Goal: Task Accomplishment & Management: Manage account settings

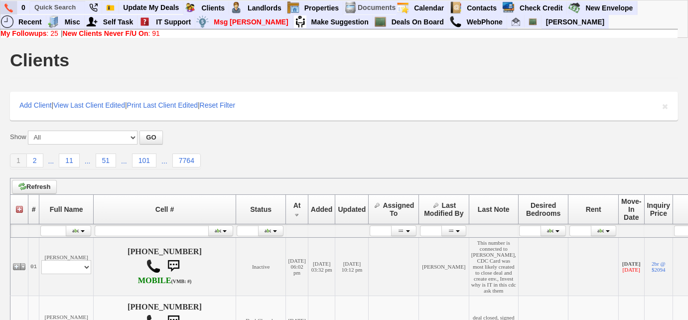
click at [9, 7] on img at bounding box center [8, 7] width 8 height 9
click at [49, 35] on link "My Followups : 25" at bounding box center [29, 33] width 58 height 8
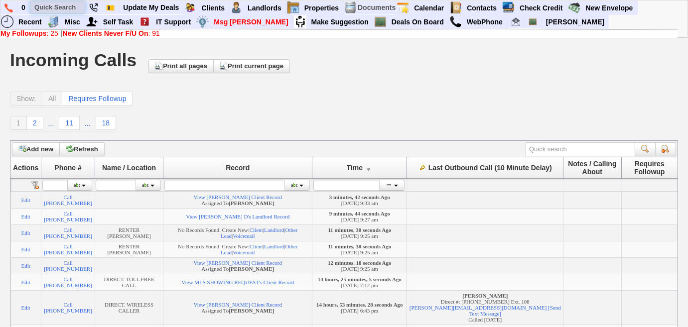
click at [70, 10] on input "text" at bounding box center [57, 7] width 55 height 12
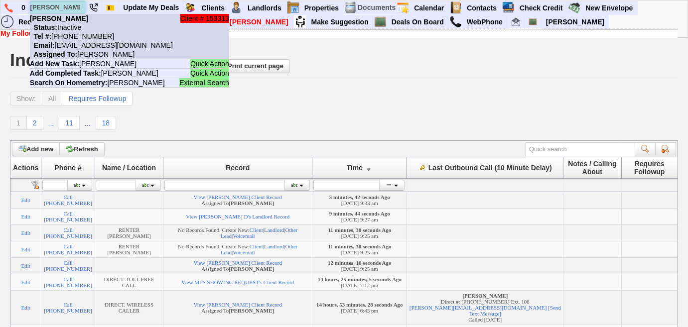
type input "wendy bur"
click at [174, 47] on li "Client # 153313 Wendy Burke Status: Inactive Tel #: 954-439-0782 Email: superw@…" at bounding box center [129, 36] width 199 height 45
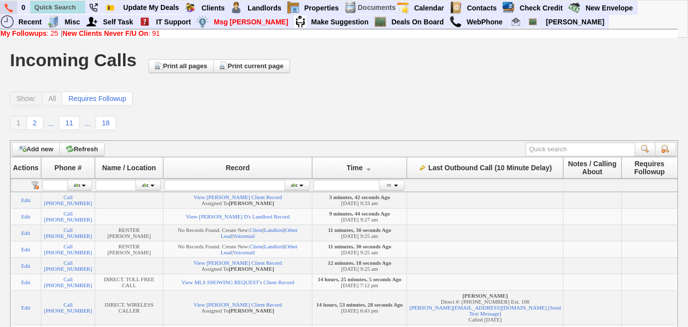
click at [11, 7] on img at bounding box center [8, 7] width 8 height 9
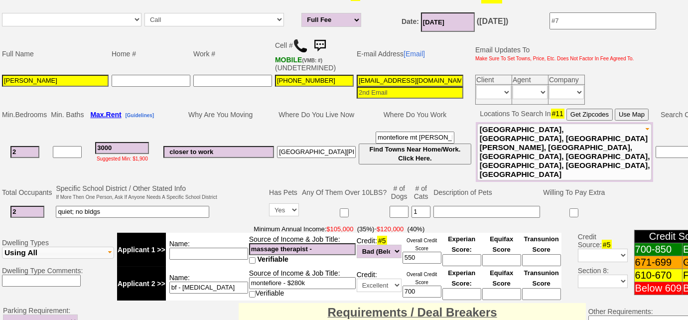
scroll to position [317, 0]
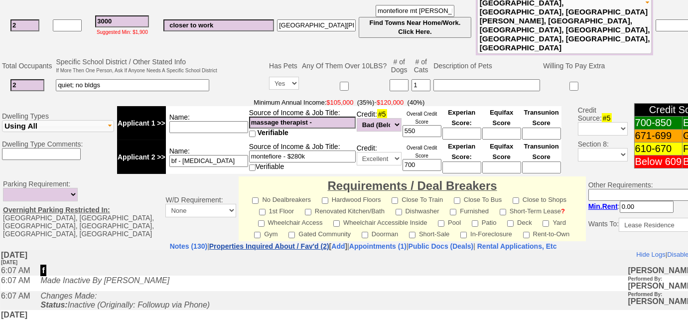
click at [263, 242] on link "Properties Inquired About / Fav'd (2)" at bounding box center [269, 246] width 120 height 8
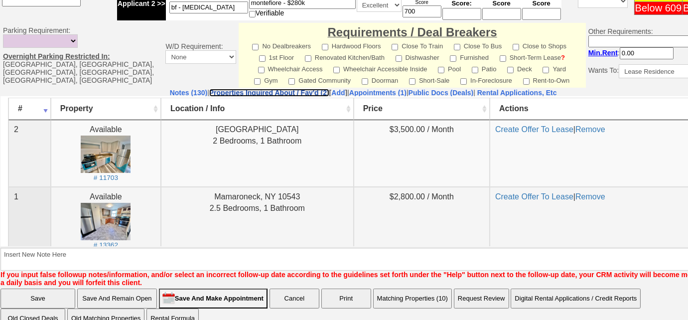
scroll to position [0, 0]
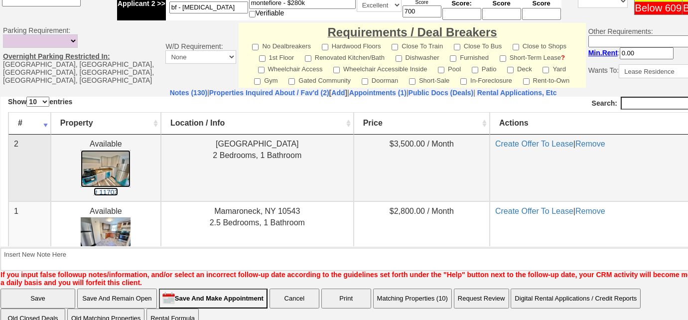
click at [100, 193] on small "# 11703" at bounding box center [106, 191] width 24 height 7
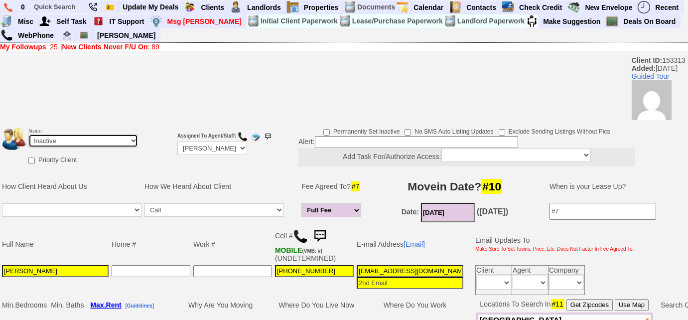
click at [94, 143] on select "Followup via Phone Followup via Email Followup When Section 8 Property Found De…" at bounding box center [83, 140] width 110 height 13
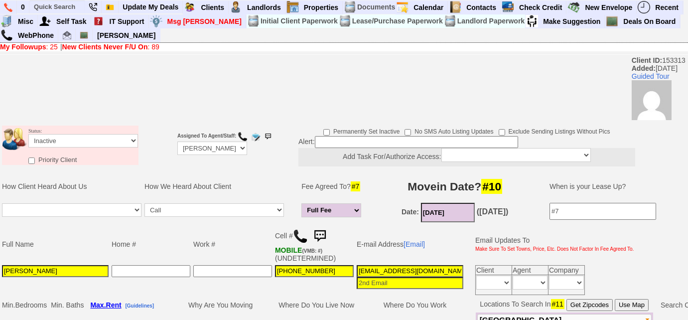
click at [246, 254] on td "Work #" at bounding box center [233, 244] width 82 height 39
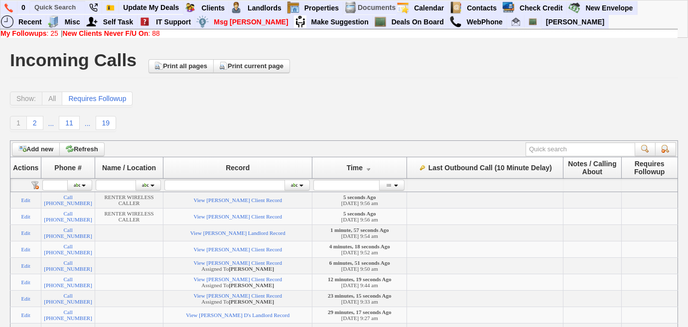
click at [42, 33] on b "My Followups" at bounding box center [23, 33] width 46 height 8
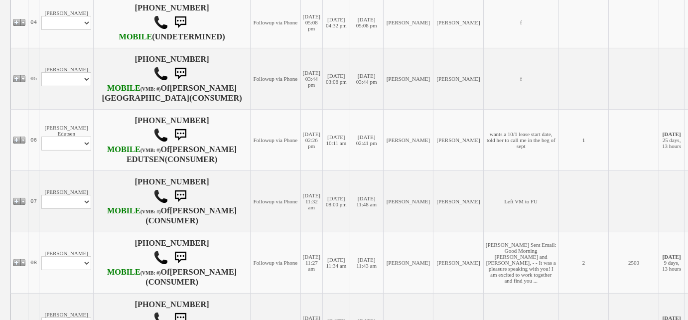
scroll to position [498, 0]
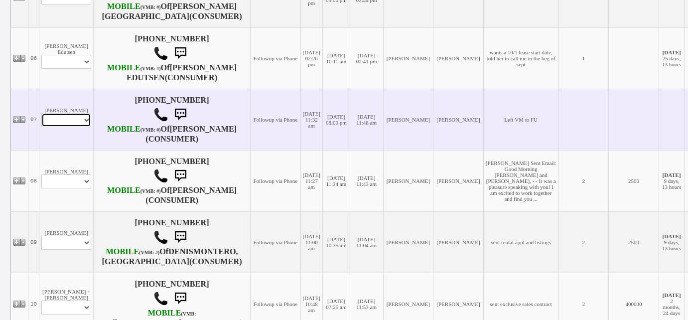
click at [74, 127] on select "Profile Edit Print Email Externally (Will Not Be Tracked In CRM) Closed Deals" at bounding box center [66, 120] width 50 height 14
select select "ChangeURL,/crm/custom/edit_client_form.php?redirect=%2Fcrm%2Fclients.php&id=167…"
click at [41, 127] on select "Profile Edit Print Email Externally (Will Not Be Tracked In CRM) Closed Deals" at bounding box center [66, 120] width 50 height 14
select select
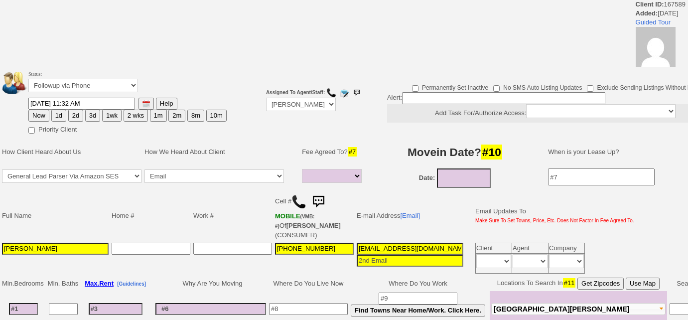
select select
click at [93, 85] on select "Followup via Phone Followup via Email Followup When Section 8 Property Found De…" at bounding box center [83, 85] width 110 height 13
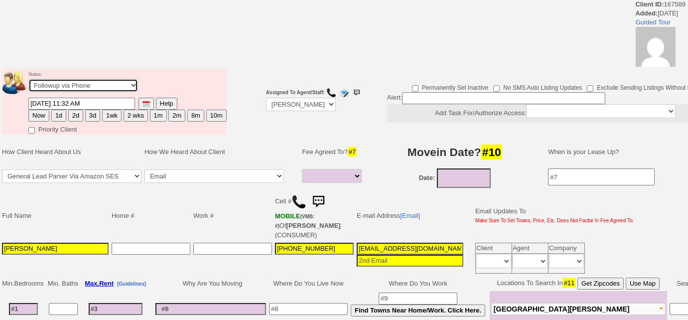
select select "Inactive"
click at [28, 79] on select "Followup via Phone Followup via Email Followup When Section 8 Property Found De…" at bounding box center [83, 85] width 110 height 13
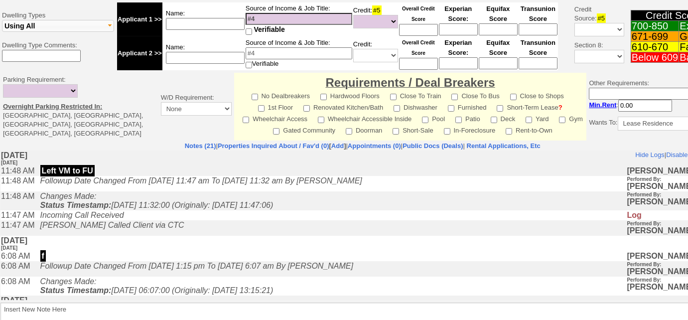
scroll to position [414, 0]
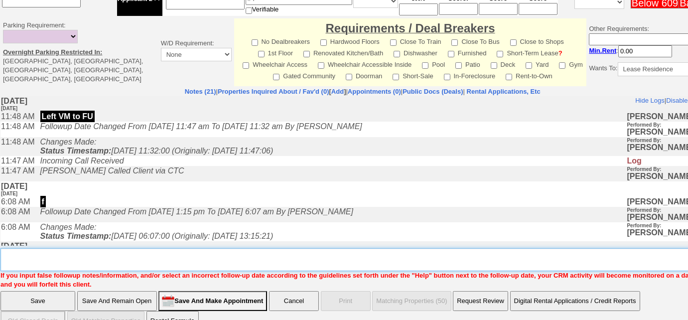
click at [159, 248] on textarea "Insert New Note Here" at bounding box center [365, 259] width 731 height 23
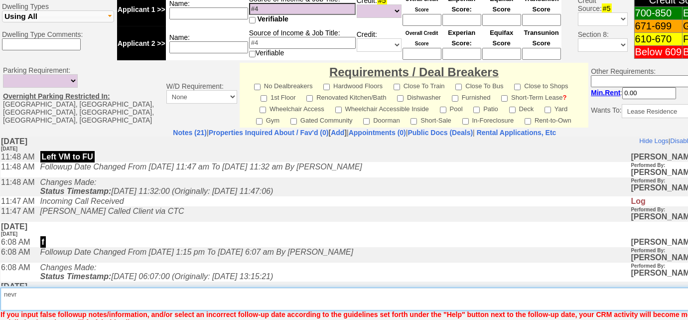
scroll to position [470, 0]
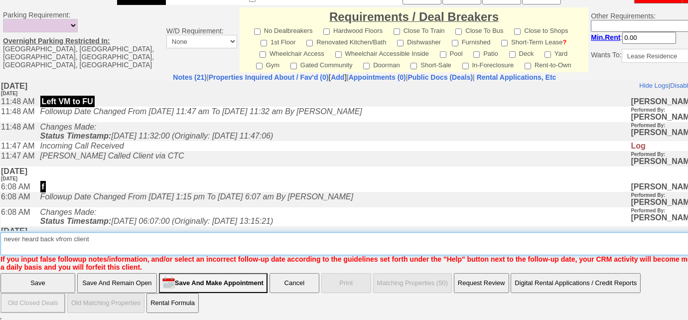
drag, startPoint x: 58, startPoint y: 239, endPoint x: 110, endPoint y: 235, distance: 51.5
click at [58, 239] on textarea "Insert New Note Here" at bounding box center [367, 243] width 735 height 23
drag, startPoint x: 107, startPoint y: 236, endPoint x: 0, endPoint y: 225, distance: 107.1
click at [0, 225] on td "Notes (21) | Properties Inquired About / Fav'd (0) [ Add ] | Appointments (0) |…" at bounding box center [364, 172] width 729 height 199
type textarea "never heard back from client"
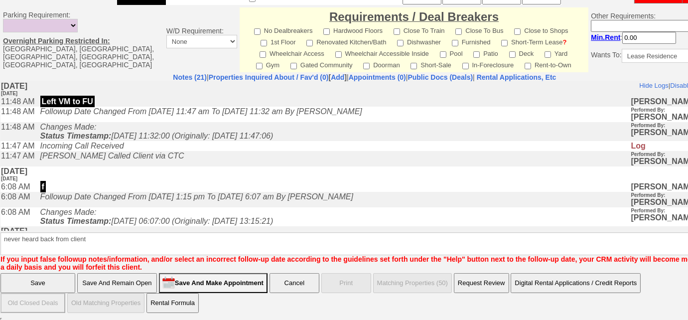
click at [57, 280] on input "Save" at bounding box center [37, 283] width 75 height 20
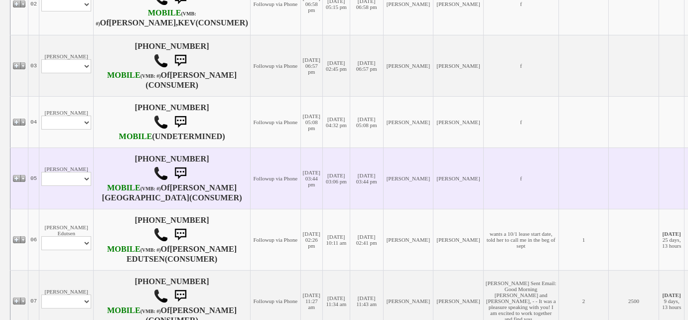
scroll to position [588, 0]
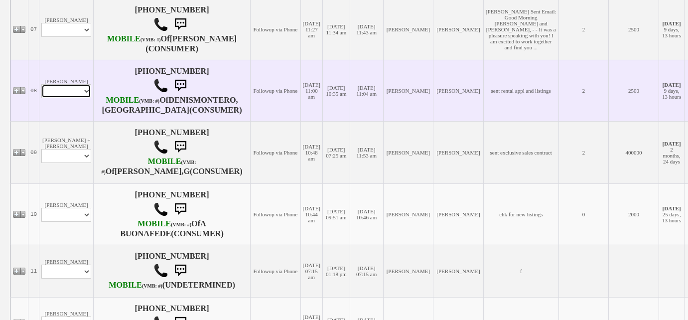
click at [62, 98] on select "Profile Edit Print Email Externally (Will Not Be Tracked In CRM) Closed Deals" at bounding box center [66, 91] width 50 height 14
select select "ChangeURL,/crm/custom/edit_client_form.php?redirect=%2Fcrm%2Fclients.php&id=925…"
click at [41, 98] on select "Profile Edit Print Email Externally (Will Not Be Tracked In CRM) Closed Deals" at bounding box center [66, 91] width 50 height 14
select select
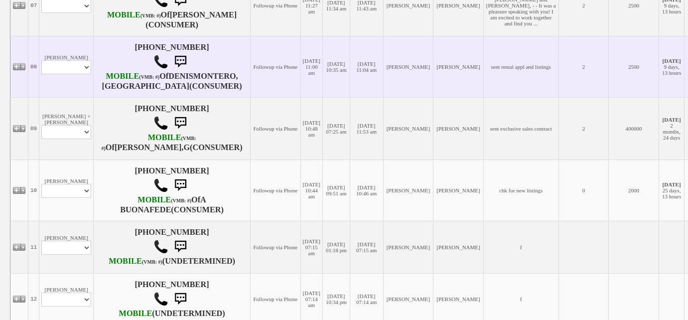
scroll to position [634, 0]
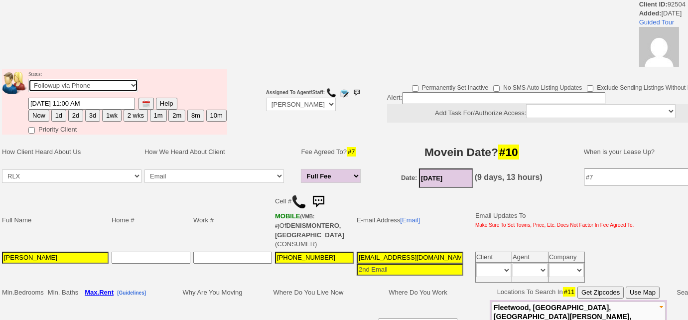
drag, startPoint x: 0, startPoint y: 0, endPoint x: 37, endPoint y: 86, distance: 93.3
click at [37, 86] on select "Followup via Phone Followup via Email Followup When Section 8 Property Found De…" at bounding box center [83, 85] width 110 height 13
select select "Inactive"
click at [28, 79] on select "Followup via Phone Followup via Email Followup When Section 8 Property Found De…" at bounding box center [83, 85] width 110 height 13
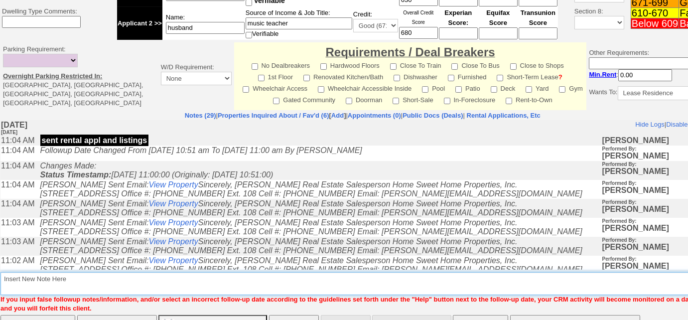
click at [106, 272] on textarea "Insert New Note Here" at bounding box center [365, 283] width 731 height 23
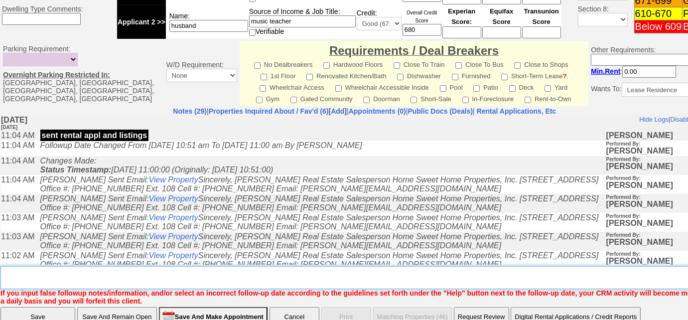
paste textarea "never heard back from client"
type textarea "never heard back from client"
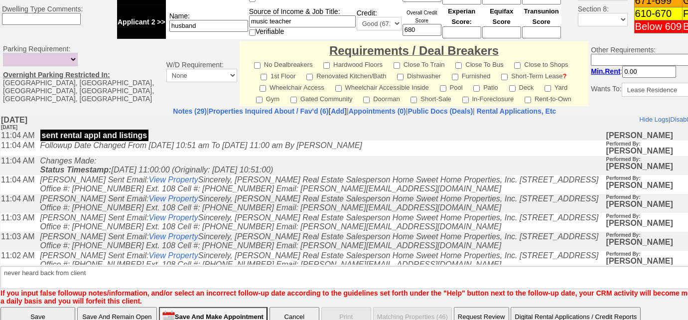
click at [49, 307] on input "Save" at bounding box center [37, 317] width 75 height 20
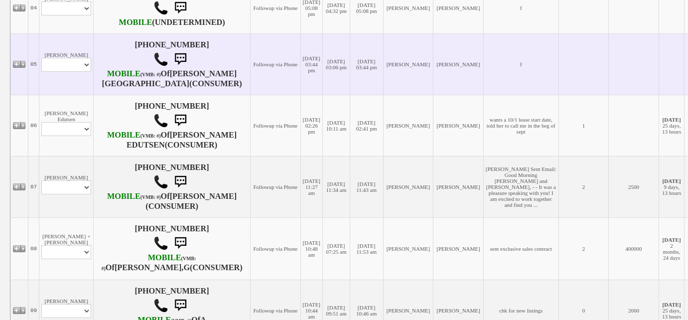
scroll to position [498, 0]
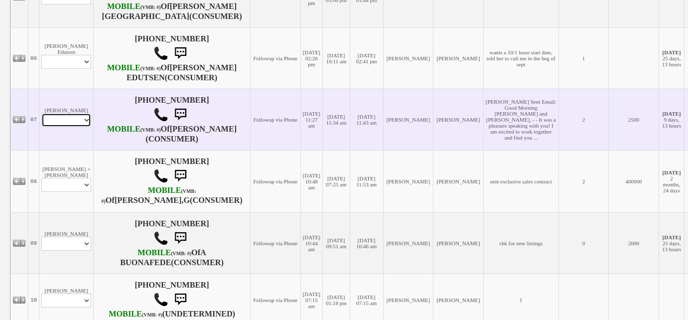
click at [87, 127] on select "Profile Edit Print Email Externally (Will Not Be Tracked In CRM) Closed Deals" at bounding box center [66, 120] width 50 height 14
select select "ChangeURL,/crm/custom/edit_client_form.php?redirect=%2Fcrm%2Fclients.php&id=152…"
click at [41, 127] on select "Profile Edit Print Email Externally (Will Not Be Tracked In CRM) Closed Deals" at bounding box center [66, 120] width 50 height 14
select select
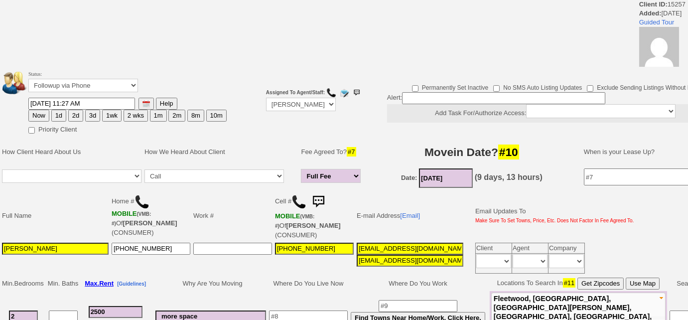
click at [68, 76] on td "Status: Followup via Phone Followup via Email Followup When Section 8 Property …" at bounding box center [127, 83] width 199 height 28
click at [69, 87] on select "Followup via Phone Followup via Email Followup When Section 8 Property Found De…" at bounding box center [83, 85] width 110 height 13
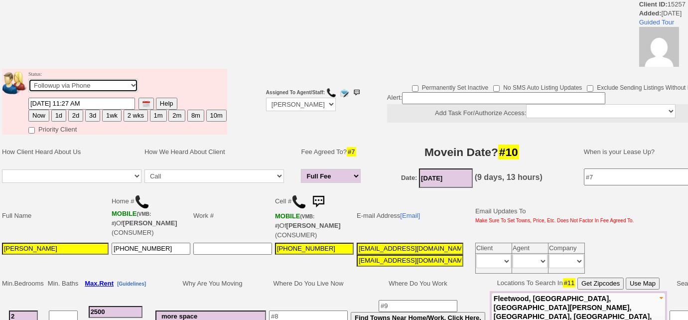
select select "Inactive"
click at [28, 79] on select "Followup via Phone Followup via Email Followup When Section 8 Property Found De…" at bounding box center [83, 85] width 110 height 13
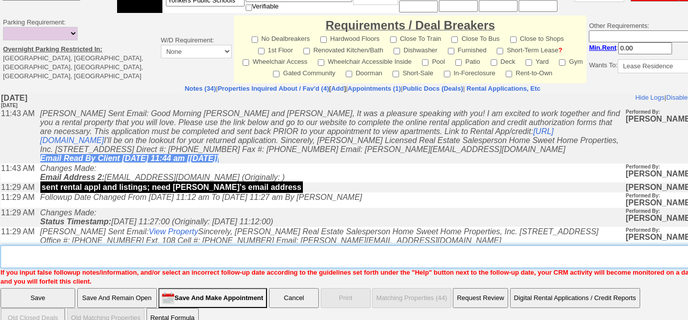
click at [43, 246] on textarea "Insert New Note Here" at bounding box center [365, 256] width 731 height 23
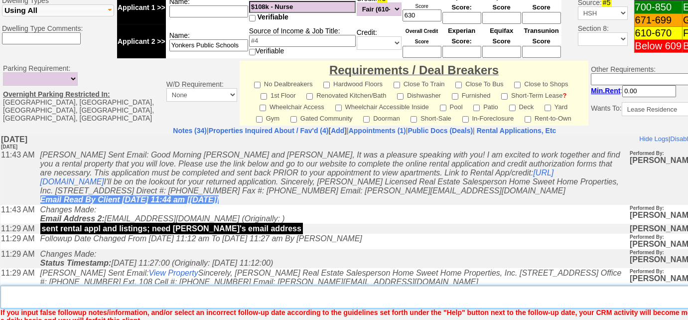
paste textarea "never heard back from client"
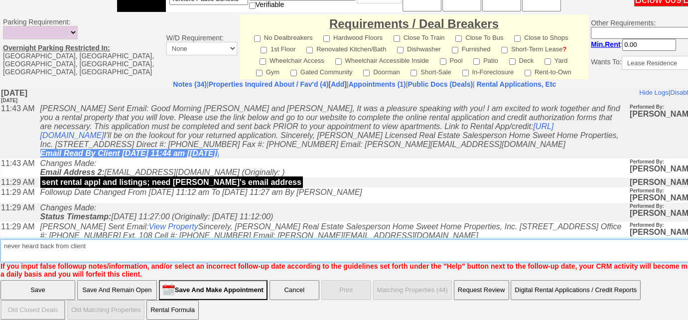
type textarea "never heard back from client"
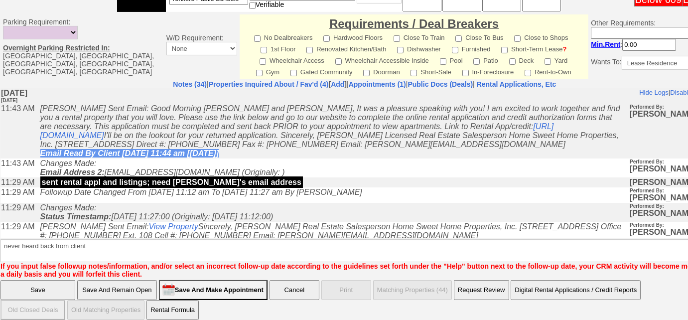
click at [39, 281] on input "Save" at bounding box center [37, 290] width 75 height 20
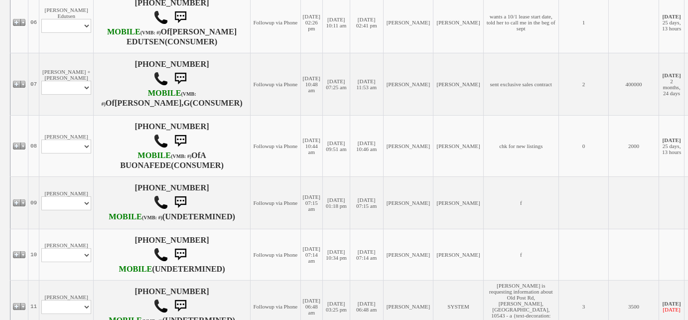
scroll to position [588, 0]
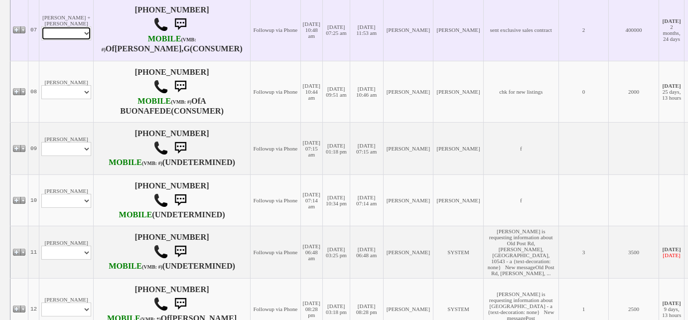
click at [73, 40] on select "Profile Edit Print Email Externally (Will Not Be Tracked In CRM) Closed Deals" at bounding box center [66, 33] width 50 height 14
select select "ChangeURL,/crm/custom/edit_client_form.php?redirect=%2Fcrm%2Fclients.php&id=345…"
click at [41, 40] on select "Profile Edit Print Email Externally (Will Not Be Tracked In CRM) Closed Deals" at bounding box center [66, 33] width 50 height 14
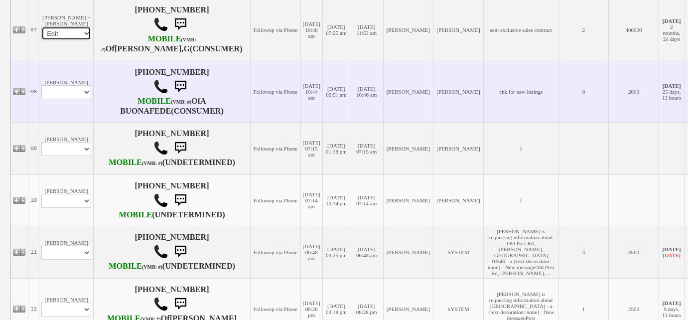
select select
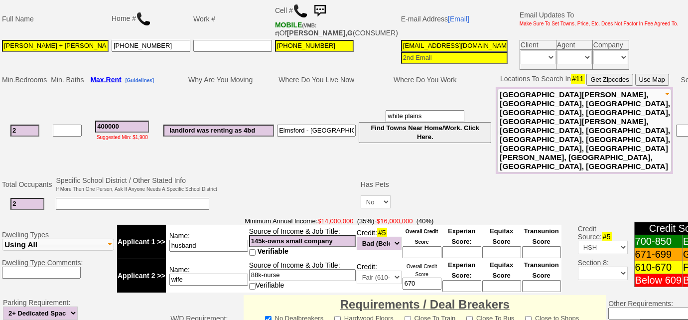
scroll to position [188, 0]
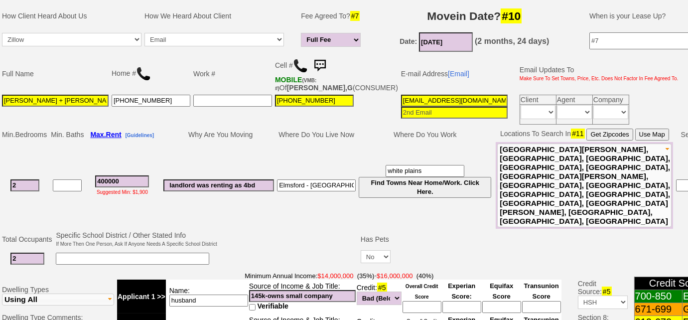
click at [302, 63] on img at bounding box center [300, 65] width 15 height 15
click at [303, 65] on img at bounding box center [300, 65] width 15 height 15
click at [297, 60] on img at bounding box center [300, 65] width 15 height 15
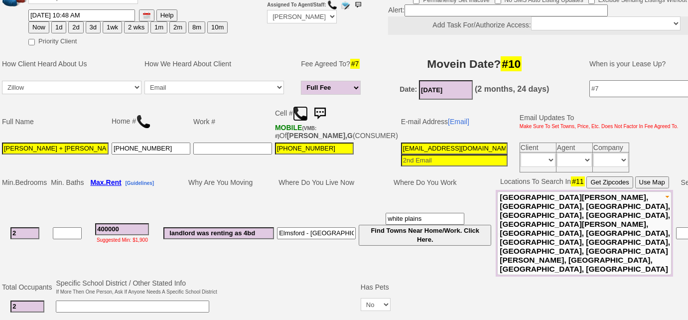
scroll to position [6, 0]
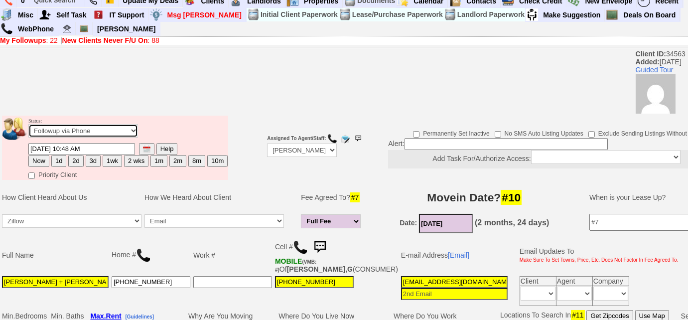
click at [91, 131] on select "Followup via Phone Followup via Email Followup When Section 8 Property Found De…" at bounding box center [83, 130] width 110 height 13
select select "Inactive"
click at [28, 124] on select "Followup via Phone Followup via Email Followup When Section 8 Property Found De…" at bounding box center [83, 130] width 110 height 13
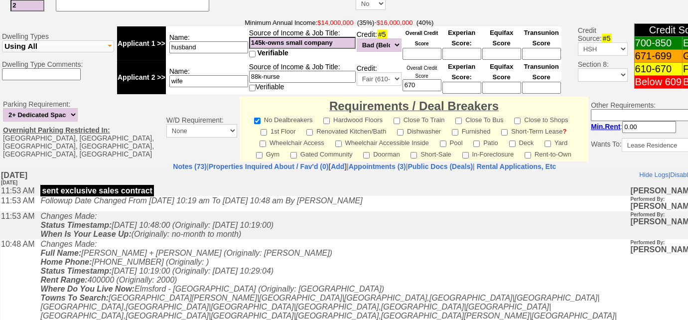
scroll to position [487, 0]
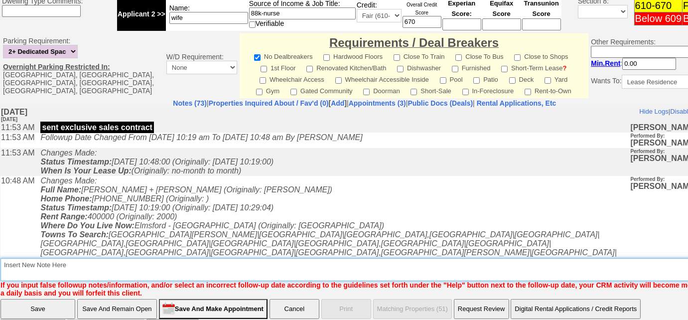
click at [125, 258] on textarea "Insert New Note Here" at bounding box center [367, 269] width 735 height 23
click at [123, 258] on textarea "Insert New Note Here" at bounding box center [367, 269] width 735 height 23
type textarea "unable to get hold of client, never heard back"
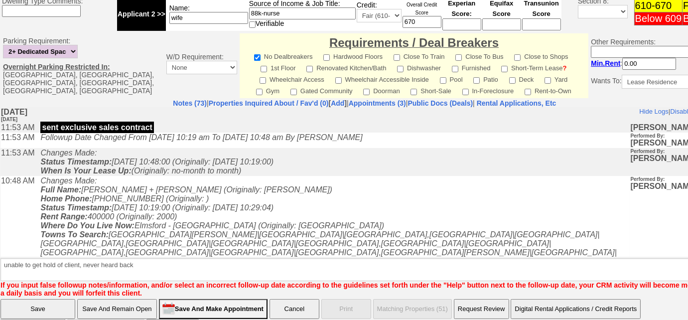
click at [32, 299] on input "Save" at bounding box center [37, 309] width 75 height 20
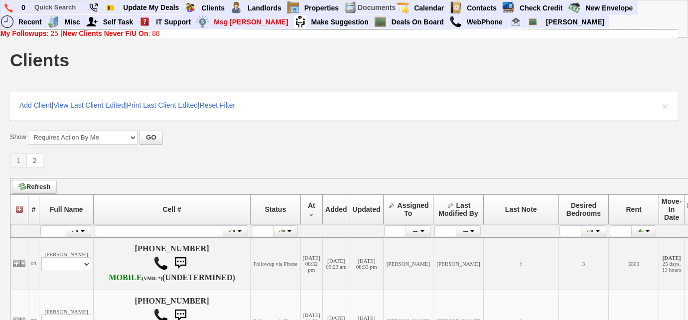
click at [32, 34] on b "My Followups" at bounding box center [23, 33] width 46 height 8
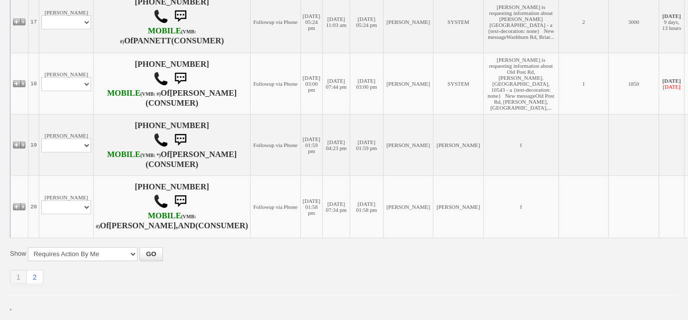
scroll to position [1313, 0]
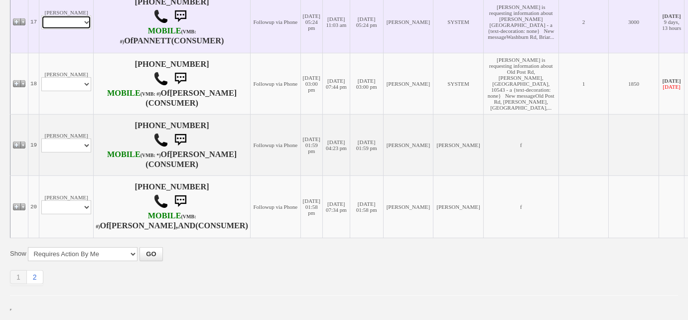
click at [78, 29] on select "Profile Edit Print Email Externally (Will Not Be Tracked In CRM) Closed Deals" at bounding box center [66, 22] width 50 height 14
select select "ChangeURL,/crm/custom/edit_client_form.php?redirect=%2Fcrm%2Fclients.php&id=167…"
click at [41, 29] on select "Profile Edit Print Email Externally (Will Not Be Tracked In CRM) Closed Deals" at bounding box center [66, 22] width 50 height 14
select select
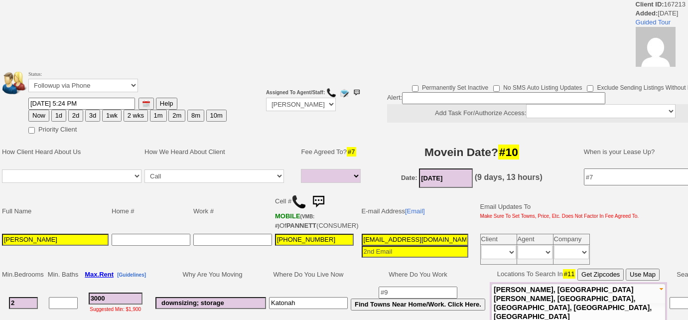
select select
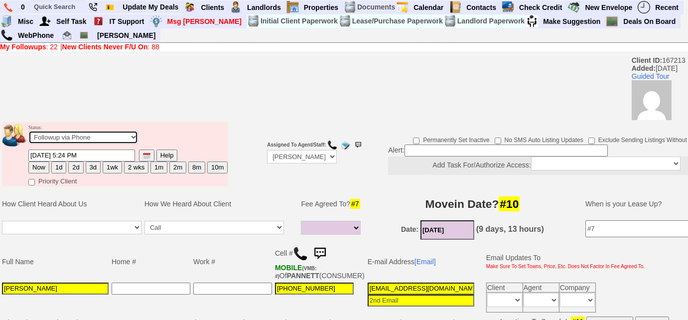
click at [100, 137] on select "Followup via Phone Followup via Email Followup When Section 8 Property Found De…" at bounding box center [83, 136] width 110 height 13
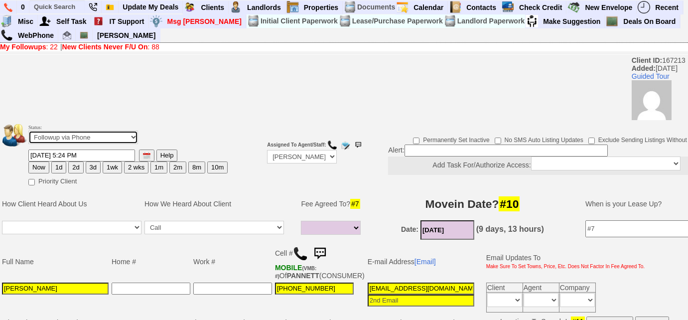
select select "Inactive"
click at [28, 130] on select "Followup via Phone Followup via Email Followup When Section 8 Property Found De…" at bounding box center [83, 136] width 110 height 13
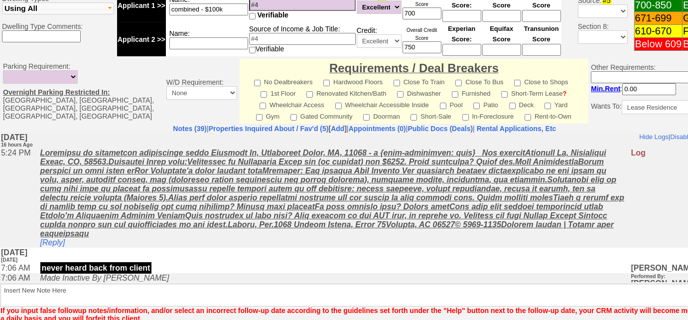
scroll to position [479, 0]
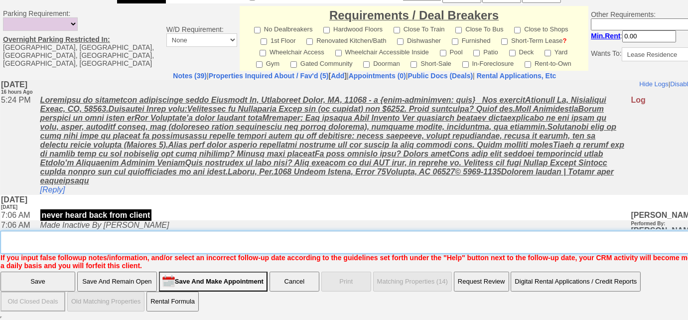
click at [78, 251] on textarea "Insert New Note Here" at bounding box center [367, 242] width 735 height 23
paste textarea "never heard back from client"
type textarea "never heard back from client"
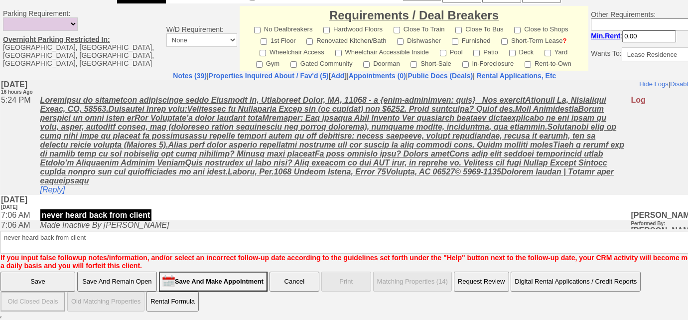
click at [52, 283] on input "Save" at bounding box center [37, 281] width 75 height 20
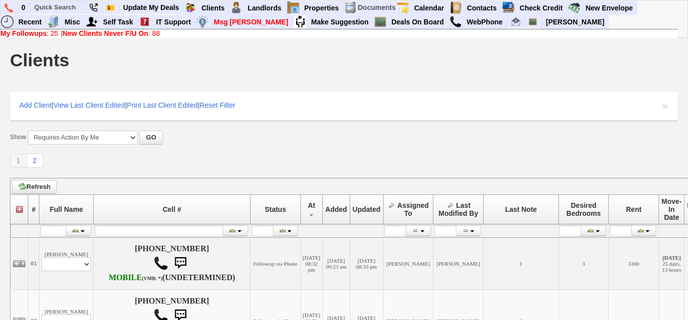
click at [26, 34] on b "My Followups" at bounding box center [23, 33] width 46 height 8
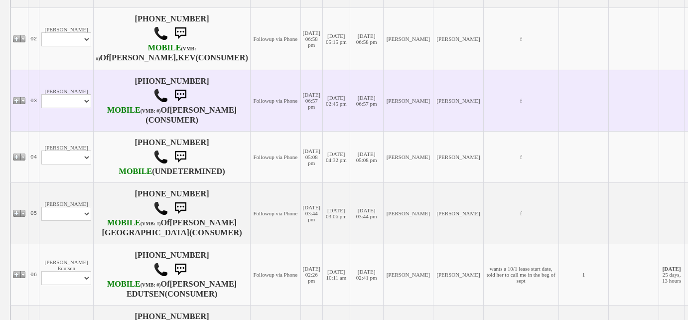
scroll to position [588, 0]
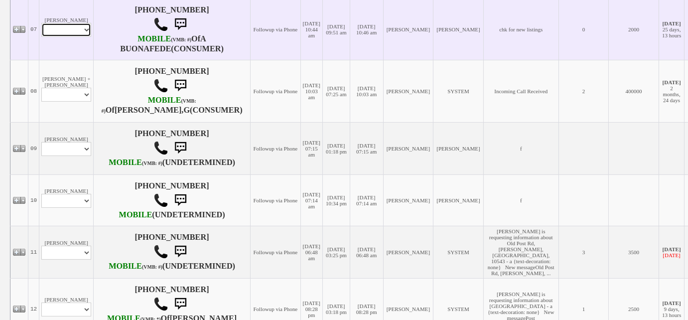
click at [80, 37] on select "Profile Edit Print Closed Deals" at bounding box center [66, 30] width 50 height 14
select select "ChangeURL,/crm/custom/edit_client_form.php?redirect=%2Fcrm%2Fclients.php&id=167…"
click at [41, 37] on select "Profile Edit Print Closed Deals" at bounding box center [66, 30] width 50 height 14
select select
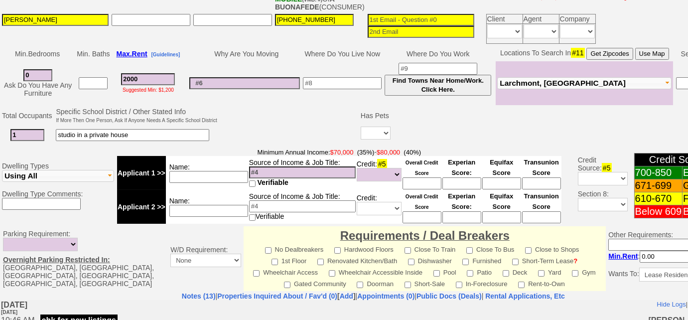
scroll to position [455, 0]
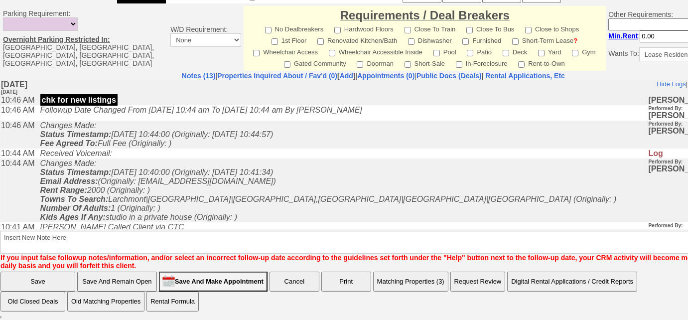
click at [428, 285] on button "Matching Properties (3)" at bounding box center [410, 281] width 75 height 20
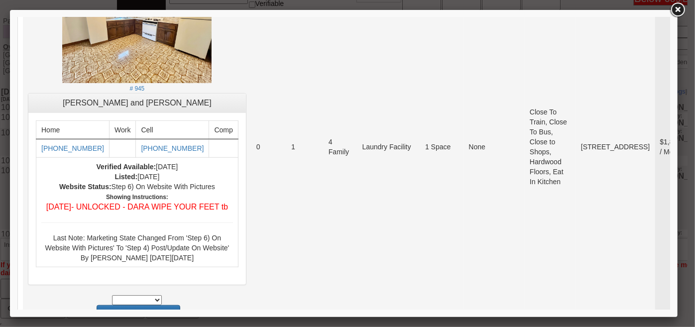
scroll to position [0, 0]
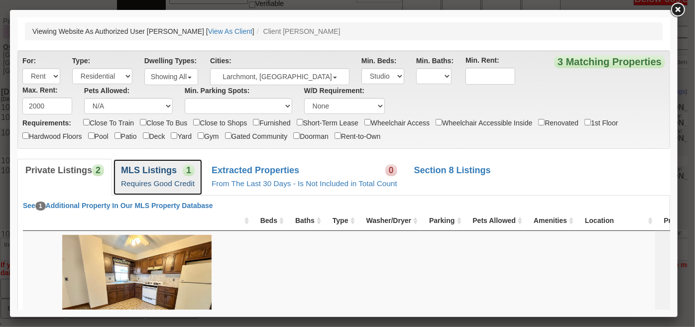
click at [160, 179] on small "Requires Good Credit" at bounding box center [158, 183] width 74 height 8
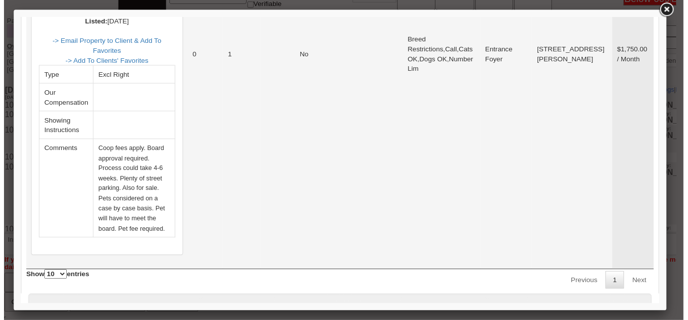
scroll to position [407, 0]
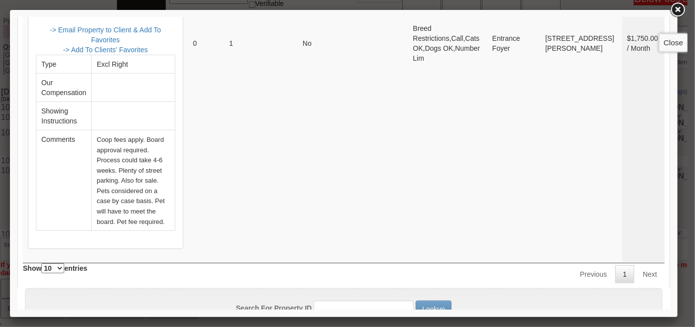
click at [681, 14] on link at bounding box center [678, 10] width 18 height 18
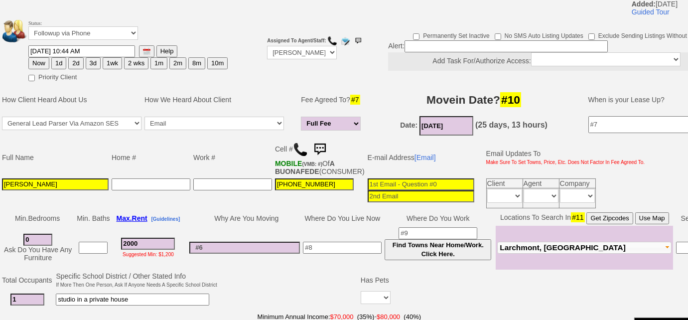
scroll to position [0, 0]
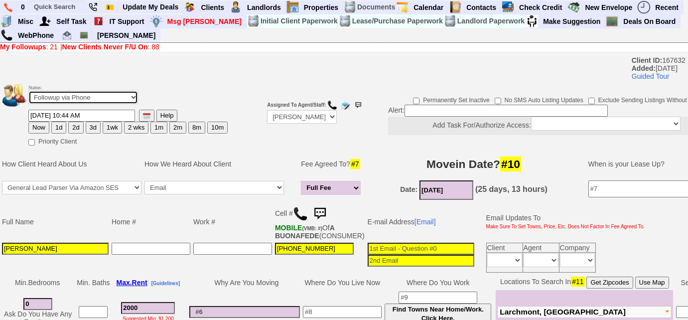
drag, startPoint x: 51, startPoint y: 95, endPoint x: 50, endPoint y: 103, distance: 7.6
click at [51, 95] on select "Followup via Phone Followup via Email Followup When Section 8 Property Found De…" at bounding box center [83, 97] width 110 height 13
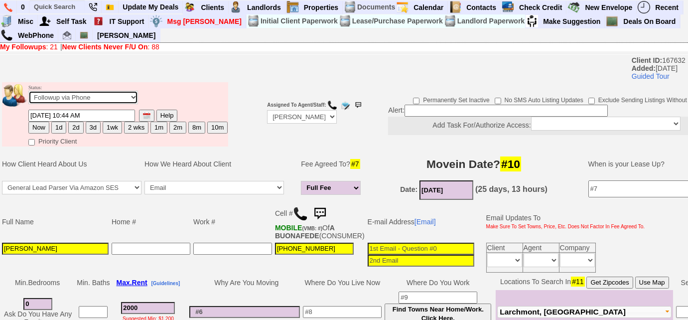
select select "Inactive"
click at [28, 91] on select "Followup via Phone Followup via Email Followup When Section 8 Property Found De…" at bounding box center [83, 97] width 110 height 13
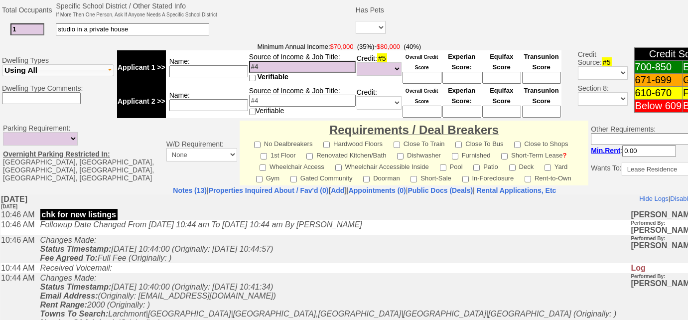
scroll to position [439, 0]
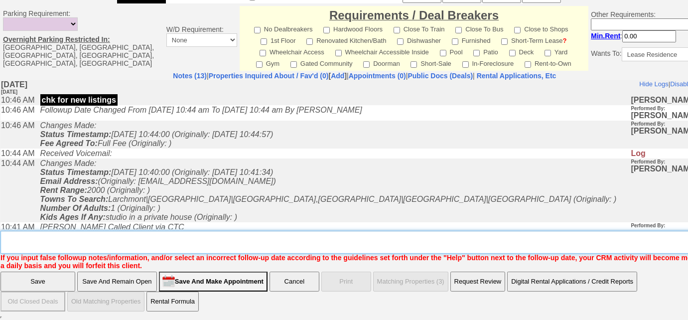
click at [160, 239] on textarea "Insert New Note Here" at bounding box center [367, 242] width 735 height 23
type textarea "nothing avail"
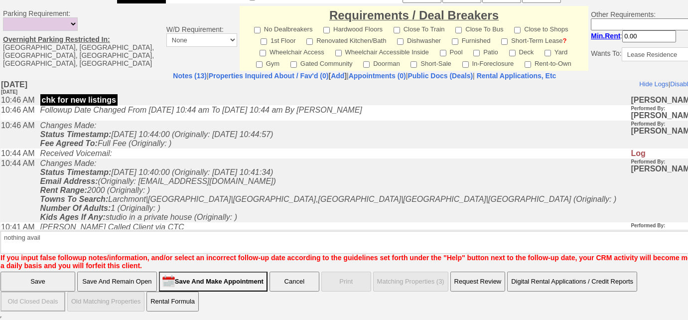
click at [36, 282] on input "Save" at bounding box center [37, 281] width 75 height 20
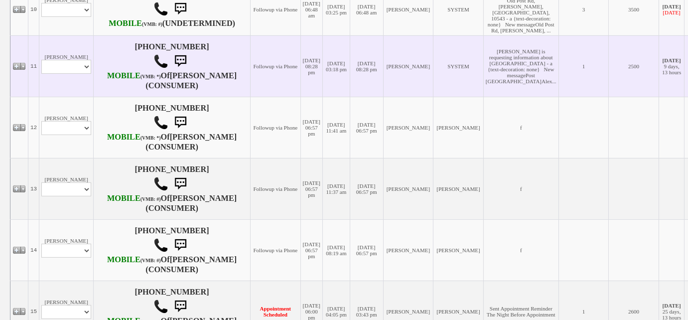
scroll to position [815, 0]
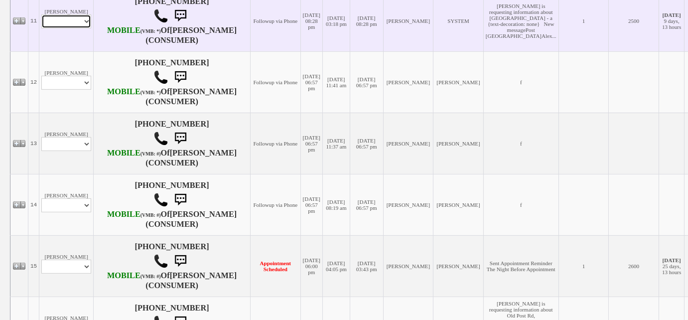
click at [81, 28] on select "Profile Edit Print Email Externally (Will Not Be Tracked In CRM) Closed Deals" at bounding box center [66, 21] width 50 height 14
select select "ChangeURL,/crm/custom/edit_client_form.php?redirect=%2Fcrm%2Fclients.php&id=167…"
click at [41, 28] on select "Profile Edit Print Email Externally (Will Not Be Tracked In CRM) Closed Deals" at bounding box center [66, 21] width 50 height 14
select select
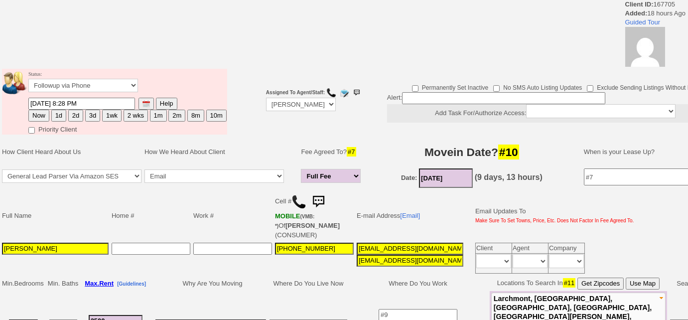
click at [88, 115] on button "3d" at bounding box center [92, 116] width 15 height 12
type input "09/08/2025 10:04 AM"
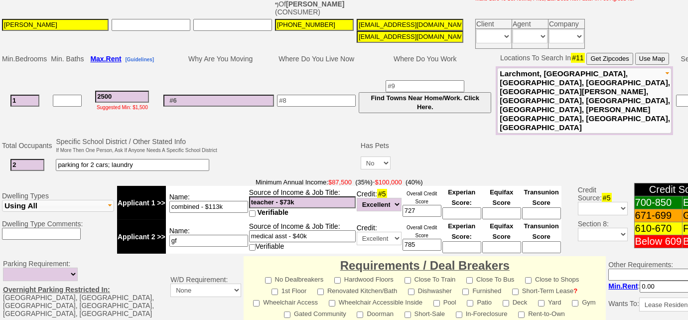
scroll to position [486, 0]
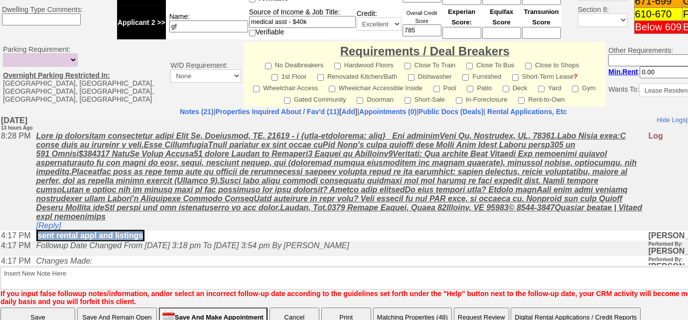
drag, startPoint x: 154, startPoint y: 242, endPoint x: 41, endPoint y: 240, distance: 112.6
click at [41, 240] on td "sent rental appl and listings" at bounding box center [339, 235] width 617 height 10
copy p "sent rental appl and listings"
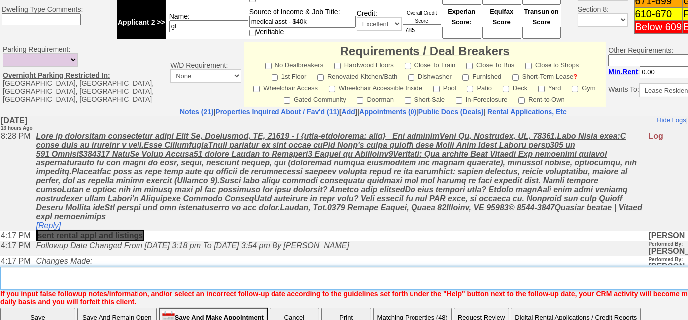
click at [53, 266] on textarea "Insert New Note Here" at bounding box center [376, 277] width 753 height 23
paste textarea "sent rental appl and listings"
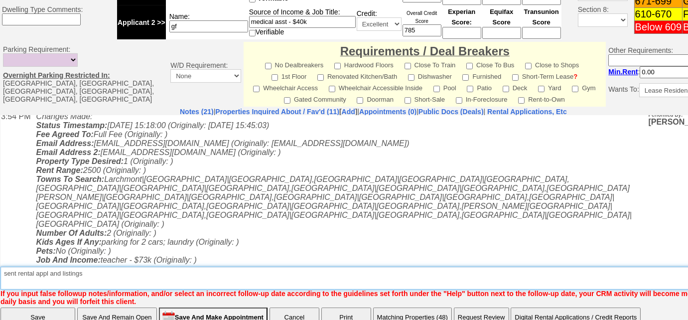
type textarea "sent rental appl and listings"
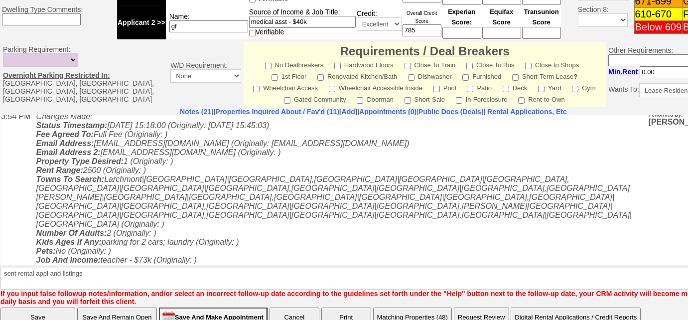
click at [62, 307] on input "Save" at bounding box center [37, 317] width 75 height 20
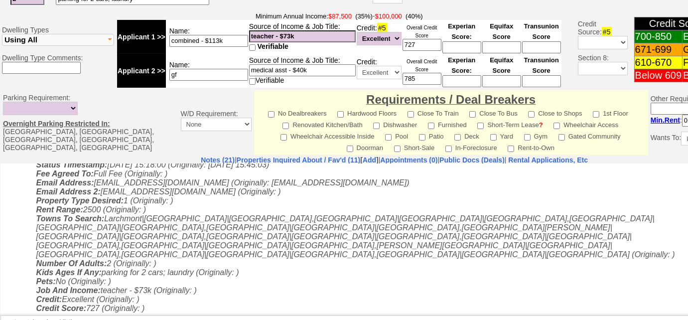
scroll to position [398, 0]
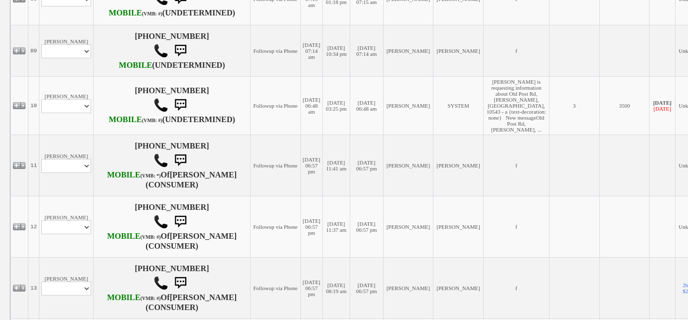
scroll to position [724, 0]
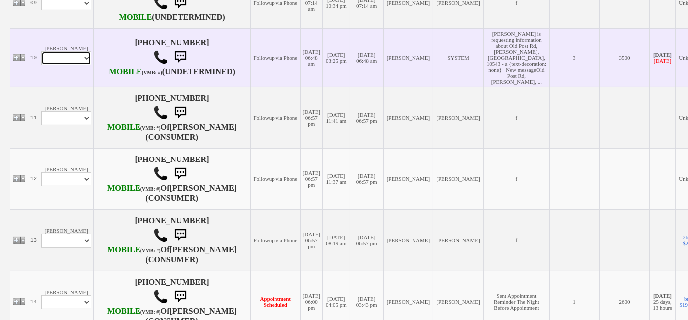
click at [81, 65] on select "Profile Edit Print Email Externally (Will Not Be Tracked In CRM) Closed Deals" at bounding box center [66, 58] width 50 height 14
select select "ChangeURL,/crm/custom/edit_client_form.php?redirect=%2Fcrm%2Fclients.php&id=125…"
click at [41, 65] on select "Profile Edit Print Email Externally (Will Not Be Tracked In CRM) Closed Deals" at bounding box center [66, 58] width 50 height 14
select select
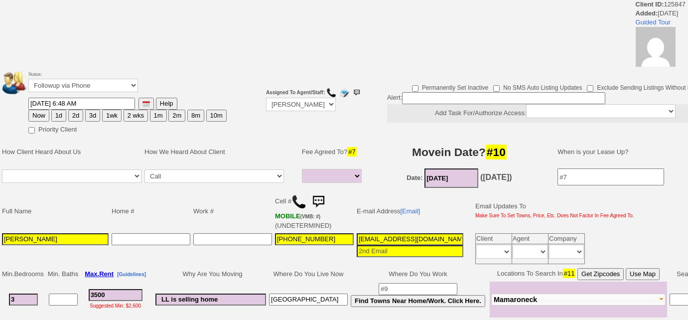
select select
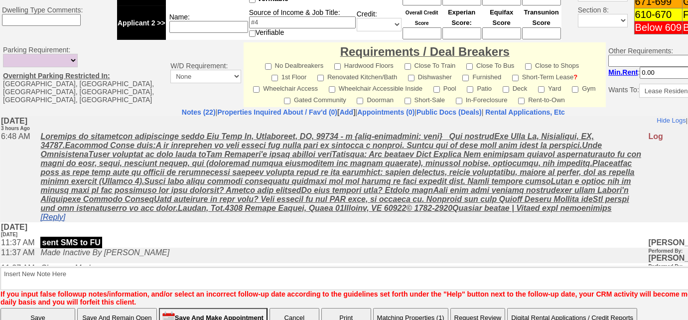
click at [57, 221] on link "[Reply]" at bounding box center [52, 216] width 25 height 8
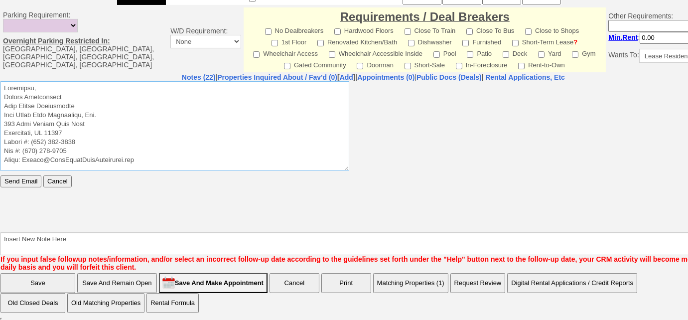
click at [71, 85] on textarea at bounding box center [174, 126] width 349 height 90
paste textarea "Good Morning Michelle, Thank you for inquiring on one of our rental properties …"
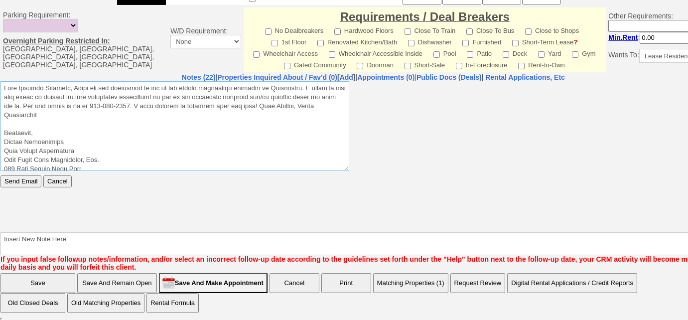
click at [74, 85] on textarea at bounding box center [174, 126] width 349 height 90
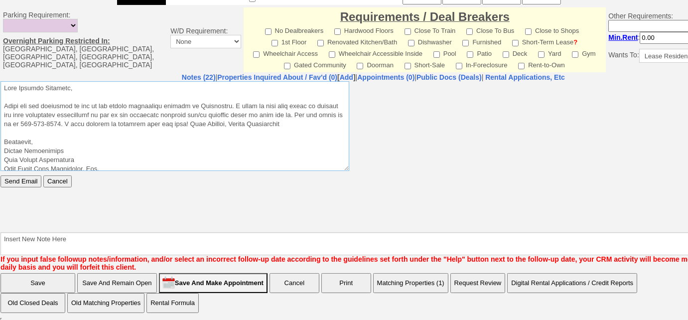
drag, startPoint x: 314, startPoint y: 125, endPoint x: 210, endPoint y: 127, distance: 104.6
click at [210, 127] on textarea at bounding box center [174, 126] width 349 height 90
click at [264, 124] on textarea at bounding box center [174, 126] width 349 height 90
drag, startPoint x: 311, startPoint y: 122, endPoint x: 253, endPoint y: 126, distance: 57.9
click at [253, 126] on textarea at bounding box center [174, 126] width 349 height 90
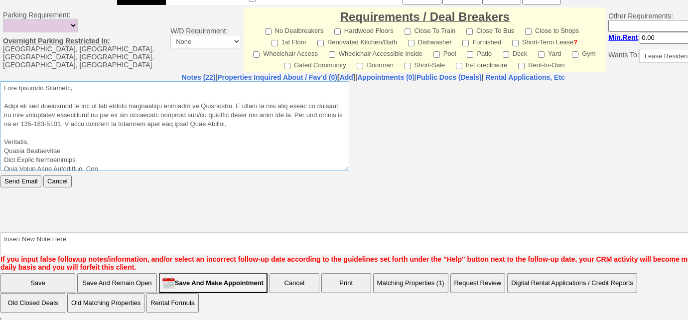
drag, startPoint x: 254, startPoint y: 125, endPoint x: 209, endPoint y: 125, distance: 45.3
click at [209, 125] on textarea at bounding box center [174, 126] width 349 height 90
drag, startPoint x: 34, startPoint y: 142, endPoint x: 4, endPoint y: 140, distance: 30.5
click at [4, 140] on textarea at bounding box center [174, 126] width 349 height 90
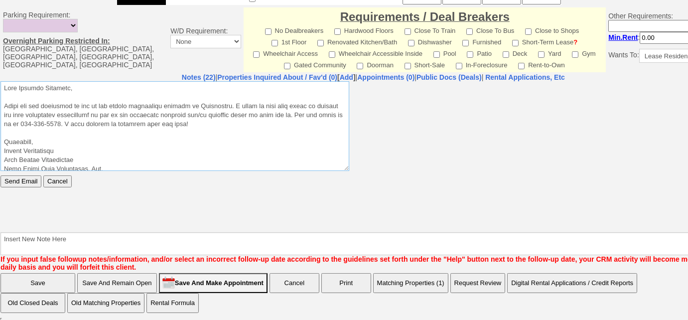
paste textarea "Best Regards,"
click at [1, 157] on textarea at bounding box center [174, 126] width 349 height 90
type textarea "Good Morning Michelle, Thank you for inquiring on one of our rental properties …"
click at [18, 182] on input "Send Email" at bounding box center [20, 181] width 41 height 12
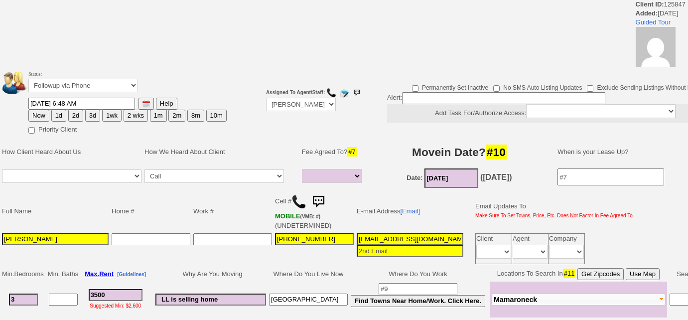
select select
click at [120, 84] on select "Followup via Phone Followup via Email Followup When Section 8 Property Found De…" at bounding box center [83, 85] width 110 height 13
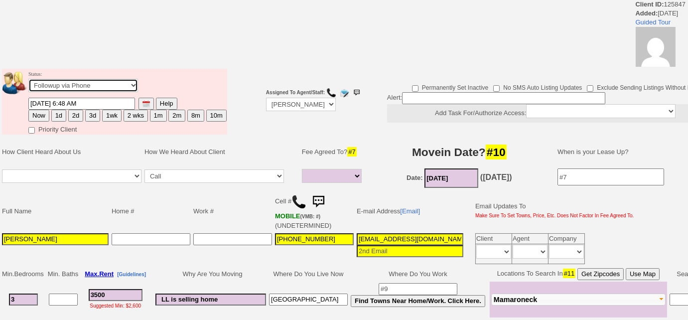
select select "Inactive"
click at [28, 79] on select "Followup via Phone Followup via Email Followup When Section 8 Property Found De…" at bounding box center [83, 85] width 110 height 13
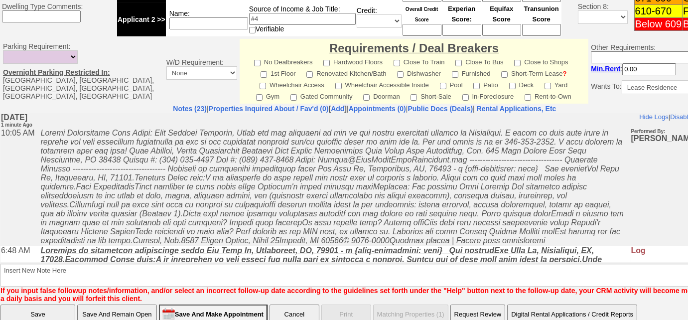
scroll to position [470, 0]
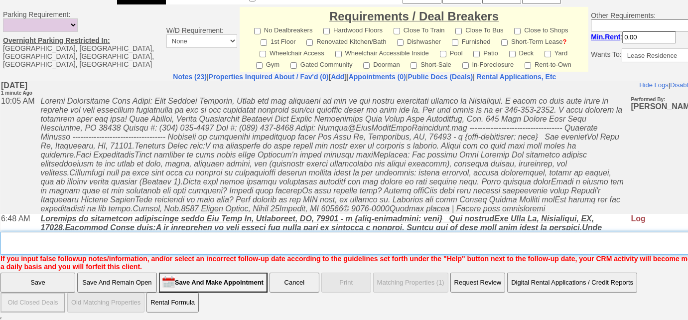
click at [106, 245] on textarea "Insert New Note Here" at bounding box center [367, 243] width 735 height 23
paste textarea "Best Regards,"
drag, startPoint x: 73, startPoint y: 236, endPoint x: 0, endPoint y: 218, distance: 75.4
click at [0, 218] on td "Notes (23) | Properties Inquired About / Fav'd (0) [ Add ] | Appointments (0) |…" at bounding box center [364, 171] width 729 height 199
type textarea "never heard back from client"
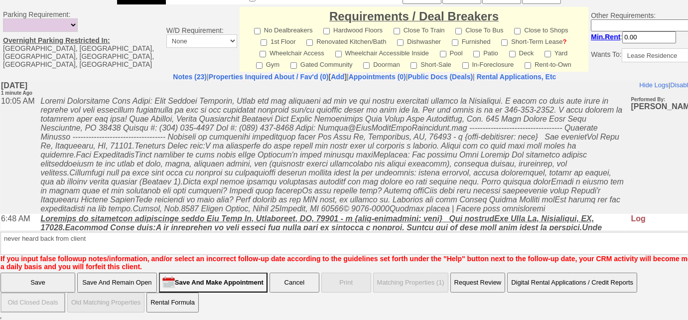
click at [65, 281] on input "Save" at bounding box center [37, 282] width 75 height 20
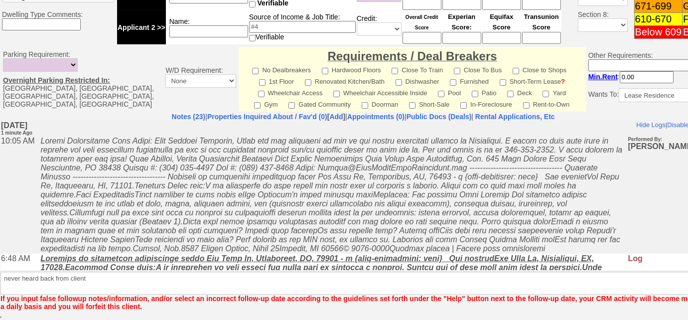
scroll to position [429, 0]
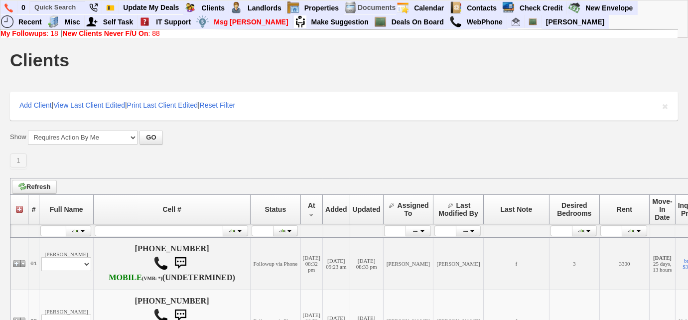
click at [52, 36] on link "My Followups : 18" at bounding box center [29, 33] width 58 height 8
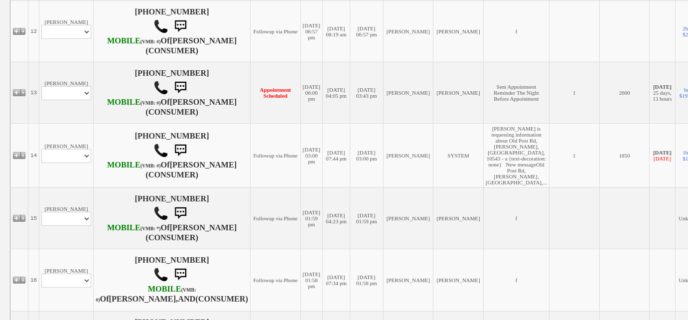
scroll to position [905, 0]
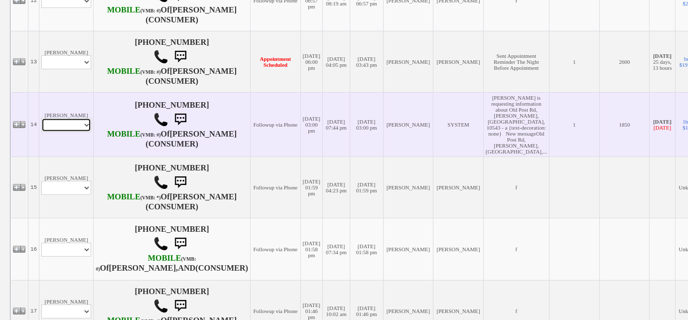
click at [69, 132] on select "Profile Edit Print Email Externally (Will Not Be Tracked In CRM) Closed Deals" at bounding box center [66, 125] width 50 height 14
select select "ChangeURL,/crm/custom/edit_client_form.php?redirect=%2Fcrm%2Fclients.php&id=164…"
click at [41, 132] on select "Profile Edit Print Email Externally (Will Not Be Tracked In CRM) Closed Deals" at bounding box center [66, 125] width 50 height 14
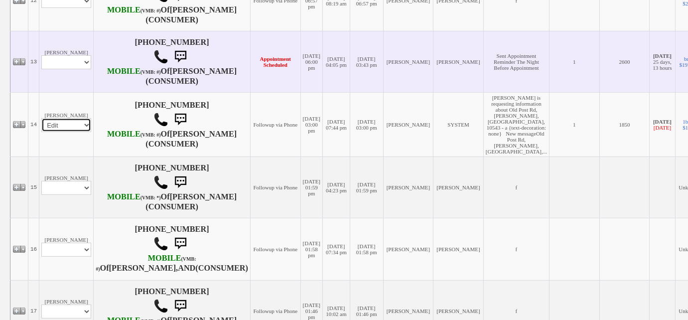
select select
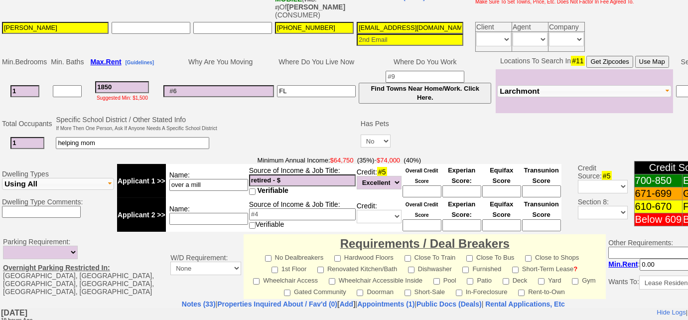
scroll to position [42, 0]
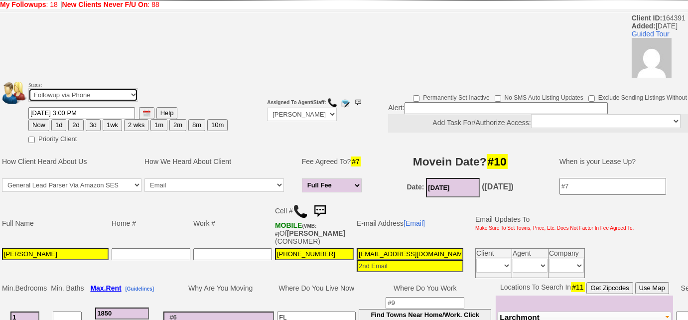
click at [68, 97] on select "Followup via Phone Followup via Email Followup When Section 8 Property Found De…" at bounding box center [83, 94] width 110 height 13
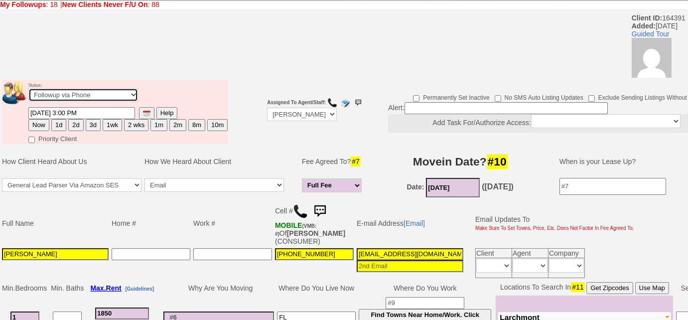
select select "Inactive"
click at [28, 88] on select "Followup via Phone Followup via Email Followup When Section 8 Property Found De…" at bounding box center [83, 94] width 110 height 13
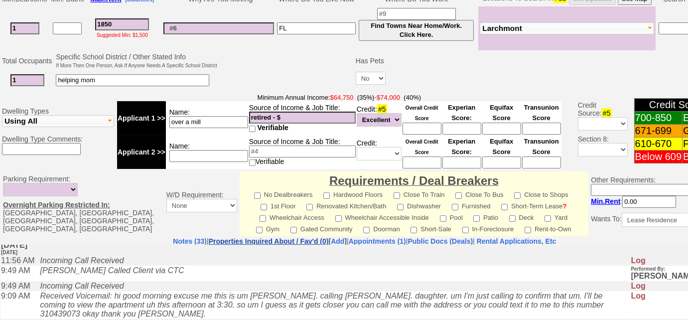
scroll to position [479, 0]
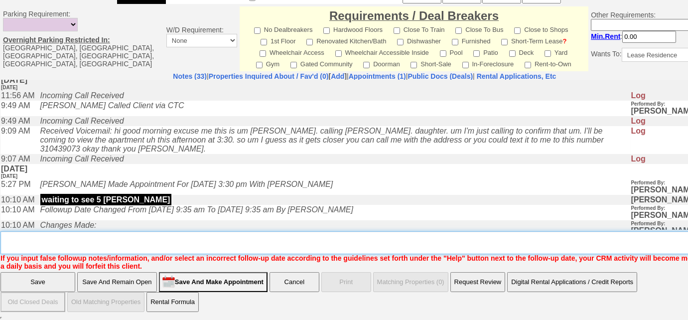
click at [340, 235] on textarea "Insert New Note Here" at bounding box center [367, 242] width 735 height 23
type textarea "dup cc"
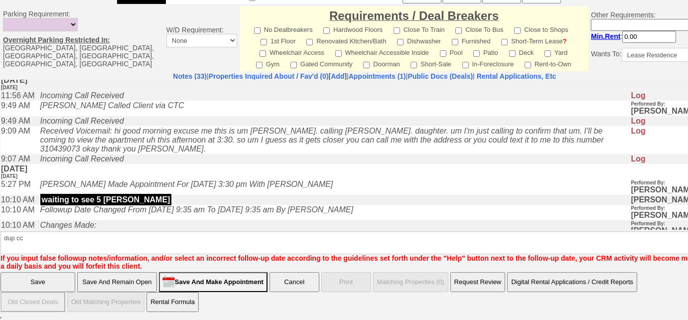
click at [65, 279] on input "Save" at bounding box center [37, 282] width 75 height 20
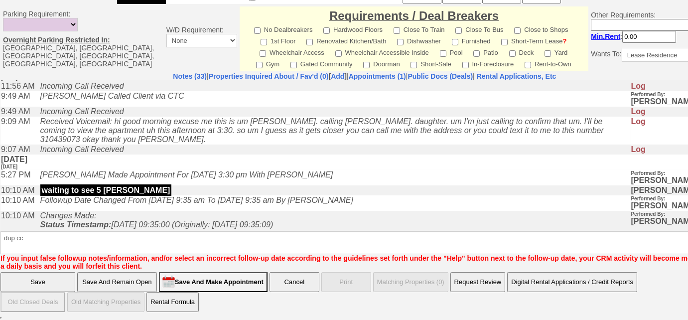
scroll to position [438, 0]
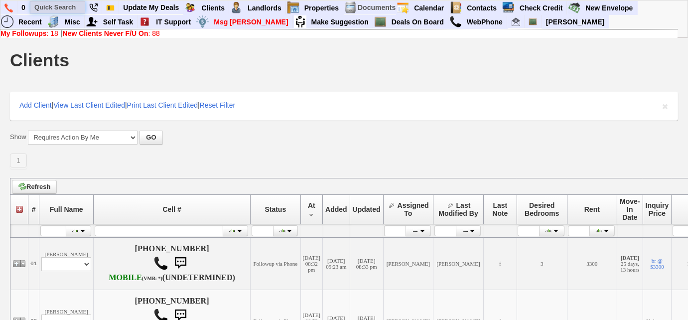
click at [47, 7] on input "text" at bounding box center [57, 7] width 55 height 12
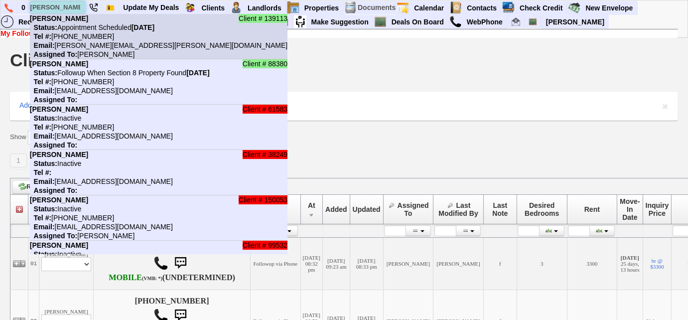
type input "kerryann"
click at [75, 26] on nobr "Status: Appointment Scheduled Thursday, September 4th, 2025" at bounding box center [92, 27] width 125 height 8
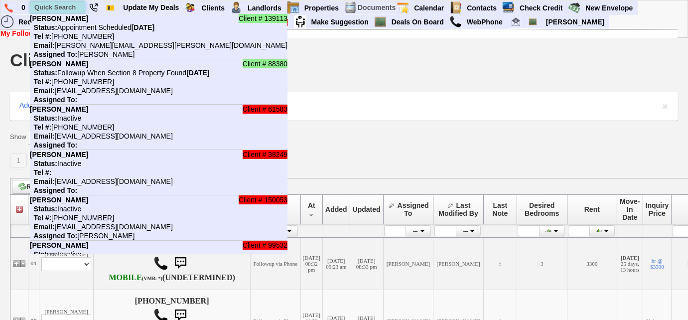
click at [52, 7] on input "text" at bounding box center [57, 7] width 55 height 12
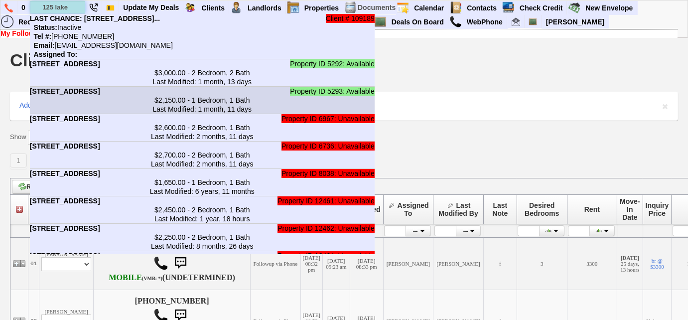
type input "125 lake"
click at [100, 95] on b "125 Lake St - Bldg #SOUTH - Unit #9D in West Harrison, NY" at bounding box center [65, 91] width 70 height 8
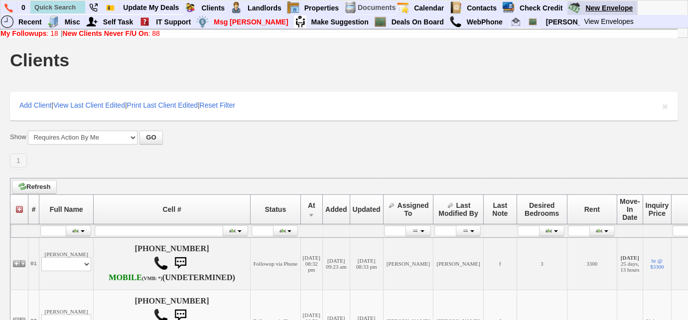
click at [600, 7] on link "New Envelope" at bounding box center [609, 7] width 56 height 13
click at [7, 5] on img at bounding box center [8, 7] width 8 height 9
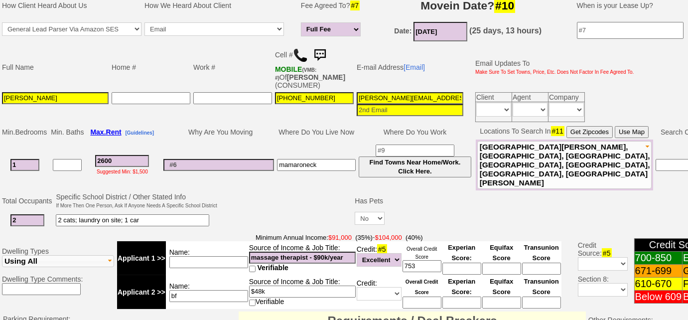
scroll to position [407, 0]
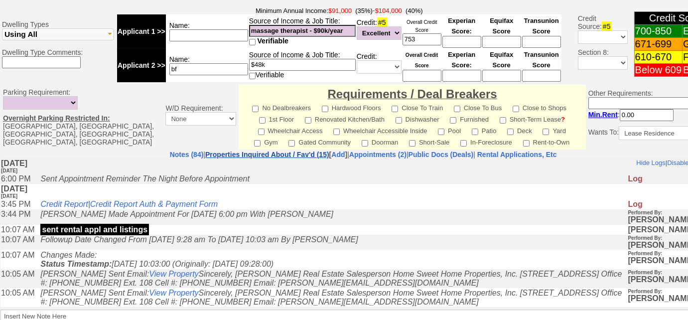
click at [258, 150] on link "Properties Inquired About / Fav'd (15)" at bounding box center [267, 154] width 124 height 8
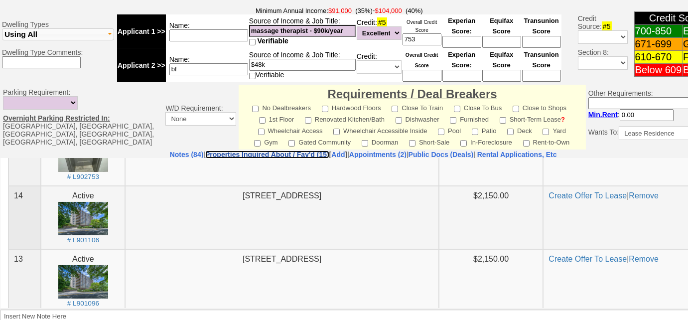
scroll to position [90, 0]
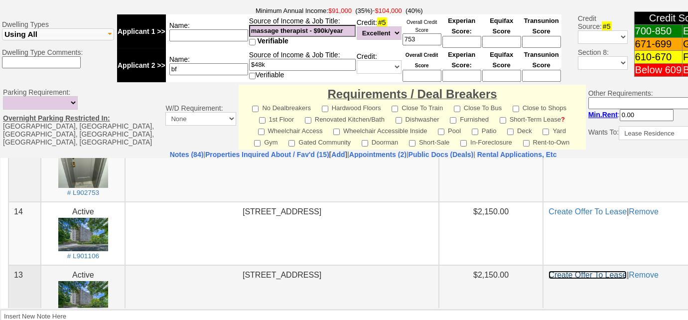
click at [595, 274] on link "Create Offer To Lease" at bounding box center [587, 274] width 78 height 8
click at [543, 150] on nobr "Rental Applications, Etc" at bounding box center [517, 154] width 80 height 8
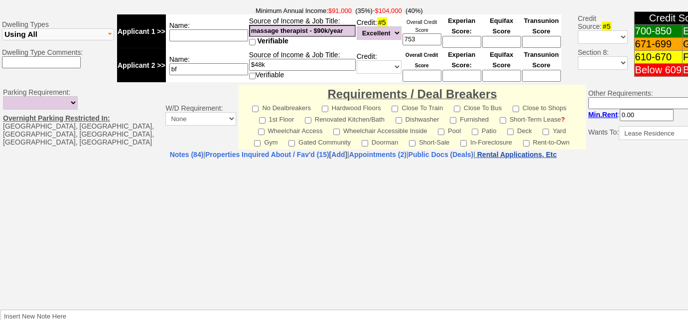
select select "100"
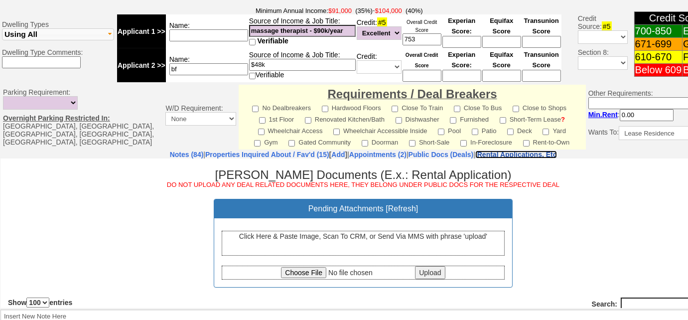
scroll to position [0, 0]
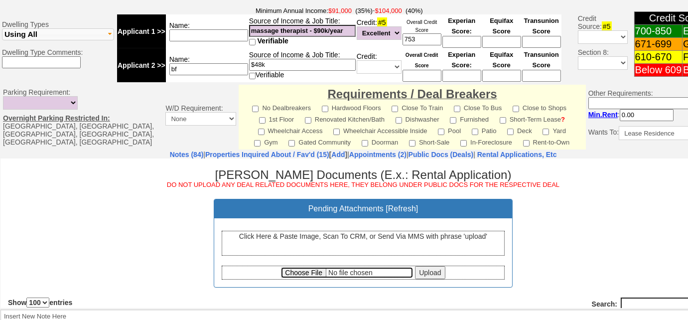
click at [312, 268] on input "file" at bounding box center [347, 271] width 132 height 11
type input "C:\fakepath\Listing.pdf"
drag, startPoint x: 419, startPoint y: 272, endPoint x: 316, endPoint y: 217, distance: 117.2
click at [419, 272] on input "Upload" at bounding box center [430, 271] width 30 height 13
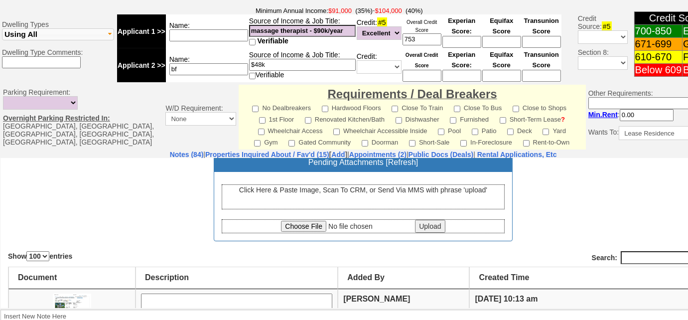
scroll to position [135, 0]
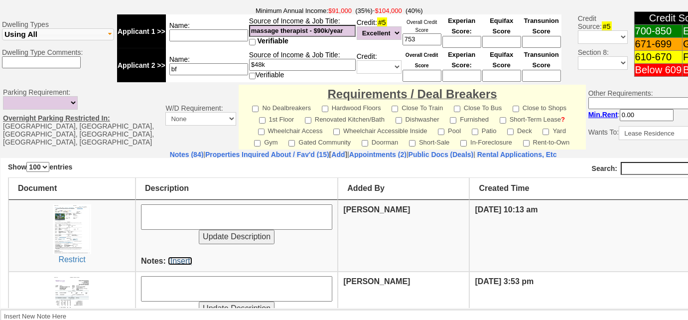
click at [187, 256] on link "[Insert]" at bounding box center [180, 260] width 24 height 8
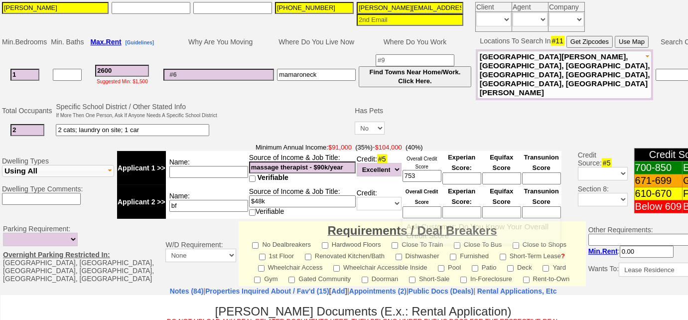
scroll to position [181, 0]
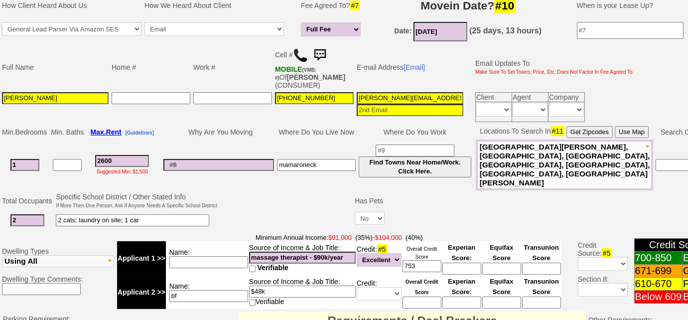
drag, startPoint x: 457, startPoint y: 100, endPoint x: 327, endPoint y: 99, distance: 129.5
click at [327, 99] on tr "Kerryann Bertrand 718-909-6179 kerryann.heath@gmail.com Client Agent Company Da…" at bounding box center [317, 107] width 635 height 33
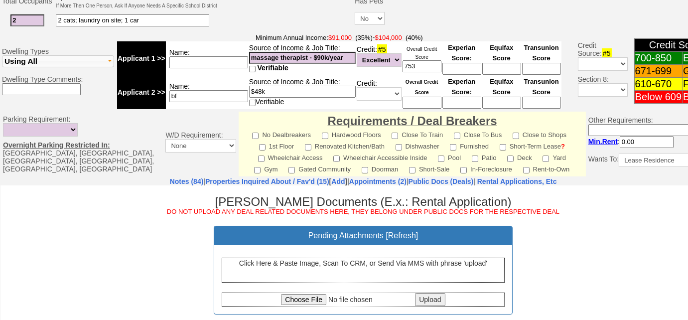
scroll to position [407, 0]
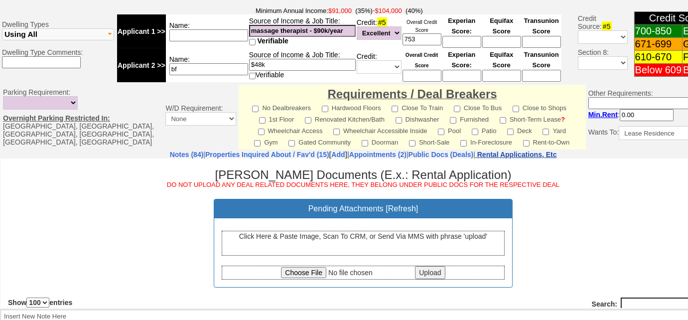
click at [534, 150] on nobr "Rental Applications, Etc" at bounding box center [517, 154] width 80 height 8
click at [366, 242] on div "Click Here & Paste Image, Scan To CRM, or Send Via MMS with phrase 'upload'" at bounding box center [363, 242] width 283 height 25
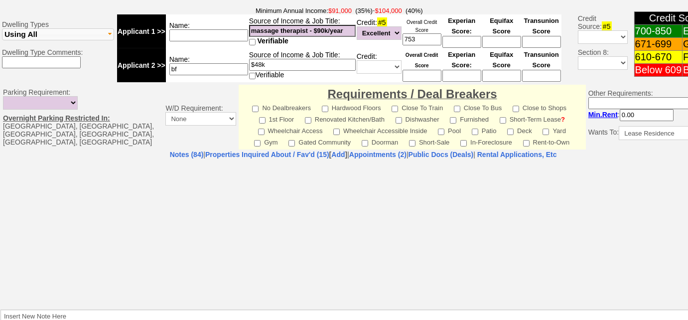
select select "100"
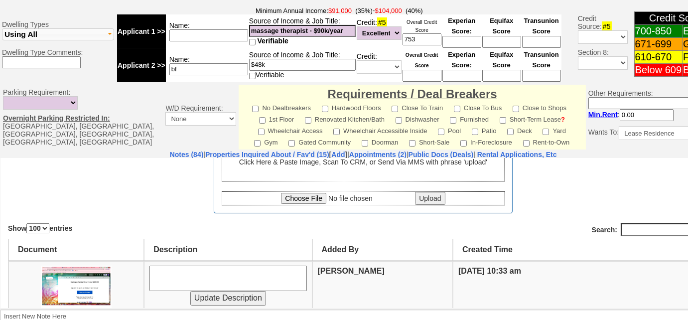
scroll to position [135, 0]
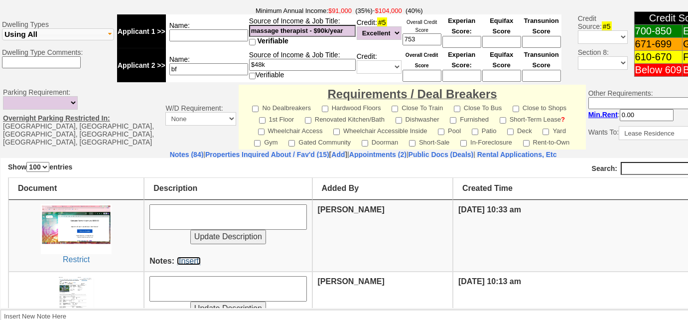
click at [183, 257] on link "[Insert]" at bounding box center [189, 260] width 24 height 8
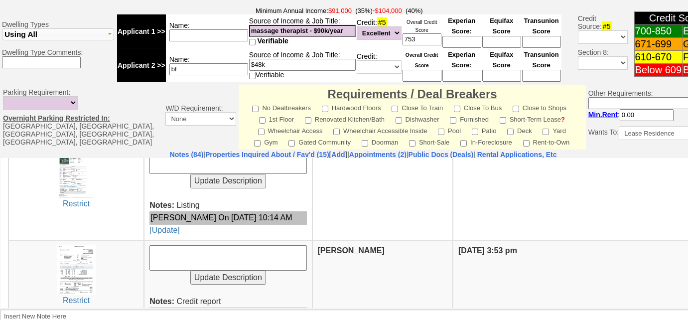
scroll to position [271, 0]
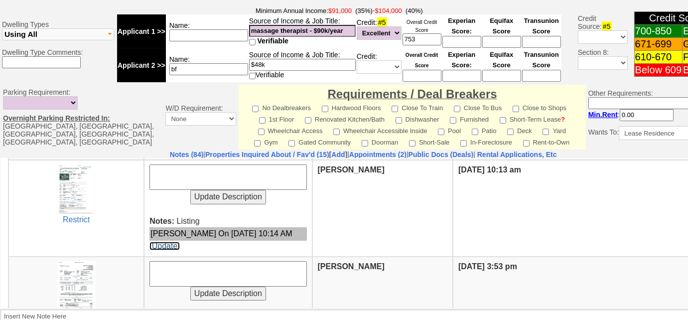
click at [167, 241] on link "[Update]" at bounding box center [164, 245] width 30 height 8
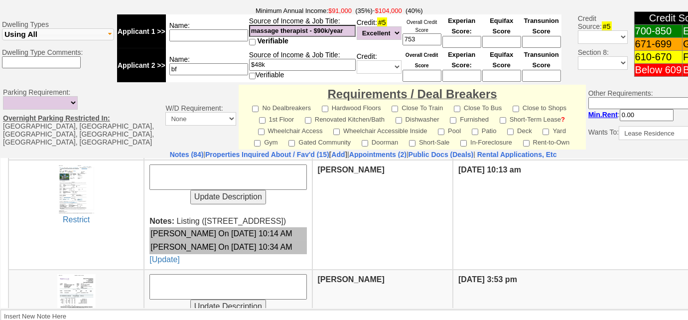
scroll to position [362, 0]
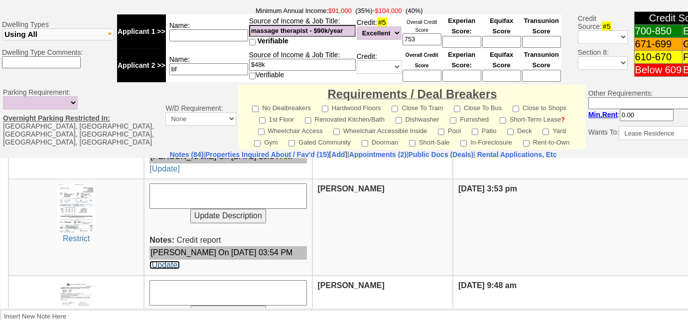
drag, startPoint x: 160, startPoint y: 259, endPoint x: 363, endPoint y: 204, distance: 210.1
click at [160, 260] on link "[Update]" at bounding box center [164, 264] width 30 height 8
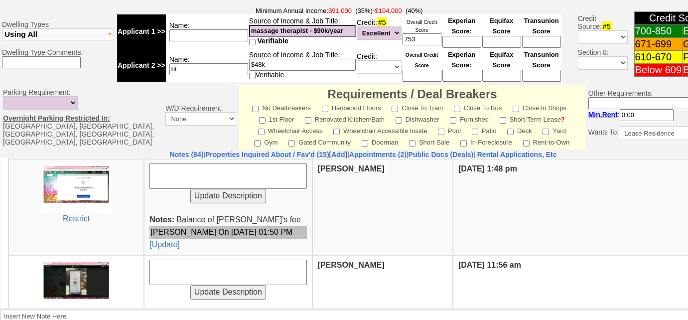
scroll to position [769, 0]
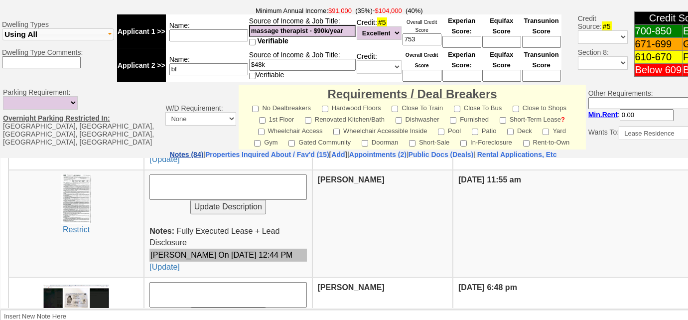
click at [170, 150] on link "Notes (84)" at bounding box center [187, 154] width 34 height 8
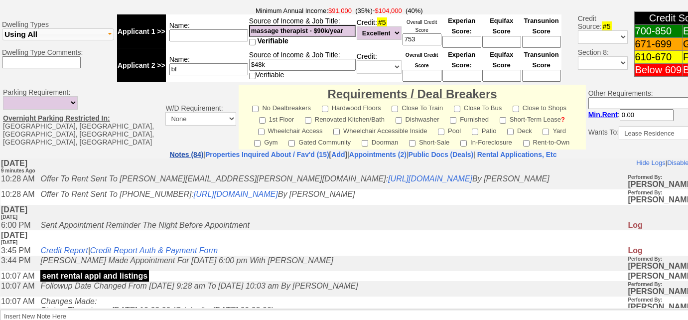
scroll to position [0, 0]
click at [251, 150] on link "Properties Inquired About / Fav'd (15)" at bounding box center [267, 154] width 124 height 8
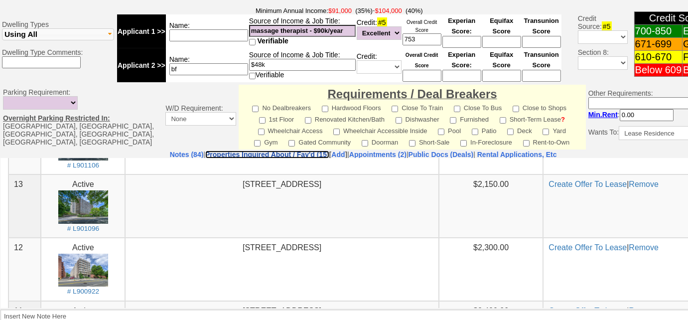
scroll to position [135, 0]
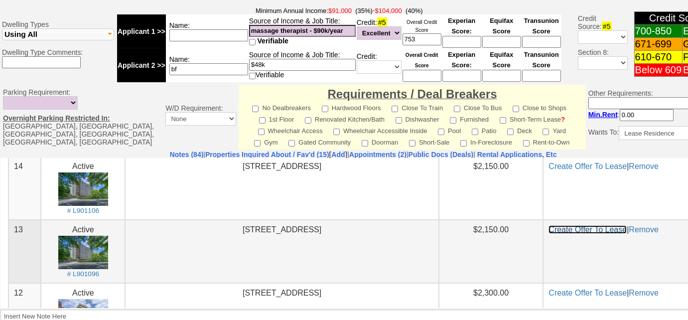
click at [555, 231] on link "Create Offer To Lease" at bounding box center [587, 229] width 78 height 8
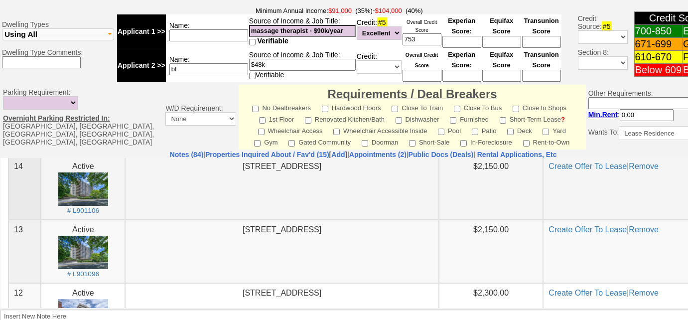
click at [150, 160] on center "125 Lake Street Unit # 9-D South White Plains, NY 10604" at bounding box center [281, 165] width 303 height 11
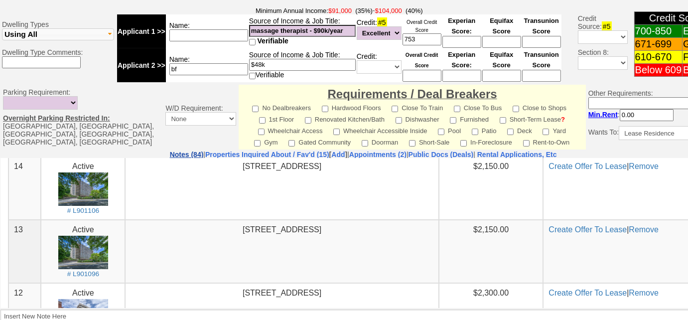
click at [170, 150] on link "Notes (84)" at bounding box center [187, 154] width 34 height 8
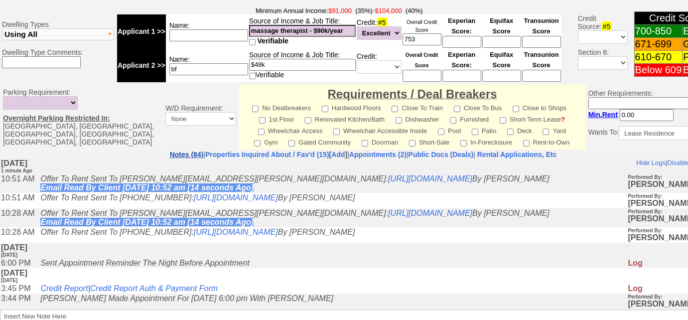
scroll to position [0, 0]
click at [290, 150] on link "Properties Inquired About / Fav'd (15)" at bounding box center [267, 154] width 124 height 8
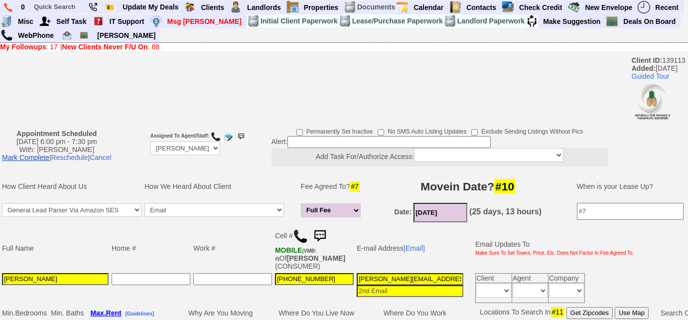
click at [44, 155] on link "Mark Complete" at bounding box center [25, 157] width 47 height 8
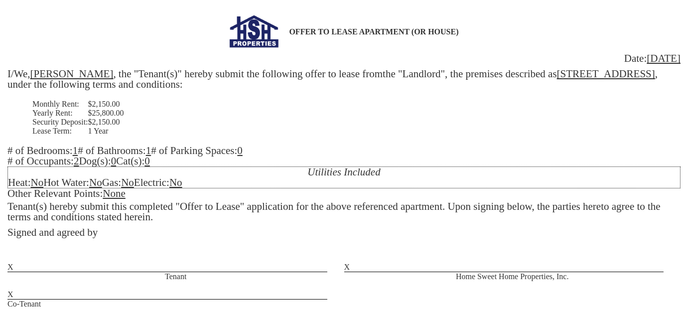
click at [41, 184] on u "No" at bounding box center [36, 182] width 13 height 12
click at [46, 184] on div "Utilities Included Heat: No Hot Water: No Gas: No Electric: No" at bounding box center [343, 177] width 673 height 22
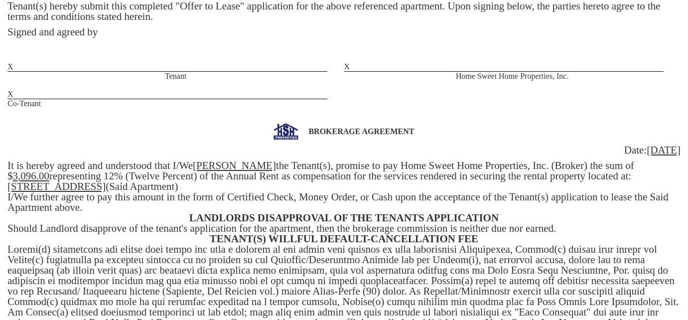
scroll to position [226, 0]
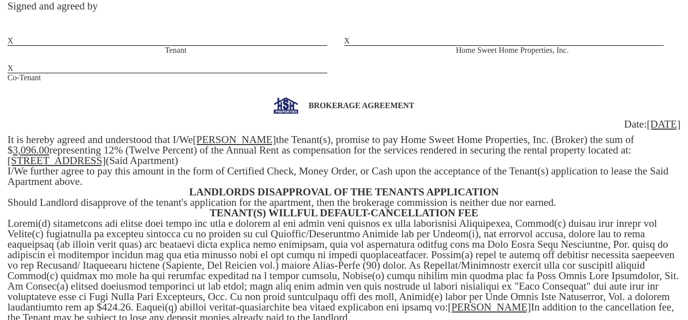
click at [50, 144] on u "3,096.00" at bounding box center [31, 150] width 37 height 12
click at [73, 154] on div "BROKERAGE AGREEMENT Date: 09/05/2025 It is hereby agreed and understood that I/…" at bounding box center [343, 280] width 673 height 367
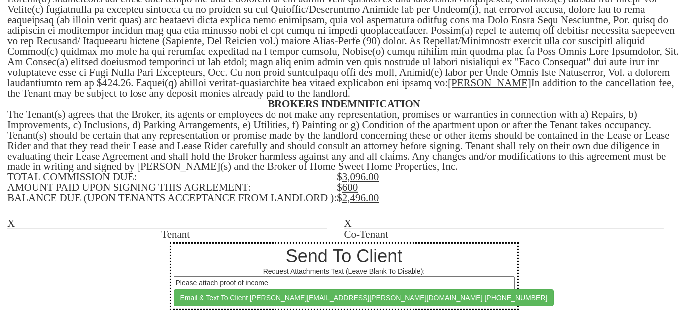
click at [365, 181] on u "3,096.00" at bounding box center [360, 177] width 37 height 12
click at [365, 200] on u "2,496.00" at bounding box center [360, 198] width 37 height 12
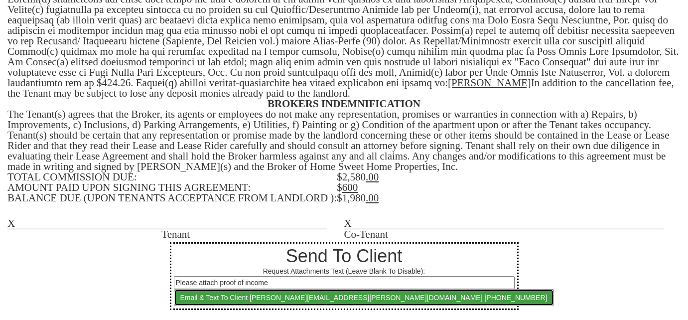
click at [407, 292] on button "Email & Text To Client kerryann.heath@gmail.com 718-909-6179" at bounding box center [364, 297] width 380 height 17
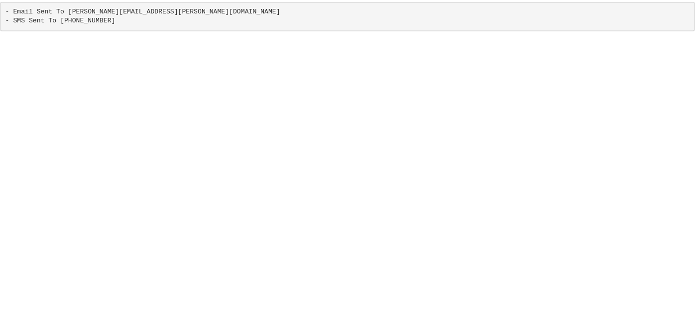
scroll to position [0, 0]
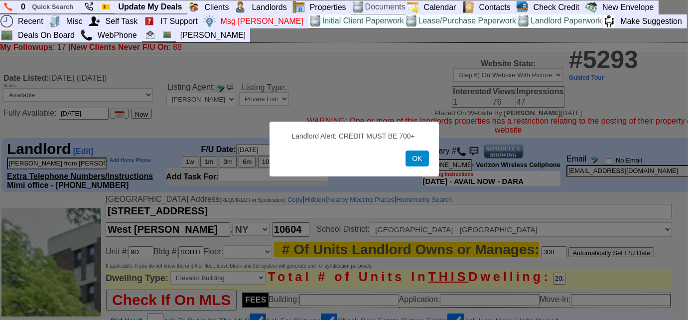
click at [410, 163] on button "OK" at bounding box center [416, 158] width 23 height 16
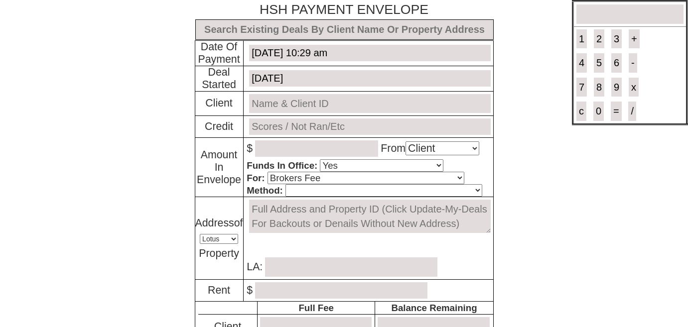
select select "Client"
select select "Yes"
select select "Brokers Fee"
select select "Lotus"
select select "Yes"
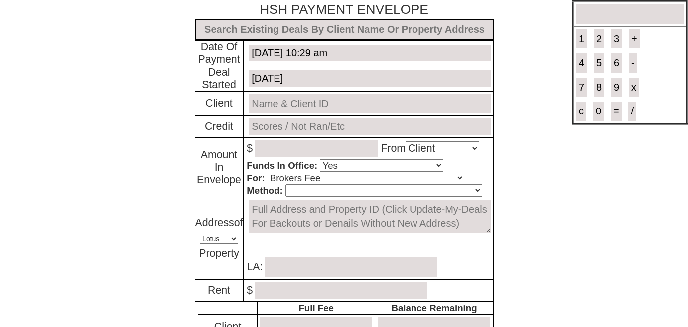
select select "No"
click at [340, 31] on input "text" at bounding box center [344, 29] width 298 height 20
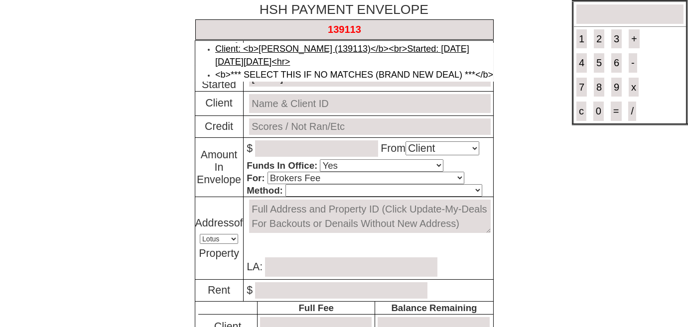
click at [341, 47] on link "Client: <b>[PERSON_NAME] (139113)</b><br>Started: [DATE] [DATE][DATE]<hr>" at bounding box center [342, 55] width 254 height 23
type input "Deal ID: #6186"
type input "[DATE]"
type input "[PERSON_NAME] (139113)"
type input "TO BE RAN"
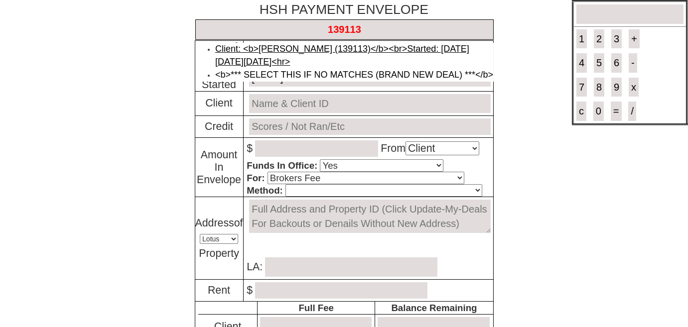
select select "MLS"
type input "0"
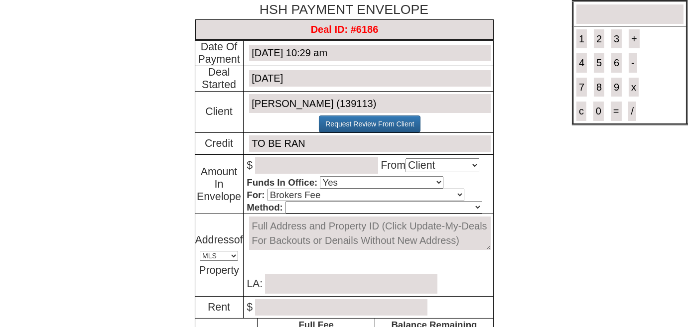
type input "Deal ID: #6186"
click at [299, 168] on input "number" at bounding box center [316, 165] width 123 height 16
type input "600"
click at [315, 209] on select "Cash Certified Check Regular Check Credit Card Quickpay Wire ACH N/A" at bounding box center [383, 207] width 197 height 12
select select "Quickpay"
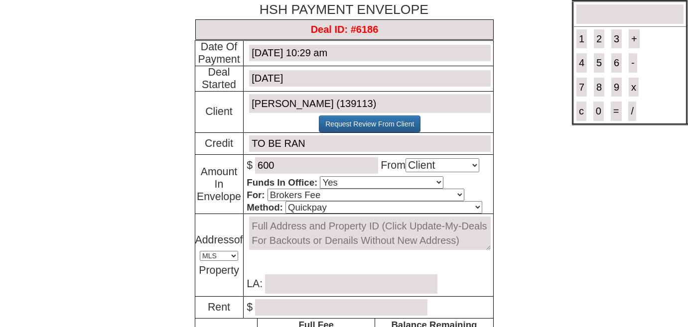
click at [285, 201] on select "Cash Certified Check Regular Check Credit Card Quickpay Wire ACH N/A" at bounding box center [383, 207] width 197 height 12
click at [303, 224] on textarea at bounding box center [369, 233] width 241 height 33
paste textarea "[STREET_ADDRESS][US_STATE]"
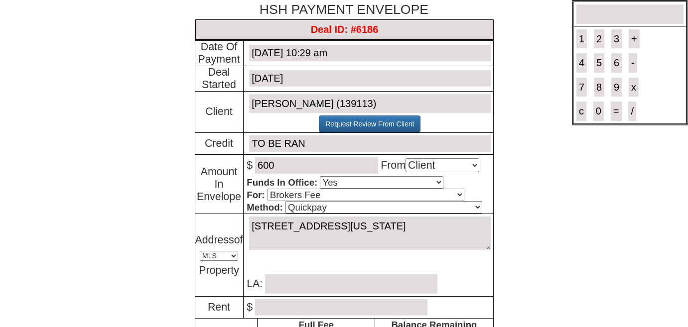
click at [249, 223] on textarea "[STREET_ADDRESS][US_STATE]" at bounding box center [369, 233] width 241 height 33
paste textarea "901106"
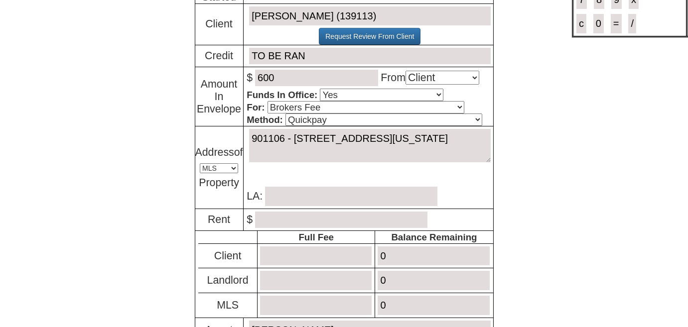
scroll to position [90, 0]
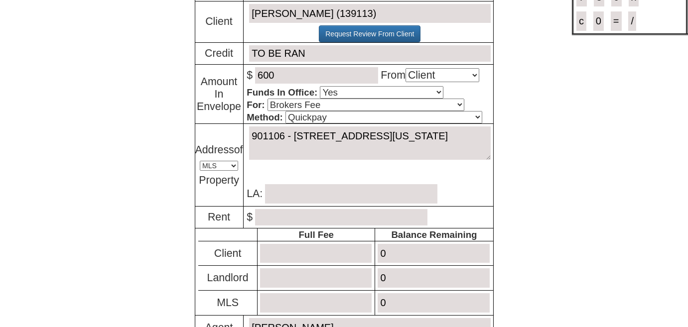
type textarea "901106 - [STREET_ADDRESS][US_STATE]"
click at [287, 193] on input "text" at bounding box center [351, 193] width 172 height 19
type input "[PERSON_NAME]"
click at [277, 217] on input "number" at bounding box center [341, 217] width 172 height 16
type input "2150"
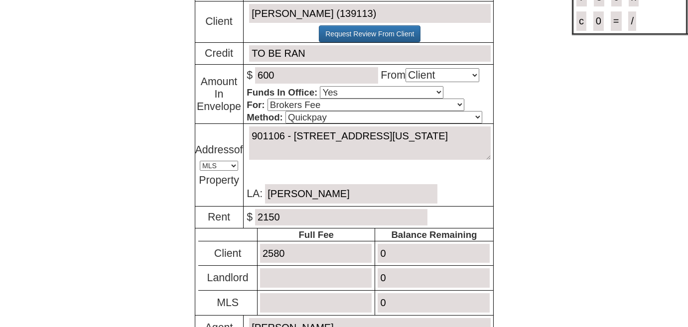
type input "2580"
click at [281, 297] on input "number" at bounding box center [316, 302] width 112 height 19
type input "1075"
drag, startPoint x: 414, startPoint y: 300, endPoint x: 390, endPoint y: 302, distance: 24.0
click at [390, 302] on input "0" at bounding box center [434, 302] width 112 height 19
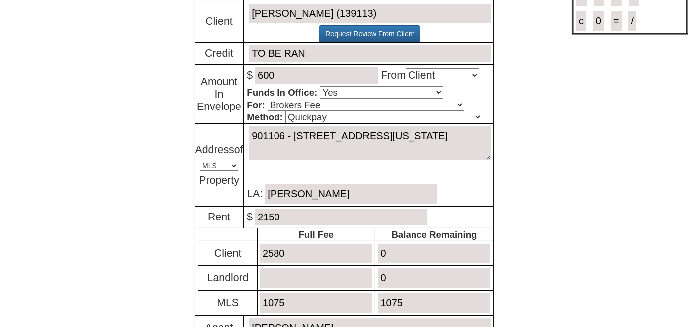
type input "1075"
drag, startPoint x: 390, startPoint y: 249, endPoint x: 372, endPoint y: 250, distance: 18.4
click at [373, 250] on tr "Client 2580 0" at bounding box center [345, 253] width 294 height 25
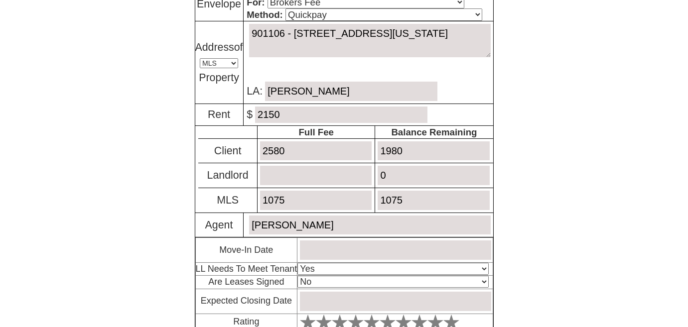
scroll to position [263, 0]
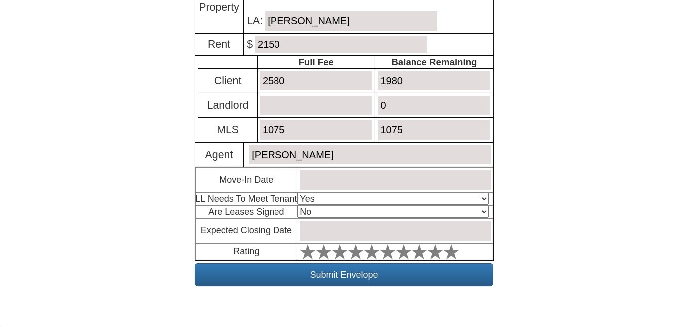
type input "1980"
click at [325, 179] on input "text" at bounding box center [395, 179] width 191 height 19
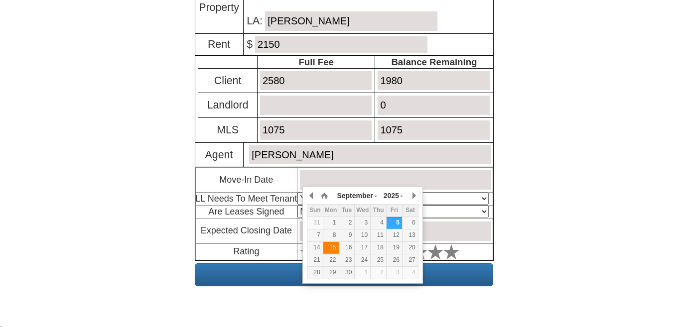
click at [333, 247] on div "15" at bounding box center [330, 248] width 15 height 8
type input "September 15, 2025"
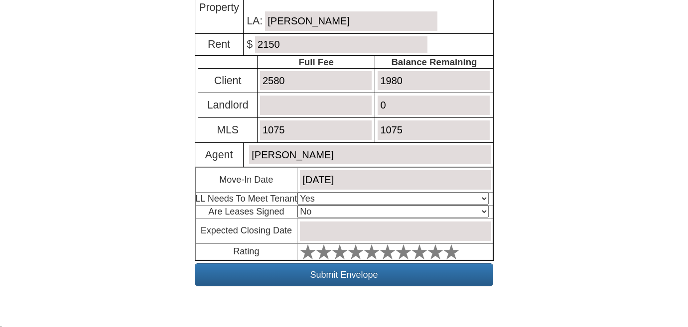
click at [87, 190] on body "× Close Login E-mail Address: rosita160172@gmail.com Login! ×" at bounding box center [344, 34] width 688 height 594
click at [372, 198] on select "Select An Option Yes Yes - Met No" at bounding box center [392, 199] width 191 height 12
select select "No"
click at [299, 193] on select "Select An Option Yes Yes - Met No" at bounding box center [392, 199] width 191 height 12
click at [323, 231] on input "text" at bounding box center [395, 231] width 191 height 19
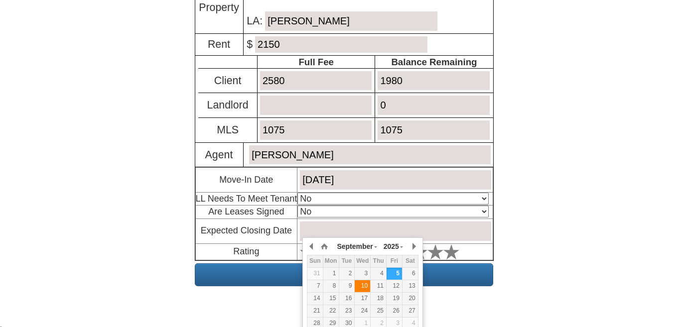
click at [368, 289] on div "10" at bounding box center [362, 286] width 15 height 8
type input "September 10, 2025"
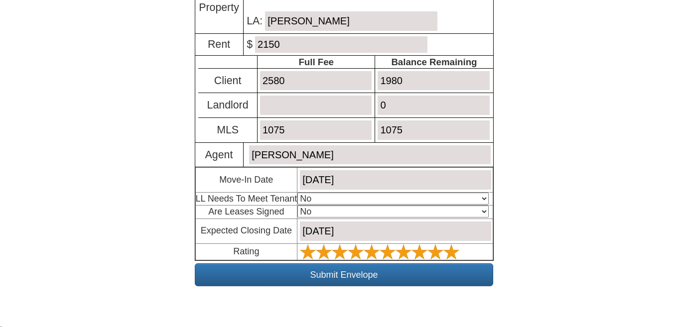
click at [457, 253] on polygon at bounding box center [451, 251] width 16 height 15
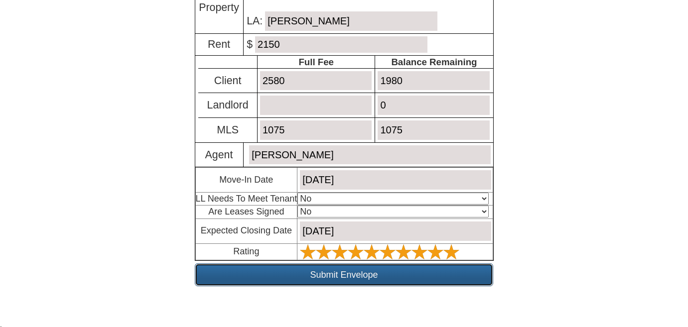
click at [452, 273] on input "Submit Envelope" at bounding box center [344, 274] width 298 height 23
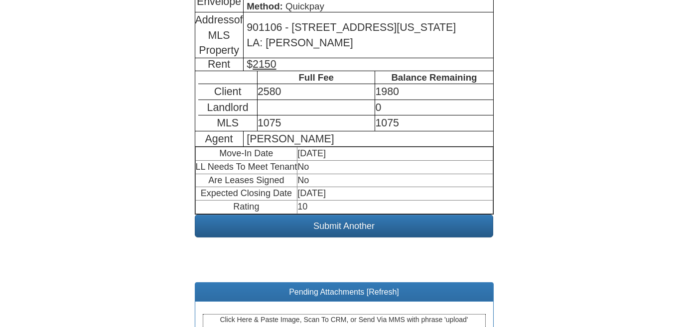
scroll to position [389, 0]
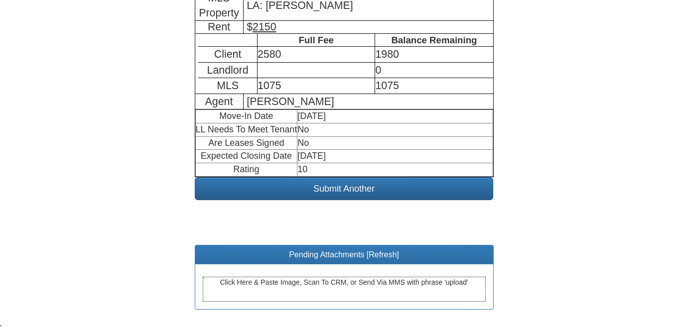
click at [354, 288] on div "Click Here & Paste Image, Scan To CRM, or Send Via MMS with phrase 'upload'" at bounding box center [344, 289] width 283 height 25
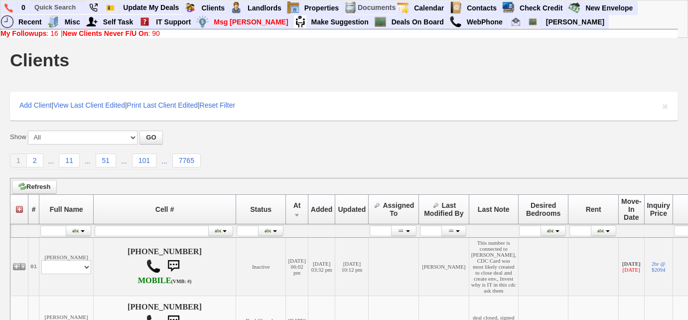
click at [38, 36] on b "My Followups" at bounding box center [23, 33] width 46 height 8
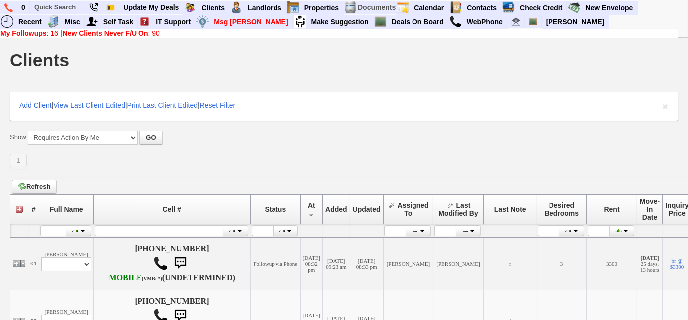
click at [86, 31] on b "New Clients Never F/U On" at bounding box center [106, 33] width 86 height 8
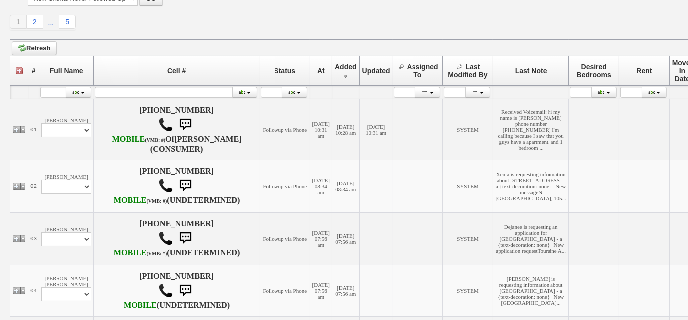
scroll to position [135, 0]
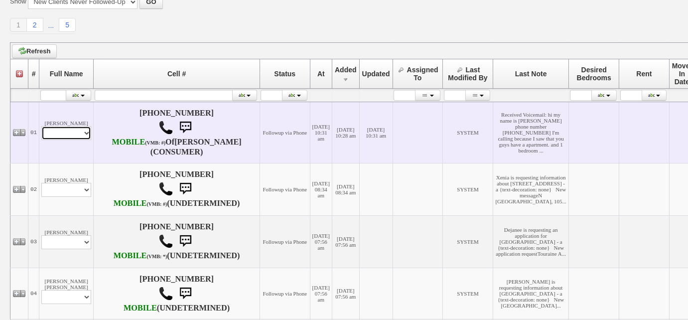
click at [70, 140] on select "Profile Edit Print Email Externally (Will Not Be Tracked In CRM) Closed Deals" at bounding box center [66, 133] width 50 height 14
select select "ChangeURL,/crm/custom/edit_client_form.php?redirect=%2Fcrm%2Fclients.php&id=167…"
click at [41, 130] on select "Profile Edit Print Email Externally (Will Not Be Tracked In CRM) Closed Deals" at bounding box center [66, 133] width 50 height 14
select select
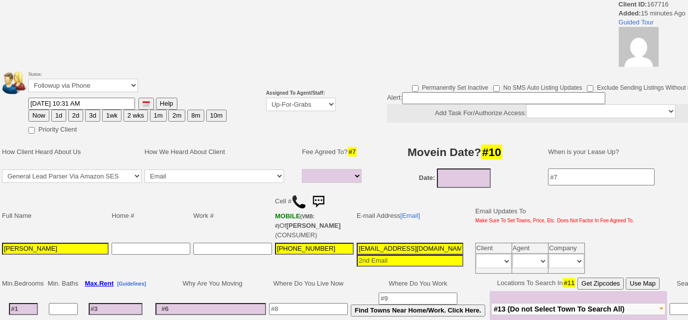
select select
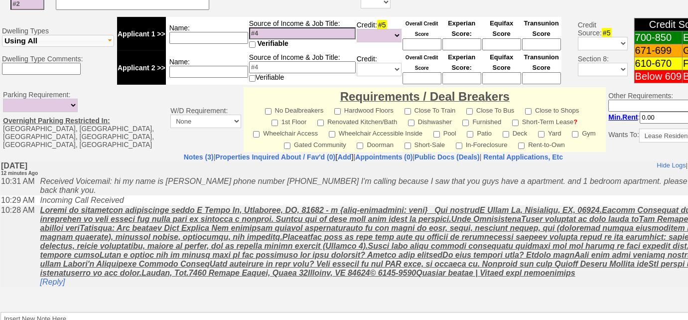
scroll to position [452, 0]
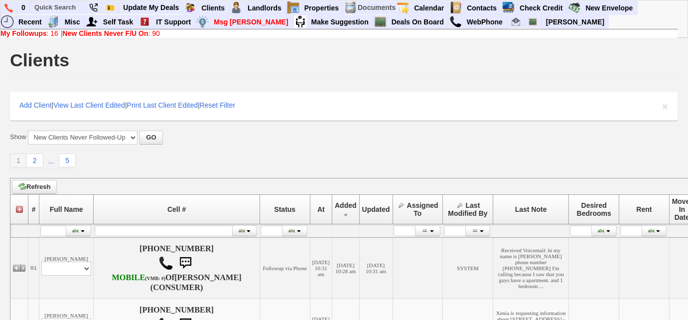
click at [52, 31] on link "My Followups : 16" at bounding box center [29, 33] width 58 height 8
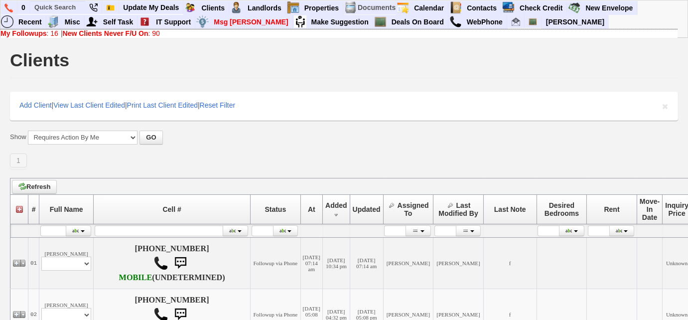
click at [39, 34] on b "My Followups" at bounding box center [23, 33] width 46 height 8
click at [101, 35] on b "New Clients Never F/U On" at bounding box center [106, 33] width 86 height 8
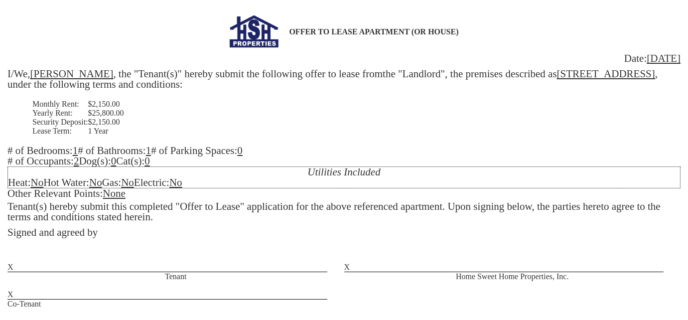
click at [43, 182] on u "No" at bounding box center [36, 182] width 13 height 12
click at [105, 186] on u "No" at bounding box center [98, 182] width 13 height 12
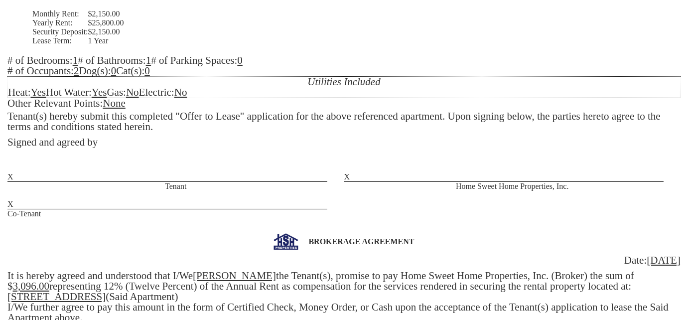
scroll to position [135, 0]
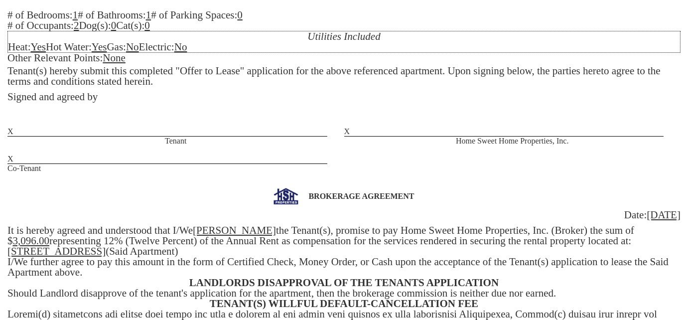
click at [50, 235] on u "3,096.00" at bounding box center [31, 241] width 37 height 12
drag, startPoint x: 116, startPoint y: 244, endPoint x: 95, endPoint y: 245, distance: 20.5
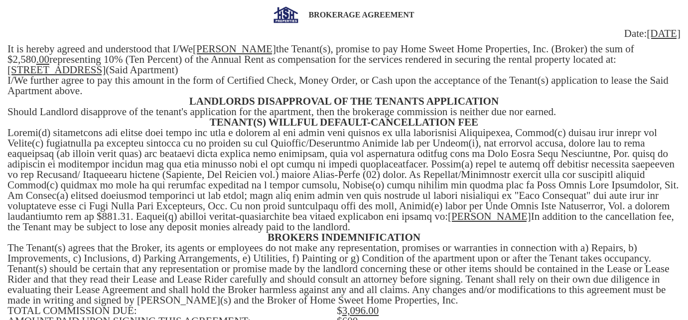
scroll to position [452, 0]
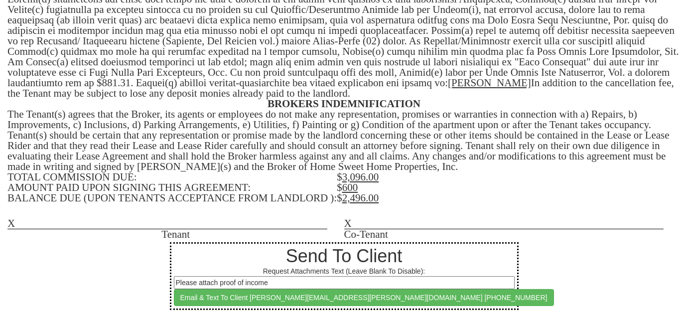
click at [365, 178] on u "3,096.00" at bounding box center [360, 177] width 37 height 12
click at [365, 202] on u "2,496.00" at bounding box center [360, 198] width 37 height 12
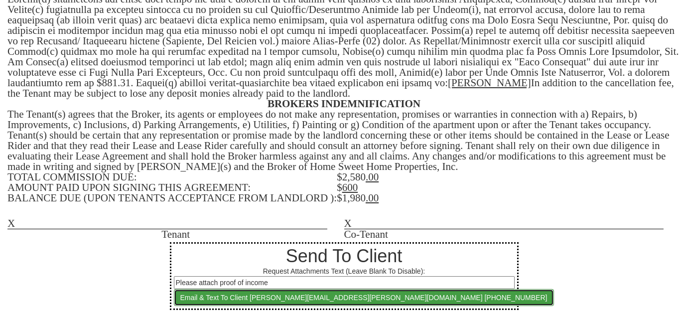
click at [279, 297] on button "Email & Text To Client kerryann.heath@gmail.com 718-909-6179" at bounding box center [364, 297] width 380 height 17
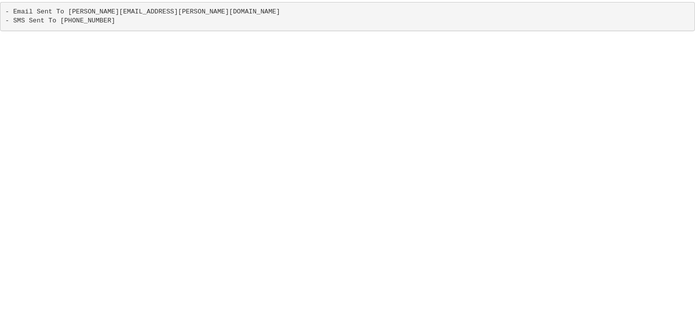
scroll to position [0, 0]
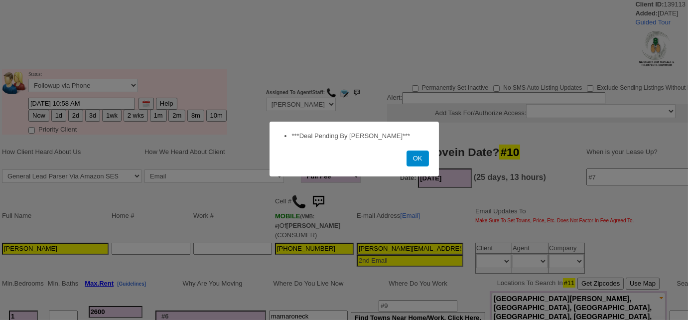
click at [424, 162] on button "OK" at bounding box center [417, 158] width 22 height 16
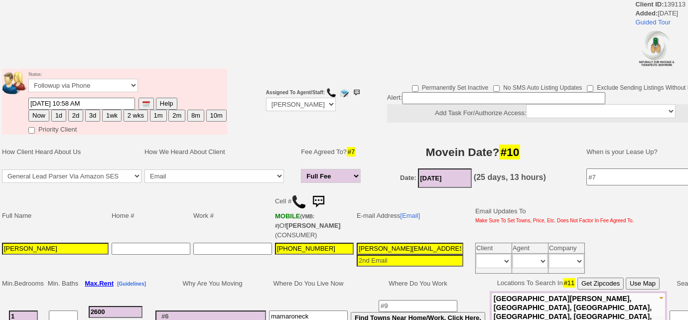
click at [92, 116] on button "3d" at bounding box center [92, 116] width 15 height 12
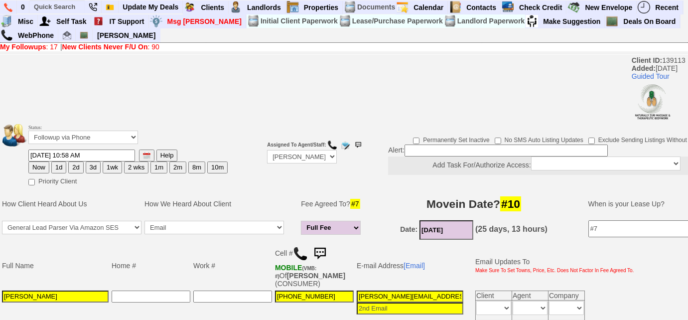
click at [111, 166] on button "1wk" at bounding box center [112, 167] width 19 height 12
type input "09/12/2025 10:58 AM"
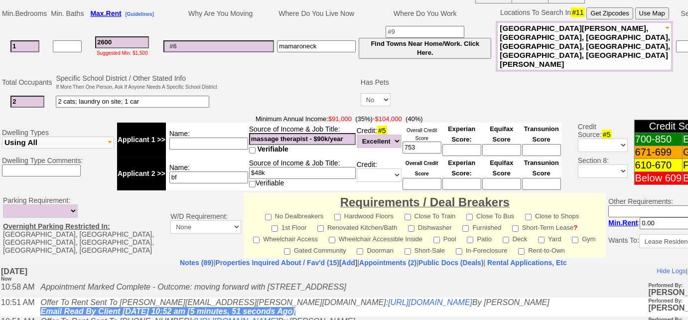
scroll to position [495, 0]
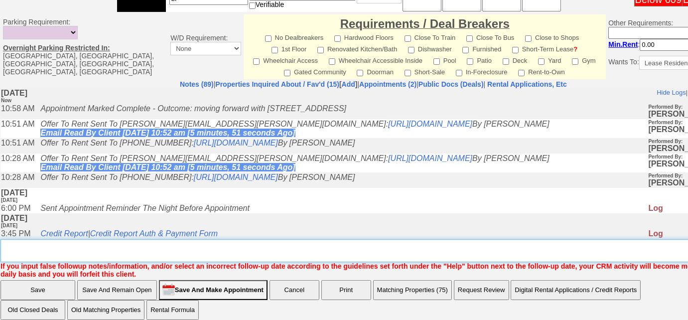
click at [103, 242] on textarea "Insert New Note Here" at bounding box center [376, 250] width 753 height 23
type textarea "f"
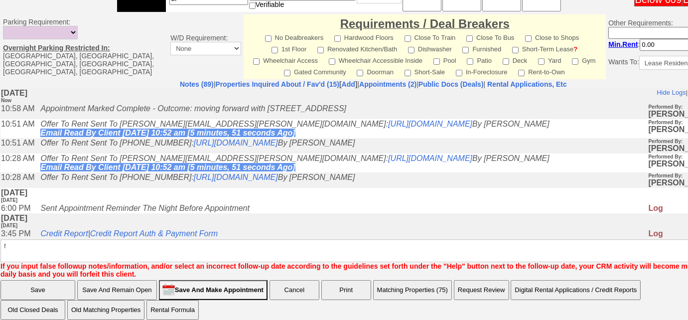
scroll to position [445, 0]
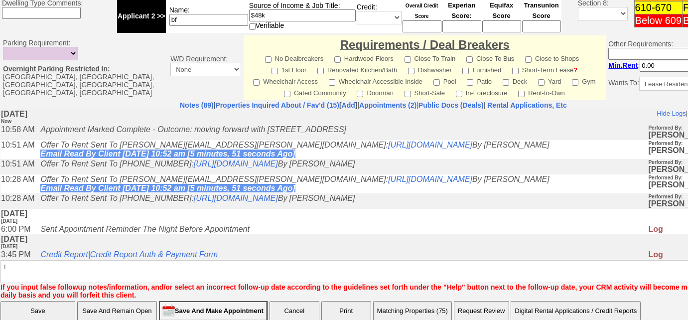
click at [18, 301] on input "Save" at bounding box center [37, 311] width 75 height 20
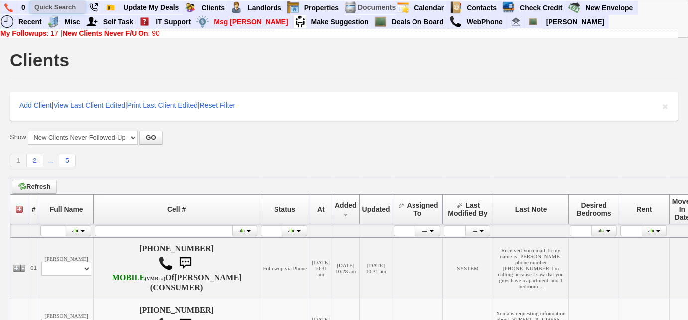
click at [58, 2] on input "text" at bounding box center [57, 7] width 55 height 12
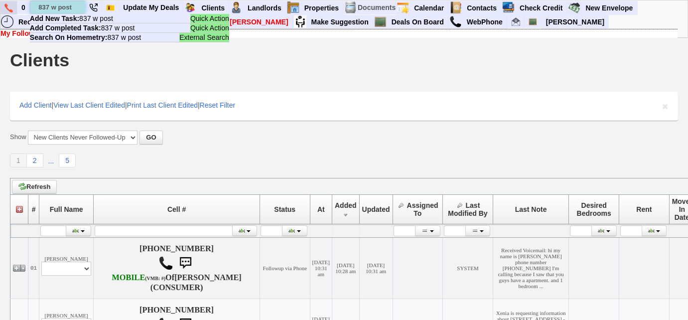
drag, startPoint x: 77, startPoint y: 7, endPoint x: 8, endPoint y: 2, distance: 68.4
click at [637, 1] on ul "0 837 w post Quick Action Add New Task: 837 w post Quick Action Add Completed T…" at bounding box center [637, 1] width 0 height 0
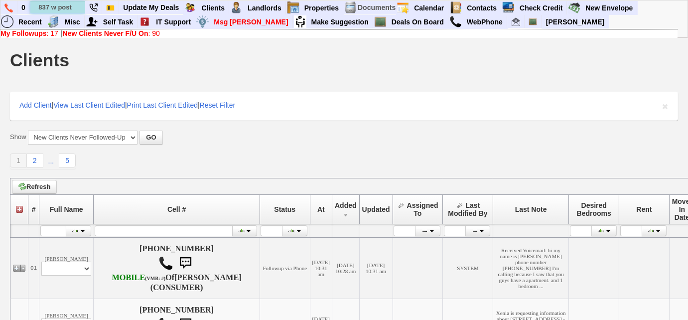
type input "837 w post"
click at [16, 34] on b "My Followups" at bounding box center [23, 33] width 46 height 8
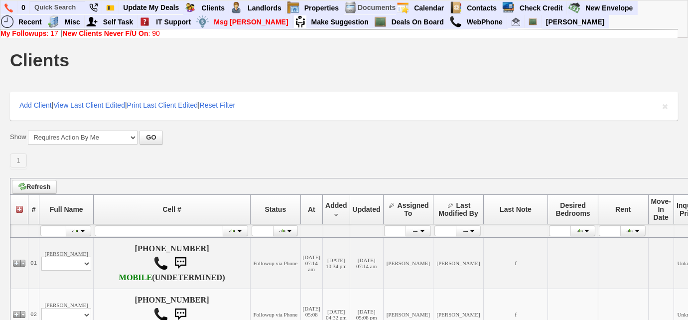
scroll to position [135, 0]
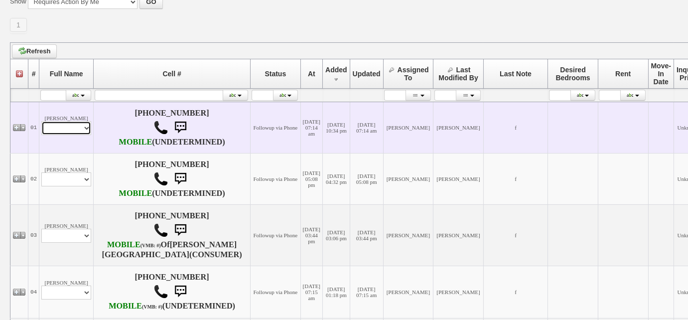
click at [78, 132] on select "Profile Edit Print Email Externally (Will Not Be Tracked In CRM) Closed Deals" at bounding box center [66, 128] width 50 height 14
select select "ChangeURL,/crm/custom/edit_client_form.php?redirect=%2Fcrm%2Fclients.php&id=167…"
click at [41, 125] on select "Profile Edit Print Email Externally (Will Not Be Tracked In CRM) Closed Deals" at bounding box center [66, 128] width 50 height 14
select select
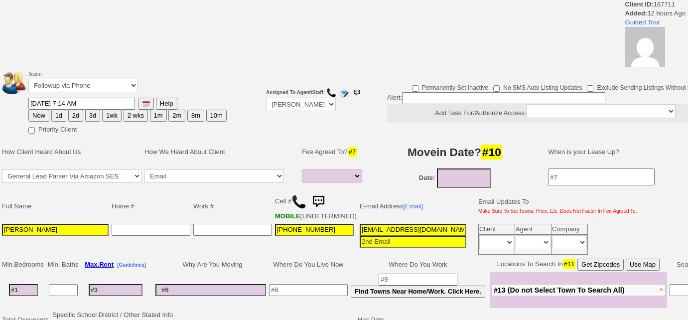
select select
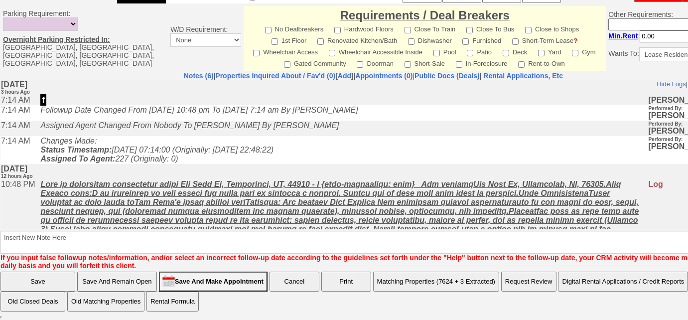
scroll to position [207, 0]
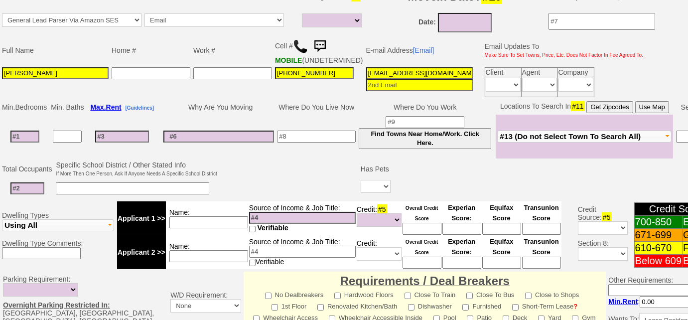
click at [297, 42] on img at bounding box center [300, 46] width 15 height 15
click at [302, 45] on img at bounding box center [300, 46] width 15 height 15
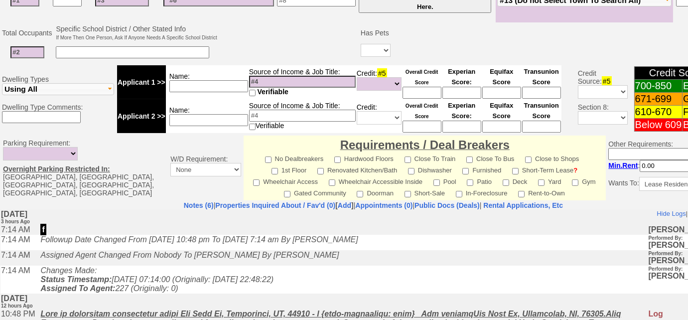
scroll to position [434, 0]
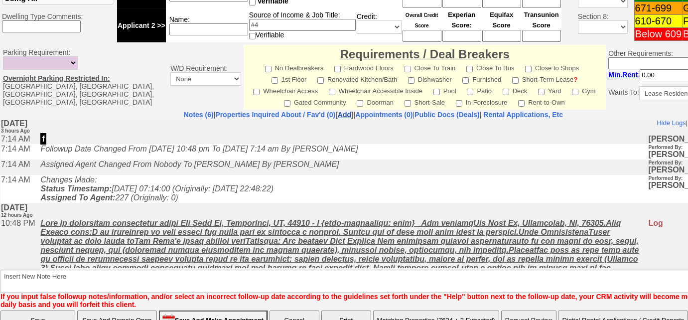
click at [338, 119] on link "Add" at bounding box center [344, 115] width 13 height 8
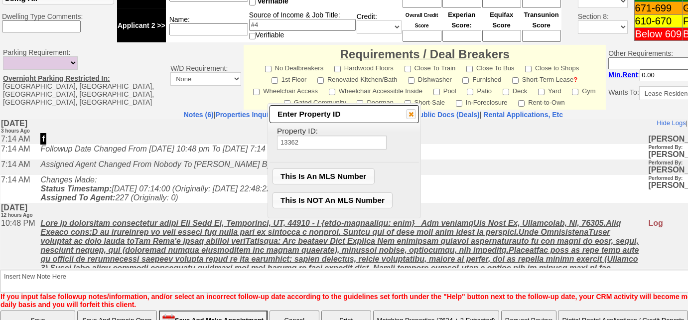
type input "13362"
drag, startPoint x: 343, startPoint y: 73, endPoint x: 341, endPoint y: 198, distance: 125.0
click at [341, 198] on span "This Is NOT An MLS Number" at bounding box center [333, 200] width 120 height 15
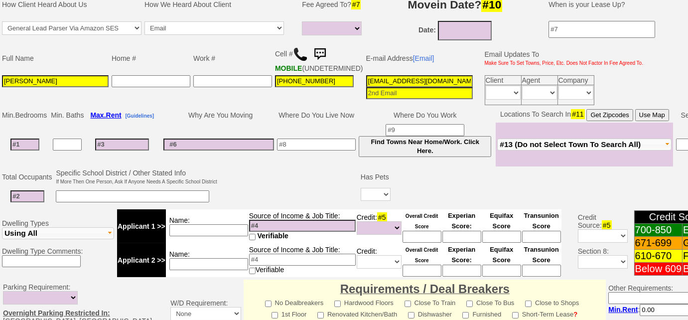
scroll to position [26, 0]
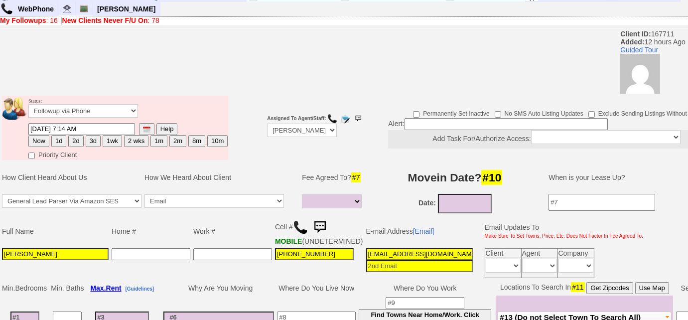
click at [91, 144] on button "3d" at bounding box center [93, 141] width 15 height 12
type input "09/08/2025 11:06 AM"
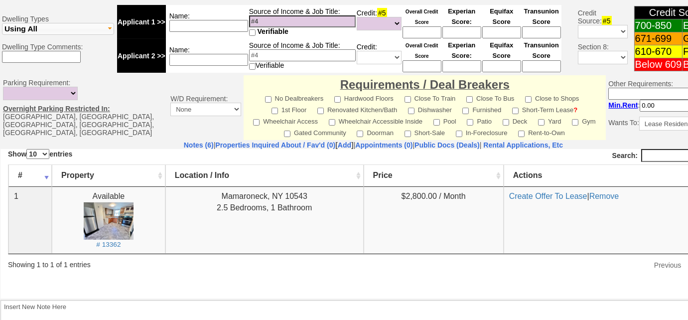
scroll to position [479, 0]
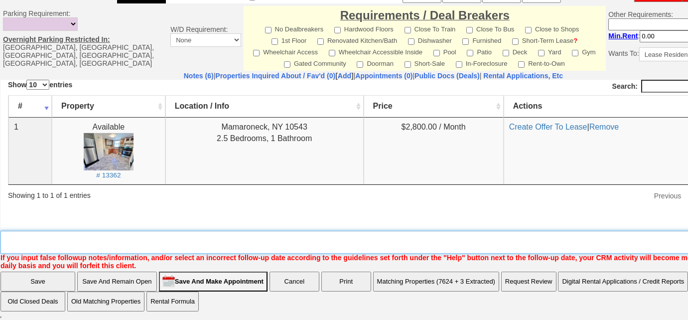
click at [177, 235] on textarea "Insert New Note Here" at bounding box center [376, 242] width 753 height 23
type textarea "Left VM to FU"
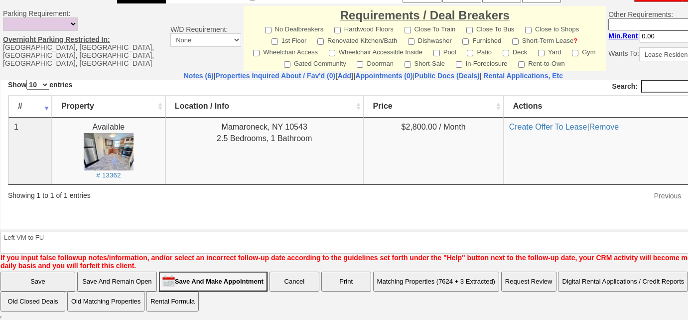
click at [45, 278] on input "Save" at bounding box center [37, 281] width 75 height 20
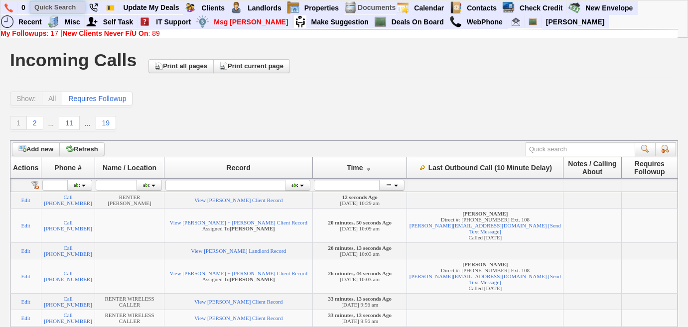
drag, startPoint x: 0, startPoint y: 0, endPoint x: 61, endPoint y: 6, distance: 61.1
click at [61, 6] on input "text" at bounding box center [57, 7] width 55 height 12
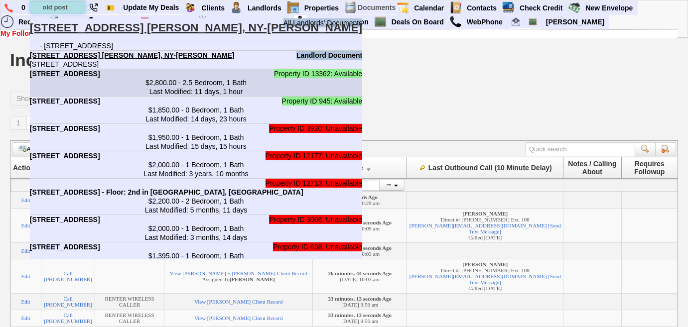
type input "old post"
click at [100, 78] on b "[STREET_ADDRESS]" at bounding box center [65, 74] width 70 height 8
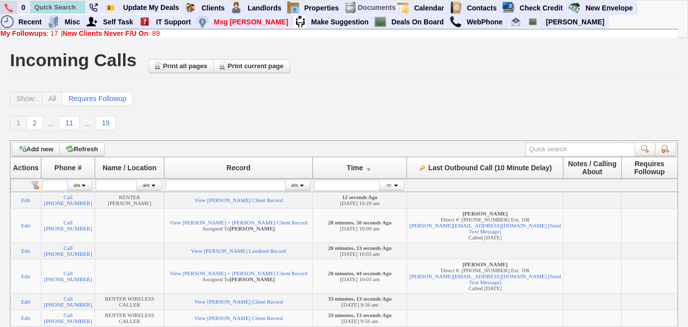
click at [10, 5] on img at bounding box center [8, 7] width 8 height 9
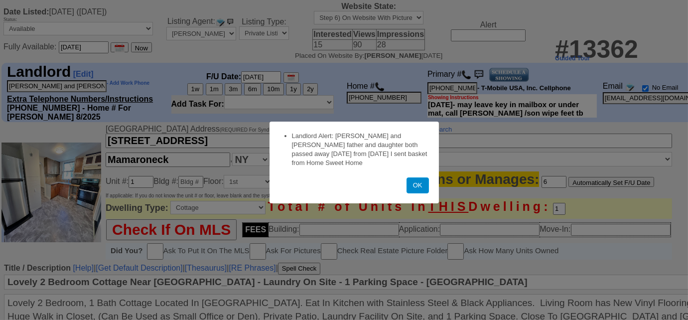
click at [416, 189] on button "OK" at bounding box center [417, 185] width 22 height 16
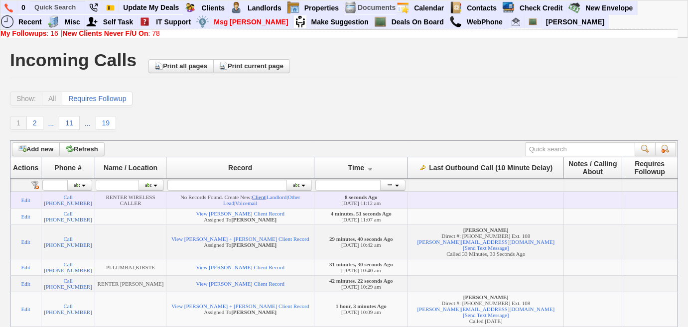
click at [264, 200] on link "Client" at bounding box center [258, 197] width 13 height 6
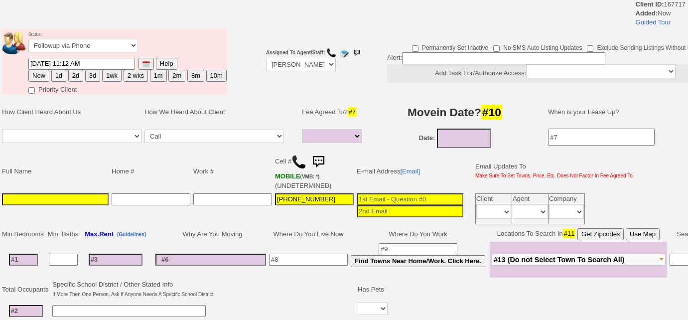
select select
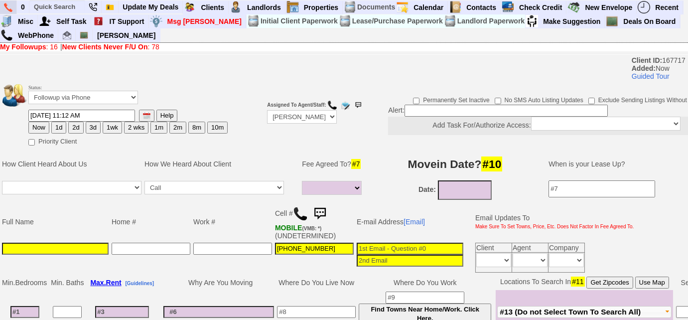
click at [7, 8] on img at bounding box center [8, 7] width 8 height 9
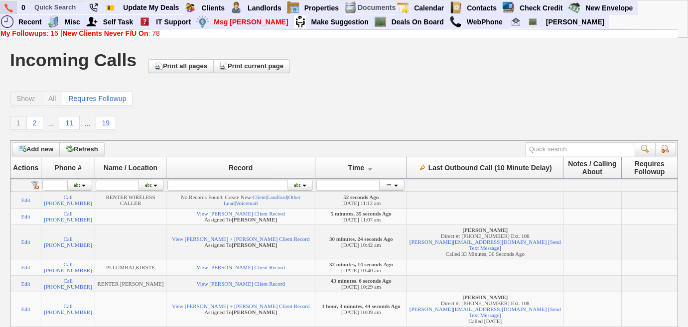
click at [4, 9] on img at bounding box center [8, 7] width 8 height 9
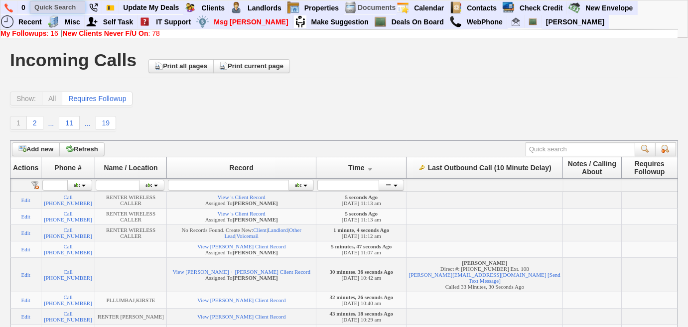
click at [62, 3] on input "text" at bounding box center [57, 7] width 55 height 12
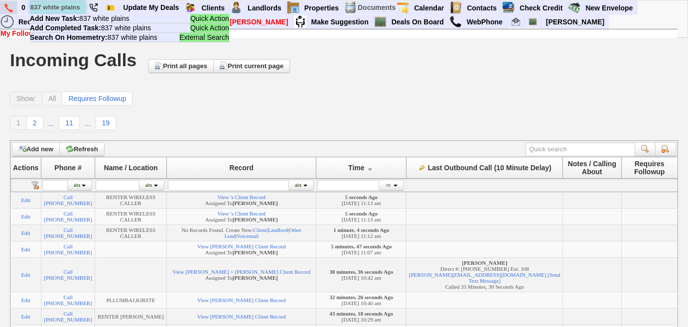
drag, startPoint x: 41, startPoint y: 7, endPoint x: 9, endPoint y: 8, distance: 31.4
click at [637, 1] on ul "0 837 [GEOGRAPHIC_DATA] Quick Action Add New Task: 837 white plains Quick Actio…" at bounding box center [637, 1] width 0 height 0
click at [80, 5] on input "837 white plains" at bounding box center [57, 7] width 55 height 12
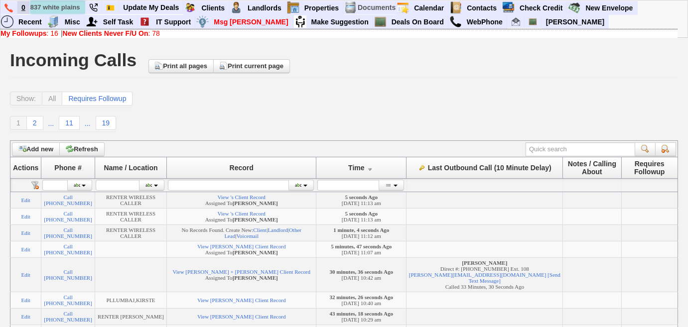
drag, startPoint x: 82, startPoint y: 9, endPoint x: 26, endPoint y: 5, distance: 55.9
click at [637, 1] on ul "0 837 white plains Quick Action Add New Task: 837 white plains Quick Action Add…" at bounding box center [637, 1] width 0 height 0
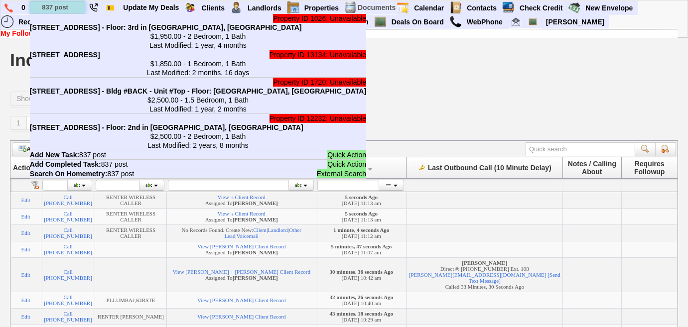
click at [72, 5] on input "837 post" at bounding box center [57, 7] width 55 height 12
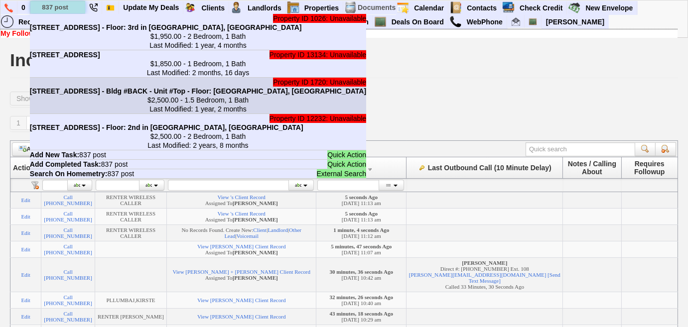
type input "837 post"
click at [104, 108] on center "$2,500.00 - 1.5 Bedroom, 1 Bath Last Modified: 1 year, 2 months" at bounding box center [198, 105] width 336 height 18
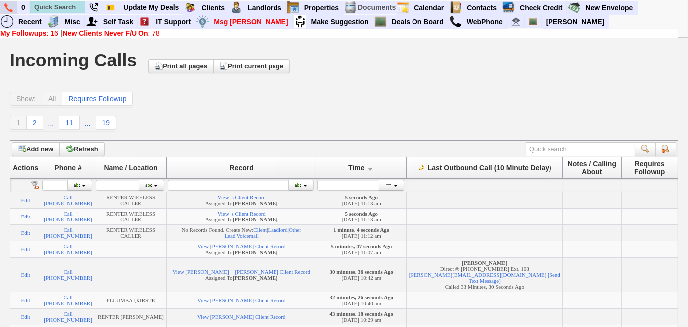
click at [9, 6] on img at bounding box center [8, 7] width 8 height 9
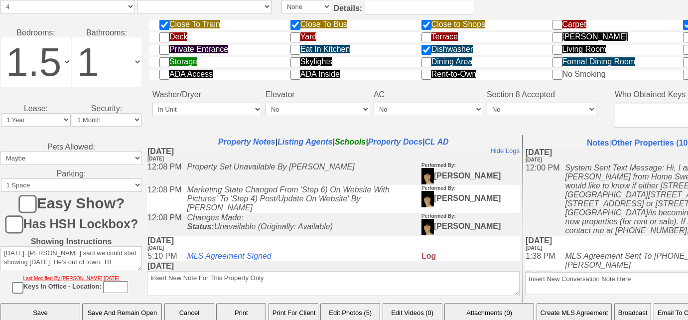
scroll to position [520, 0]
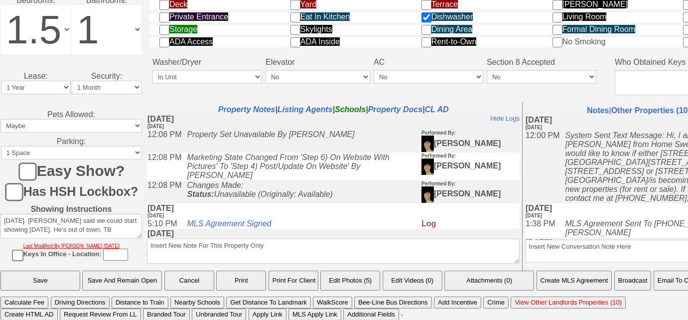
click at [586, 282] on button "Create MLS Agreement" at bounding box center [574, 280] width 76 height 20
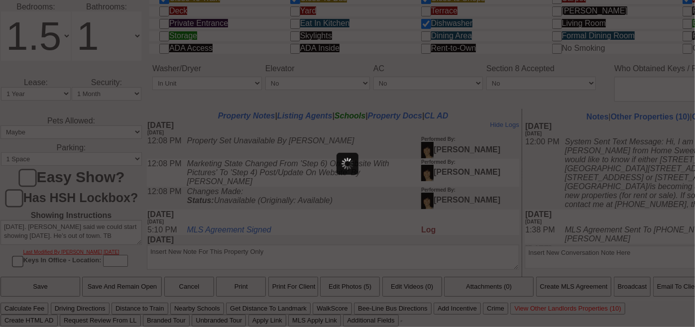
scroll to position [0, 0]
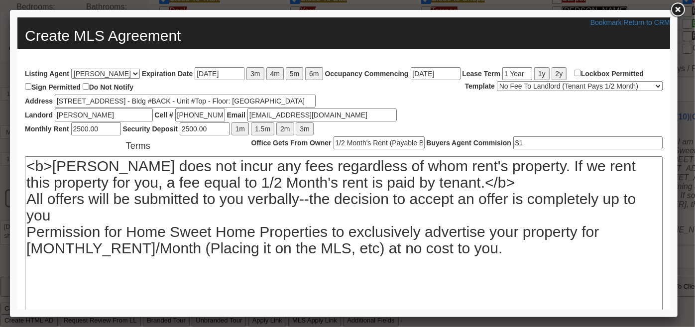
click at [544, 71] on button "1y" at bounding box center [541, 73] width 15 height 13
click at [580, 73] on input "Lockbox Permitted" at bounding box center [577, 72] width 6 height 6
checkbox input "true"
drag, startPoint x: 223, startPoint y: 116, endPoint x: 138, endPoint y: 111, distance: 84.8
click at [138, 111] on form "Listing Agent Dara Goldstein Jorge Guerrero Mark Moskowitz Renata Staroselsky T…" at bounding box center [343, 232] width 638 height 326
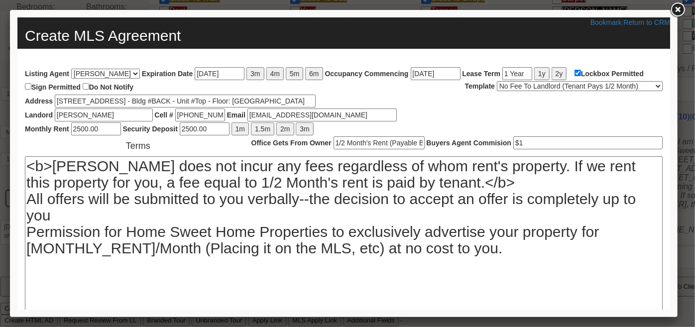
type input "914-261-2866"
drag, startPoint x: 327, startPoint y: 110, endPoint x: 214, endPoint y: 107, distance: 113.6
click at [214, 107] on form "Listing Agent Dara Goldstein Jorge Guerrero Mark Moskowitz Renata Staroselsky T…" at bounding box center [343, 232] width 638 height 326
type input "monicalavin10@gmail.com"
click at [79, 127] on input "2500.00" at bounding box center [96, 128] width 50 height 13
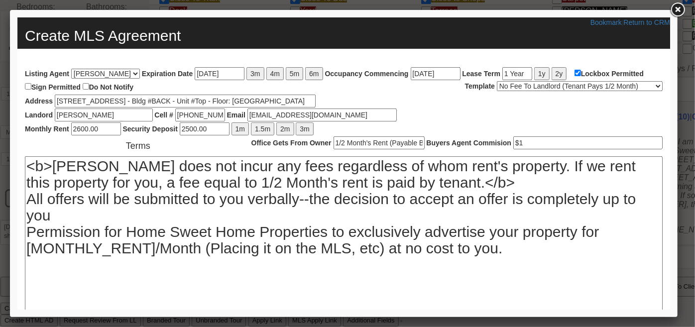
type input "2600.00"
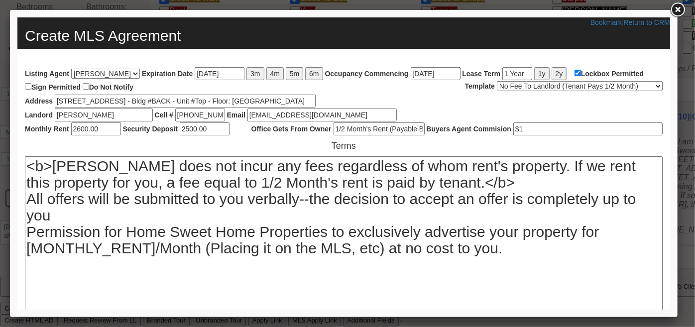
click at [187, 127] on input "2500.00" at bounding box center [204, 128] width 50 height 13
type input "2600.00"
click at [521, 83] on select "No Fee To Landlord (Tenant Pays 1/2 Month) No Fee To Landlord (Tenant Pays 1 Mo…" at bounding box center [580, 86] width 166 height 10
select select "2|||1\/2 Month's Rent|||$1|||Permission is granted for Home Sweet Home Properti…"
click at [497, 81] on select "No Fee To Landlord (Tenant Pays 1/2 Month) No Fee To Landlord (Tenant Pays 1 Mo…" at bounding box center [580, 86] width 166 height 10
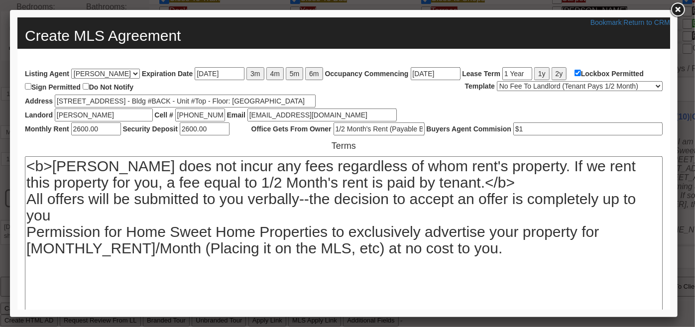
type input "1/2 Month's Rent"
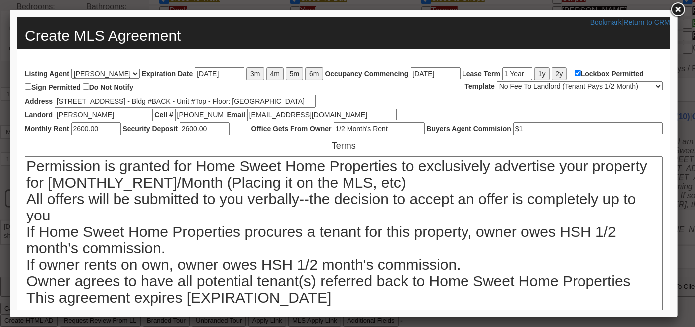
drag, startPoint x: 175, startPoint y: 179, endPoint x: 54, endPoint y: 182, distance: 121.0
click at [54, 182] on textarea "Permission is granted for Home Sweet Home Properties to exclusively advertise y…" at bounding box center [343, 255] width 638 height 199
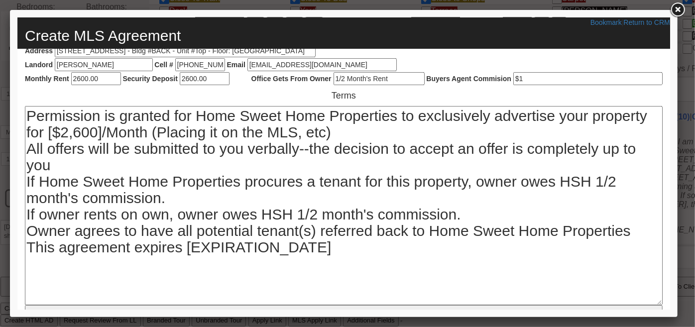
scroll to position [90, 0]
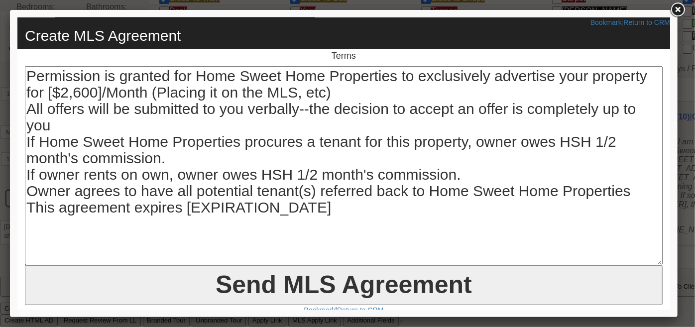
click at [465, 169] on textarea "Permission is granted for Home Sweet Home Properties to exclusively advertise y…" at bounding box center [343, 165] width 638 height 199
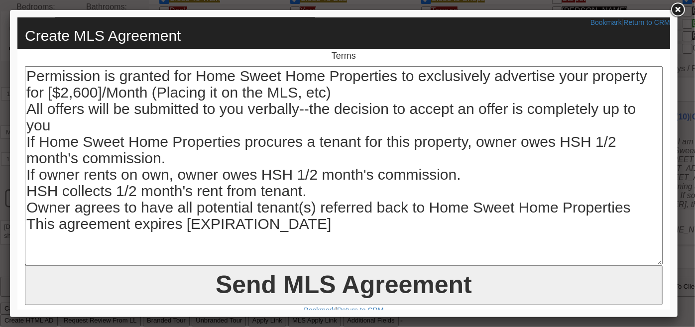
click at [44, 121] on textarea "Permission is granted for Home Sweet Home Properties to exclusively advertise y…" at bounding box center [343, 165] width 638 height 199
click at [52, 123] on textarea "Permission is granted for Home Sweet Home Properties to exclusively advertise y…" at bounding box center [343, 165] width 638 height 199
drag, startPoint x: 327, startPoint y: 222, endPoint x: 193, endPoint y: 222, distance: 134.0
click at [193, 222] on textarea "Permission is granted for Home Sweet Home Properties to exclusively advertise y…" at bounding box center [343, 165] width 638 height 199
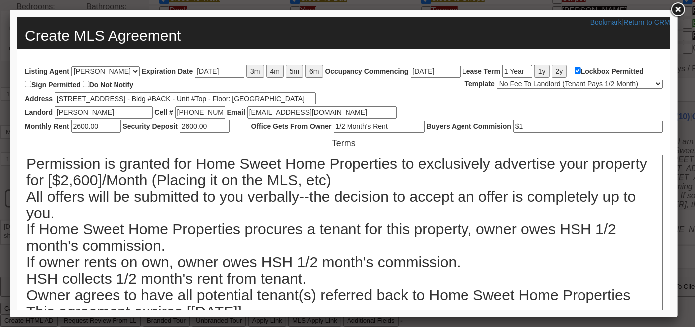
scroll to position [0, 0]
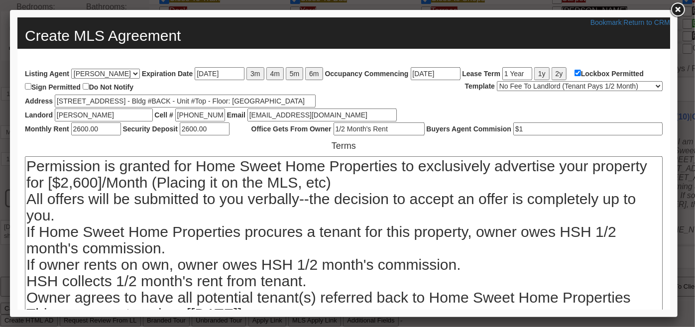
type textarea "Permission is granted for Home Sweet Home Properties to exclusively advertise y…"
click at [175, 100] on input "837 Post Rd - Bldg #BACK - Unit #Top - Floor: 3rd in Scarsdale, NY 10583" at bounding box center [184, 100] width 261 height 13
drag, startPoint x: 172, startPoint y: 99, endPoint x: 95, endPoint y: 101, distance: 77.2
click at [95, 101] on input "837 Post Rd - Bldg #BACK - Unit #3F - Floor: 3rd in Scarsdale, NY 10583" at bounding box center [184, 100] width 261 height 13
drag, startPoint x: 152, startPoint y: 101, endPoint x: 115, endPoint y: 102, distance: 36.9
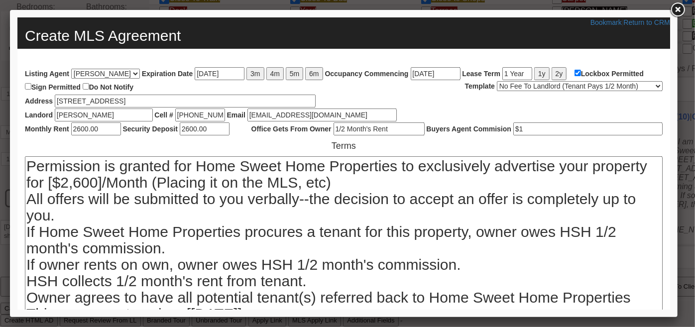
click at [115, 102] on input "837 Post Road #3F - Floor: 3rd in Scarsdale, NY 10583" at bounding box center [184, 100] width 261 height 13
drag, startPoint x: 101, startPoint y: 99, endPoint x: 68, endPoint y: 102, distance: 33.1
click at [68, 102] on input "837 Post Road #3F in Scarsdale, NY 10583" at bounding box center [184, 100] width 261 height 13
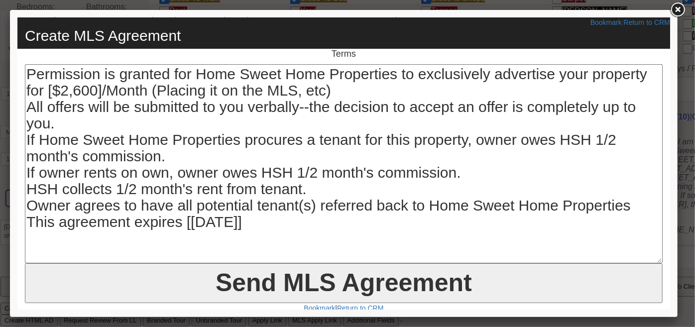
scroll to position [103, 0]
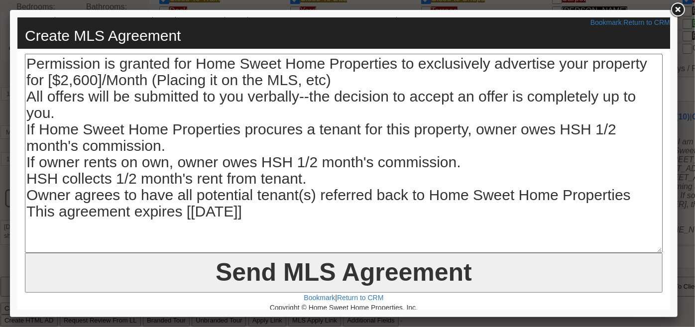
type input "837 White Plains Road #3F in Scarsdale, NY 10583"
click at [310, 260] on input "Send MLS Agreement" at bounding box center [343, 273] width 638 height 40
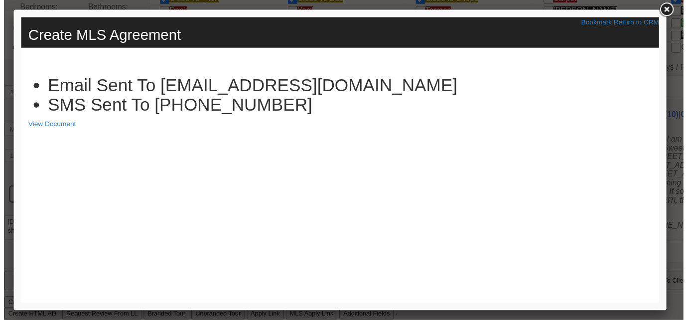
scroll to position [0, 0]
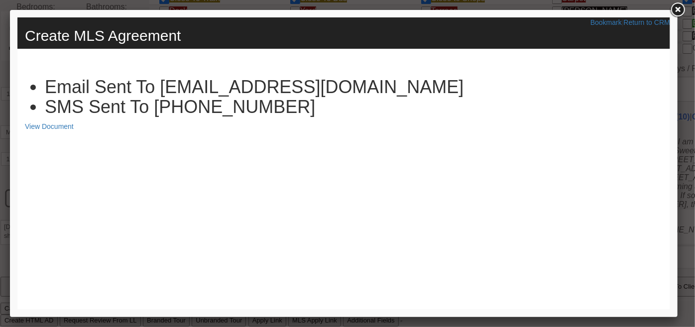
click at [675, 10] on link at bounding box center [678, 10] width 18 height 18
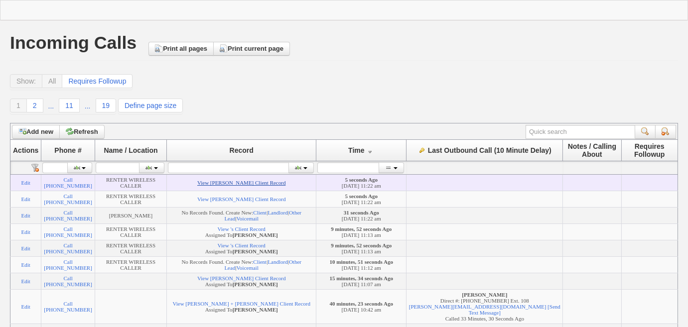
click at [232, 184] on link "View [PERSON_NAME] Client Record" at bounding box center [241, 183] width 88 height 6
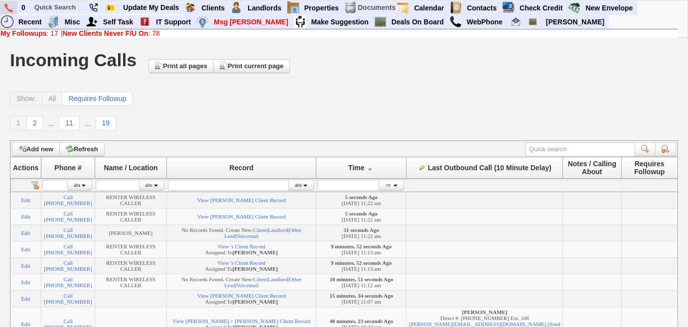
click at [10, 6] on img at bounding box center [8, 7] width 8 height 9
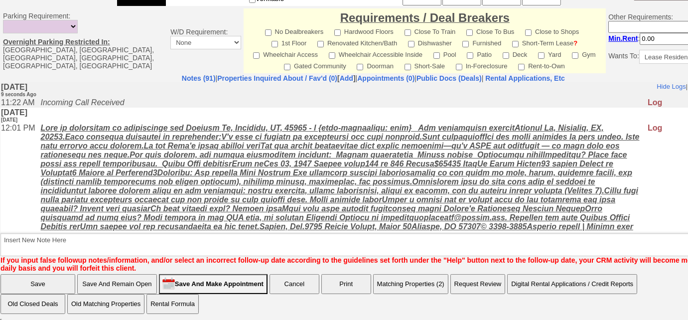
scroll to position [252, 0]
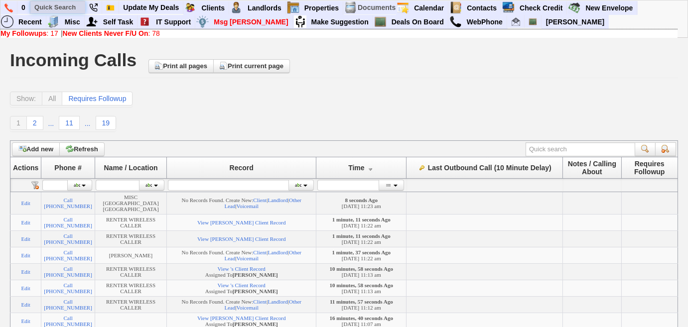
click at [75, 6] on input "text" at bounding box center [57, 7] width 55 height 12
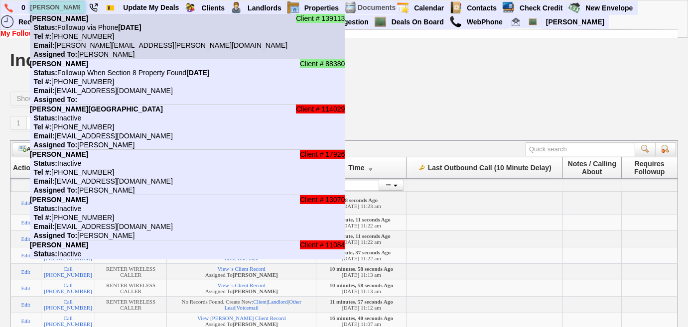
type input "[PERSON_NAME]"
click at [76, 22] on li "Client # 139113 [PERSON_NAME] Status: Followup via Phone [DATE] Tel #: [PHONE_N…" at bounding box center [187, 36] width 315 height 45
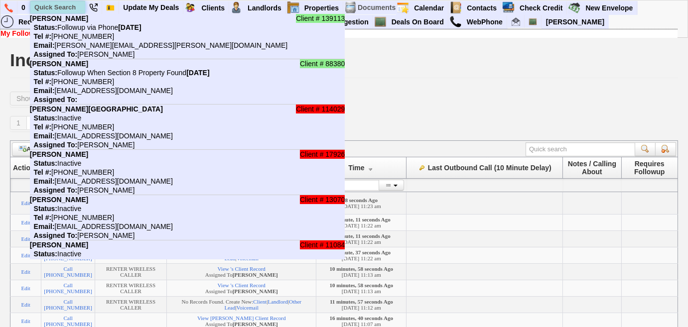
click at [74, 8] on input "text" at bounding box center [57, 7] width 55 height 12
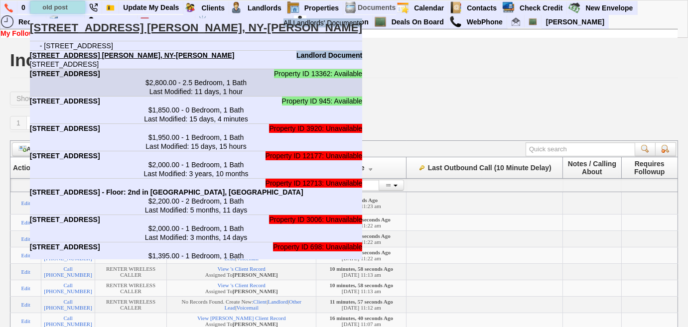
type input "old post"
click at [107, 95] on center "$2,800.00 - 2.5 Bedroom, 1 Bath Last Modified: 11 days, 1 hour" at bounding box center [196, 87] width 332 height 18
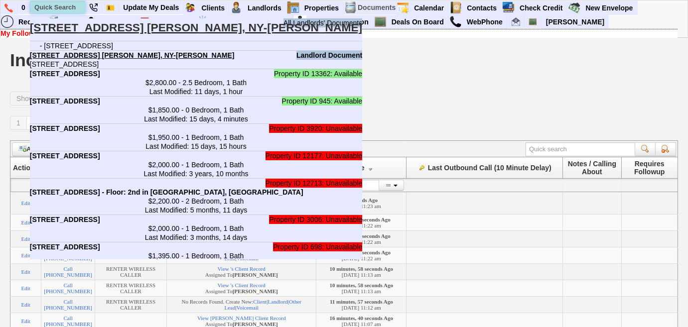
click at [70, 4] on input "text" at bounding box center [57, 7] width 55 height 12
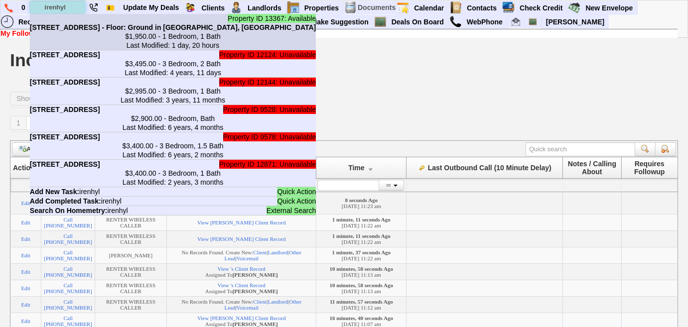
type input "irenhyl"
click at [90, 36] on center "$1,950.00 - 1 Bedroom, 1 Bath Last Modified: 1 day, 20 hours" at bounding box center [173, 41] width 286 height 18
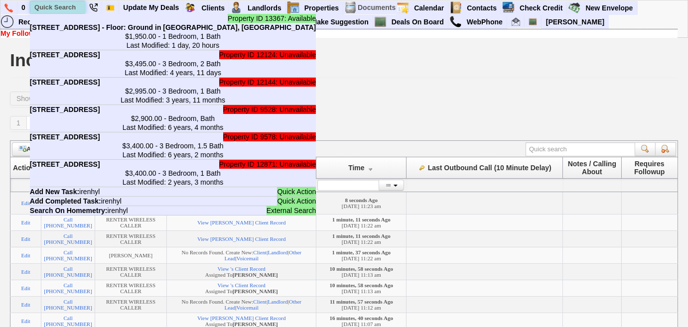
click at [64, 7] on input "text" at bounding box center [57, 7] width 55 height 12
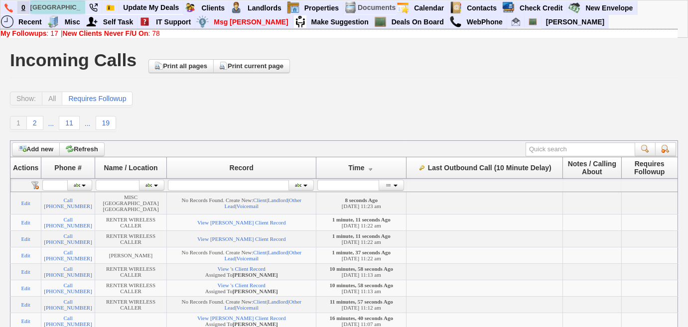
drag, startPoint x: 76, startPoint y: 6, endPoint x: 29, endPoint y: 8, distance: 46.9
click at [637, 1] on ul "0 [GEOGRAPHIC_DATA] All Landlords' Documents [STREET_ADDRESS] Lease - [PERSON_N…" at bounding box center [637, 1] width 0 height 0
type input "o"
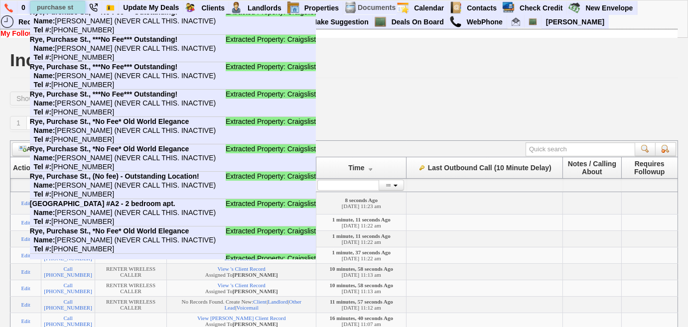
scroll to position [498, 0]
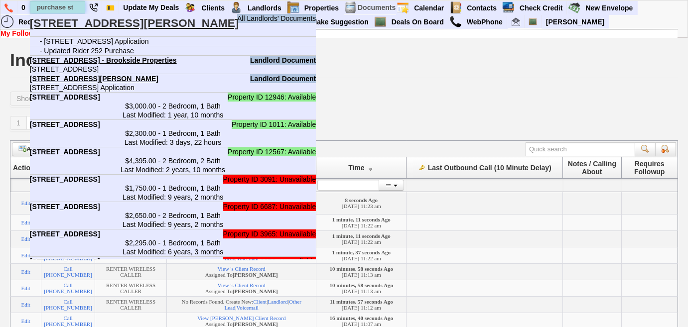
type input "purchase st"
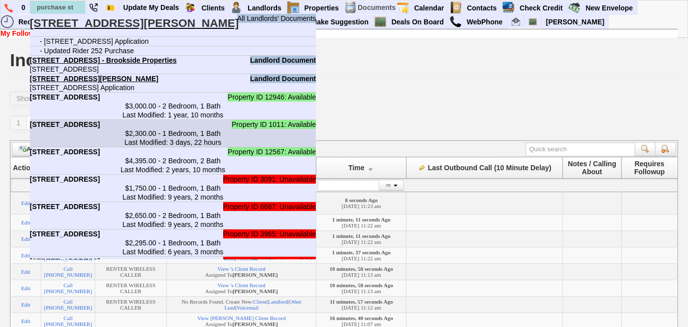
click at [150, 144] on center "$2,300.00 - 1 Bedroom, 1 Bath Last Modified: 3 days, 22 hours" at bounding box center [173, 138] width 286 height 18
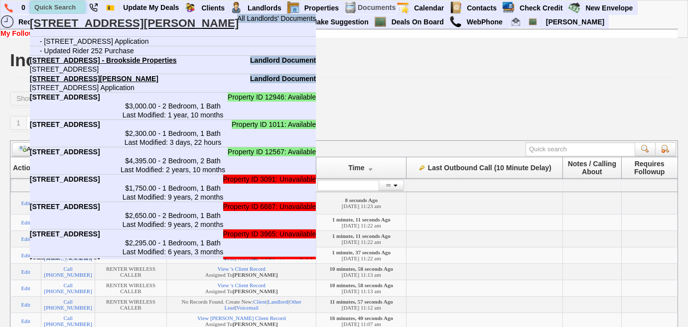
click at [59, 7] on input "text" at bounding box center [57, 7] width 55 height 12
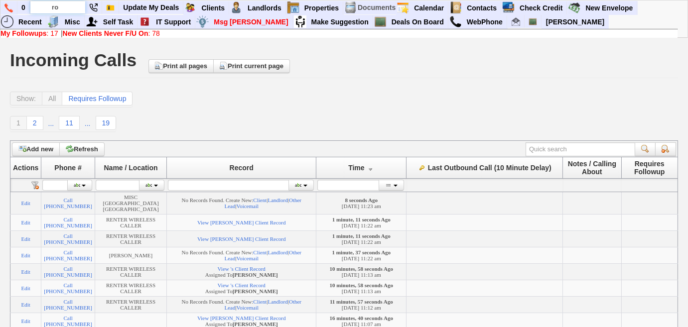
scroll to position [0, 0]
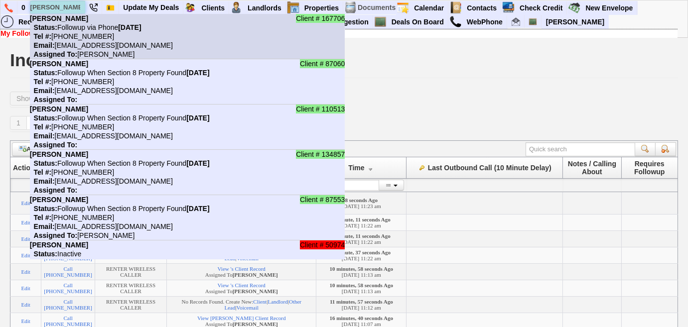
type input "[PERSON_NAME]"
click at [80, 36] on nobr "Tel #: [PHONE_NUMBER]" at bounding box center [72, 36] width 84 height 8
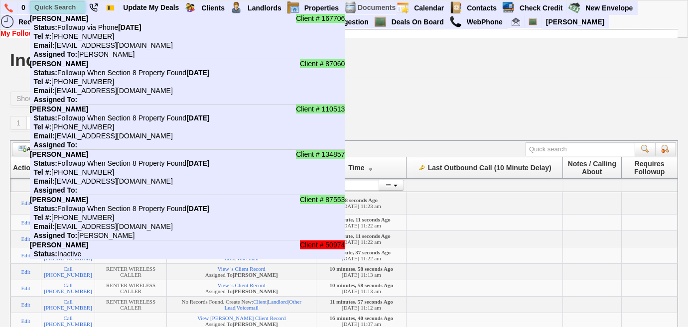
click at [65, 4] on input "text" at bounding box center [57, 7] width 55 height 12
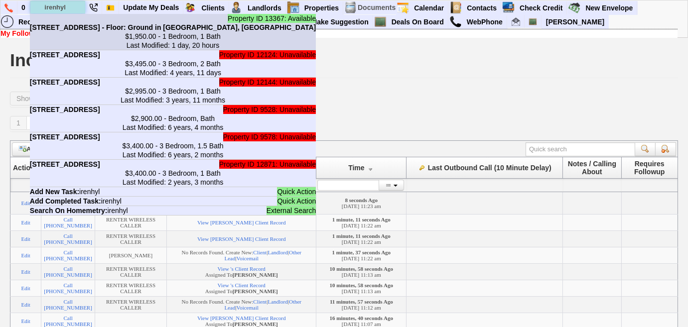
type input "irenhyl"
click at [90, 38] on center "$1,950.00 - 1 Bedroom, 1 Bath Last Modified: 1 day, 20 hours" at bounding box center [173, 41] width 286 height 18
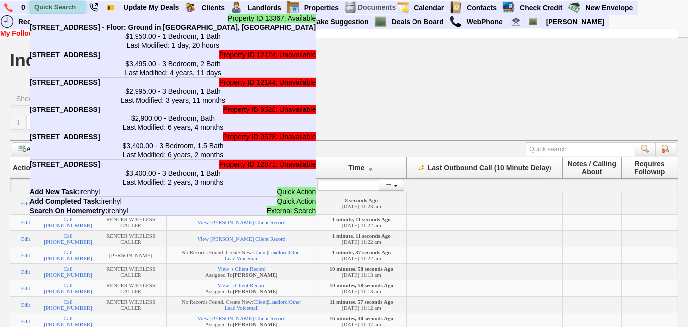
click at [58, 4] on input "text" at bounding box center [57, 7] width 55 height 12
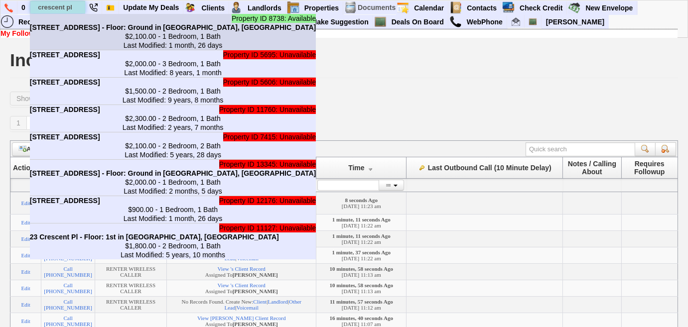
type input "crescent pl"
click at [72, 30] on b "[STREET_ADDRESS] - Floor: Ground in [GEOGRAPHIC_DATA], [GEOGRAPHIC_DATA]" at bounding box center [173, 27] width 286 height 8
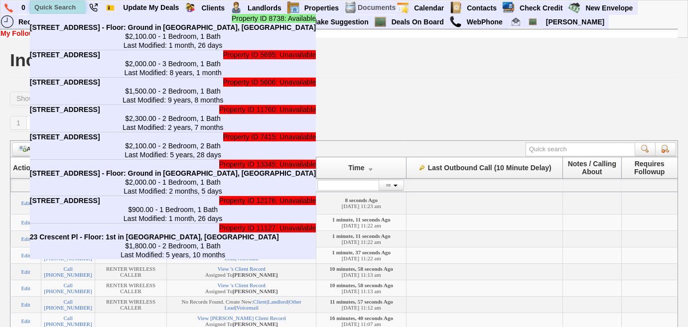
click at [65, 7] on input "text" at bounding box center [57, 7] width 55 height 12
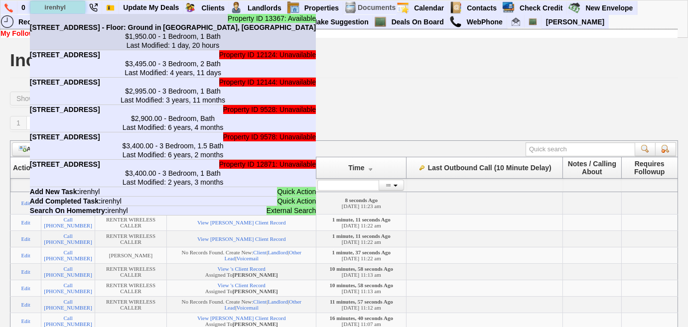
type input "irenhyl"
click at [75, 35] on center "$1,950.00 - 1 Bedroom, 1 Bath Last Modified: 1 day, 20 hours" at bounding box center [173, 41] width 286 height 18
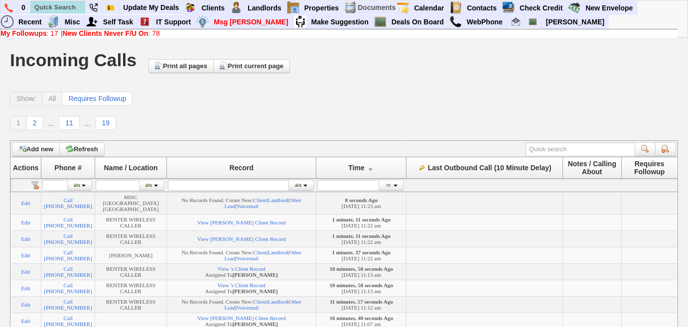
click at [152, 34] on link "New Clients Never F/U On : 78" at bounding box center [111, 33] width 97 height 8
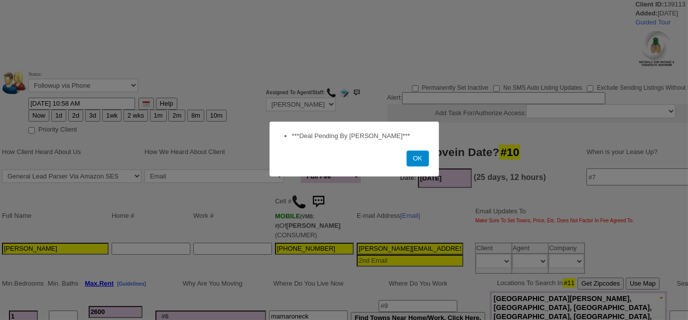
click at [412, 158] on button "OK" at bounding box center [417, 158] width 22 height 16
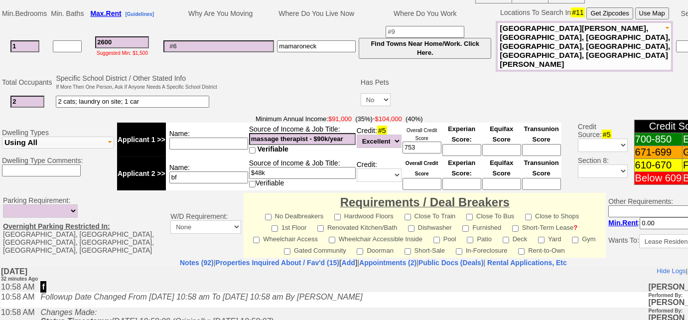
scroll to position [365, 0]
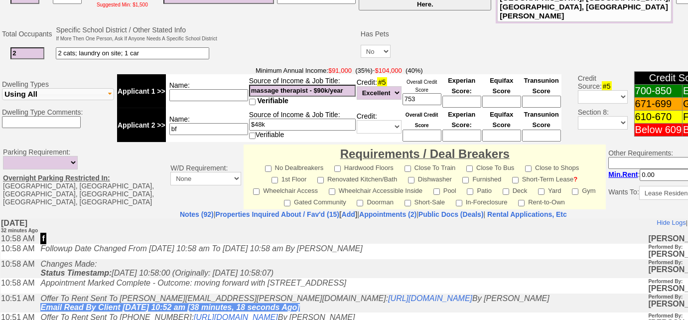
click at [261, 210] on td "Notes (92) | Properties Inquired About / Fav'd (15) [ Add ] | Appointments (2) …" at bounding box center [373, 309] width 747 height 199
click at [260, 210] on link "Properties Inquired About / Fav'd (15)" at bounding box center [277, 214] width 124 height 8
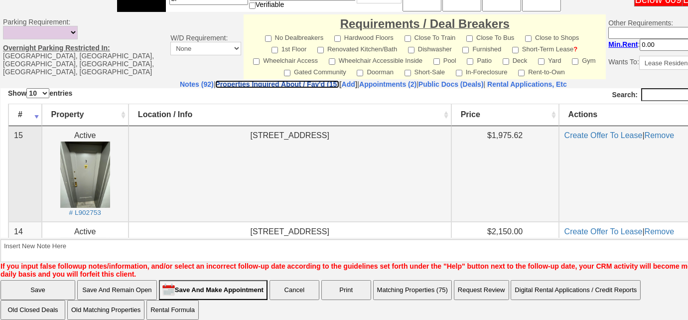
scroll to position [90, 0]
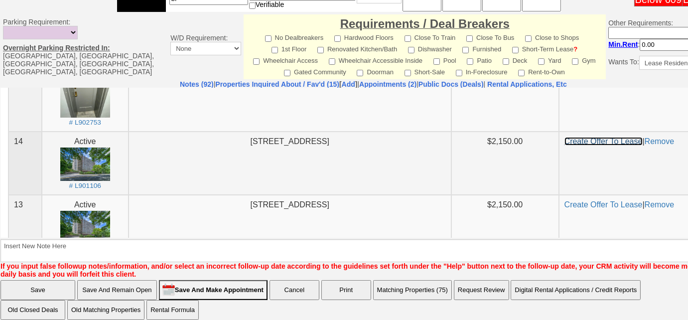
click at [588, 140] on link "Create Offer To Lease" at bounding box center [603, 140] width 78 height 8
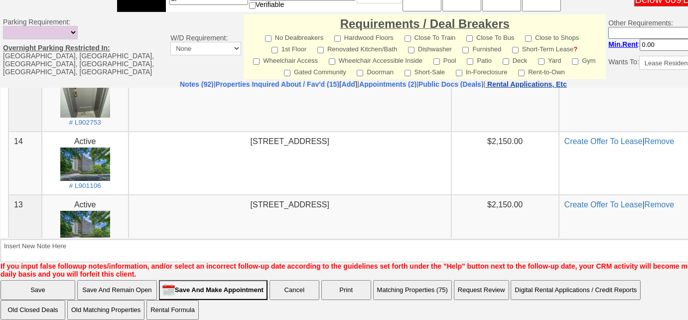
click at [567, 80] on nobr "Rental Applications, Etc" at bounding box center [527, 84] width 80 height 8
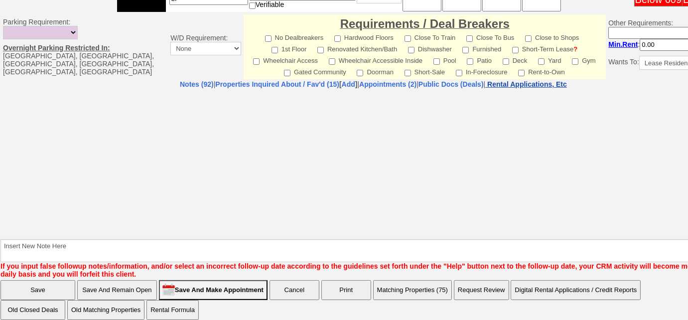
select select "100"
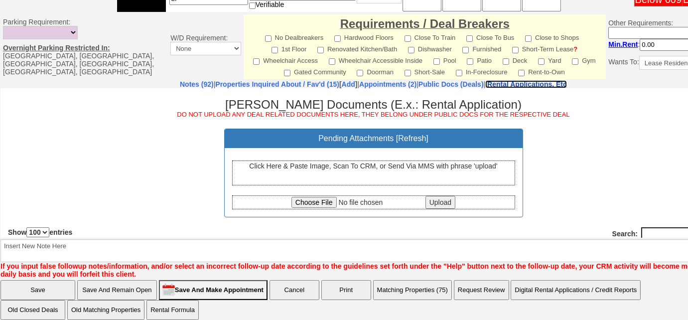
scroll to position [0, 0]
click at [316, 203] on input "file" at bounding box center [357, 201] width 132 height 11
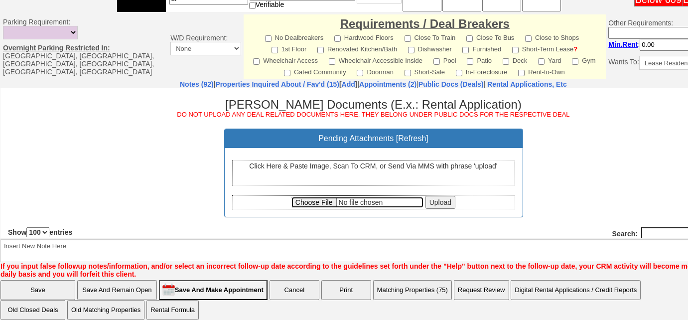
click at [306, 202] on input "file" at bounding box center [357, 201] width 132 height 11
type input "C:\fakepath\Kerryann Bertrand Offer to Rent (125 Lake Street #9D, White Plains)…"
click at [439, 203] on input "Upload" at bounding box center [440, 201] width 30 height 13
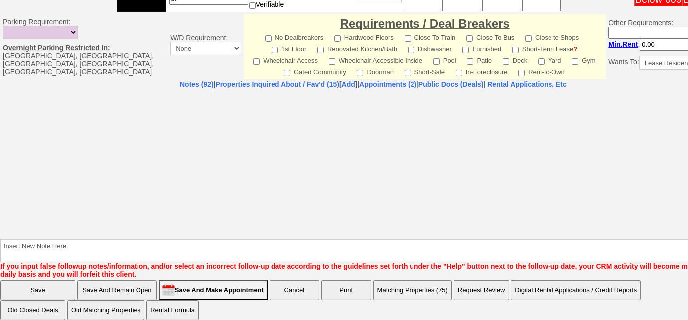
select select "100"
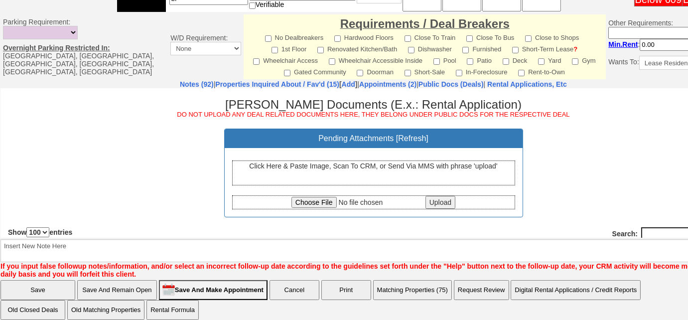
scroll to position [135, 0]
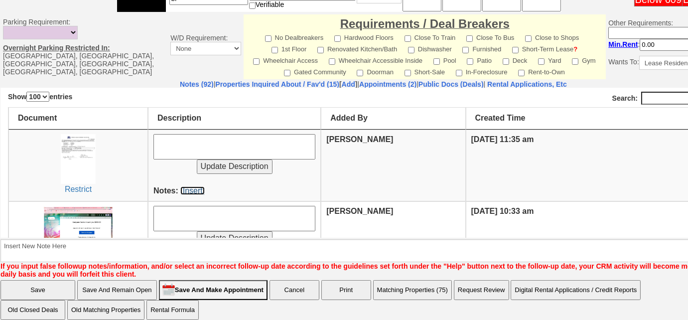
click at [191, 188] on link "[Insert]" at bounding box center [192, 190] width 24 height 8
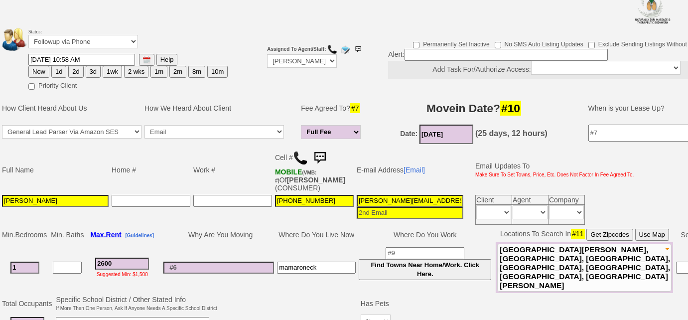
scroll to position [0, 0]
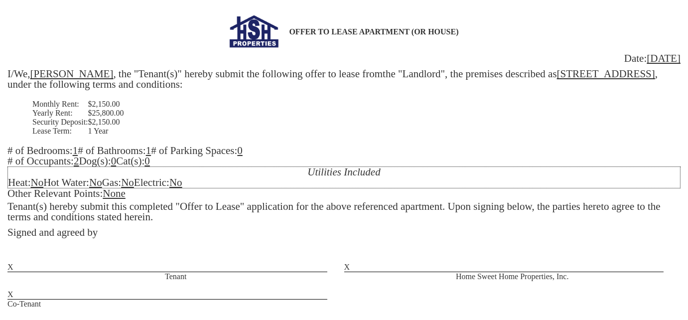
click at [43, 186] on u "No" at bounding box center [36, 182] width 13 height 12
click at [105, 184] on u "No" at bounding box center [98, 182] width 13 height 12
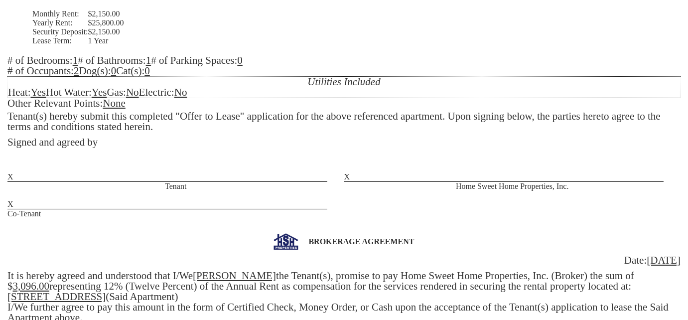
scroll to position [226, 0]
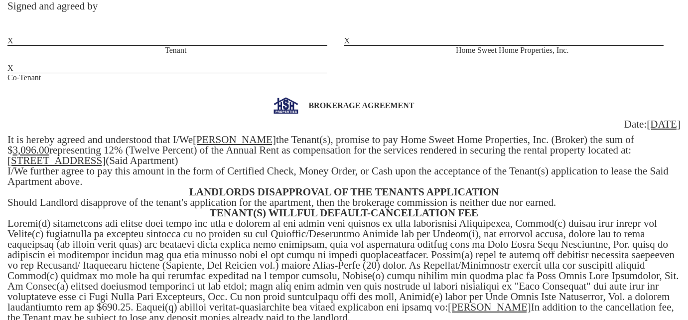
click at [50, 144] on u "3,096.00" at bounding box center [31, 150] width 37 height 12
click at [72, 153] on div "BROKERAGE AGREEMENT Date: 09/05/2025 It is hereby agreed and understood that I/…" at bounding box center [343, 280] width 673 height 367
drag, startPoint x: 118, startPoint y: 152, endPoint x: 93, endPoint y: 156, distance: 25.2
click at [93, 156] on div "BROKERAGE AGREEMENT Date: 09/05/2025 It is hereby agreed and understood that I/…" at bounding box center [343, 280] width 673 height 367
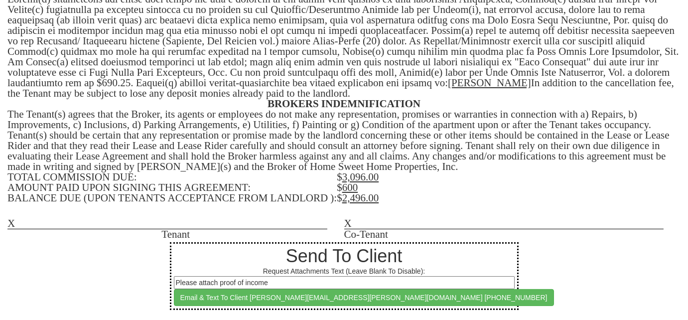
click at [364, 178] on u "3,096.00" at bounding box center [360, 177] width 37 height 12
click at [366, 201] on u "2,496.00" at bounding box center [360, 198] width 37 height 12
click at [394, 307] on div "Send To Client Request Attachments Text (Leave Blank To Disable): Please attach…" at bounding box center [344, 276] width 349 height 68
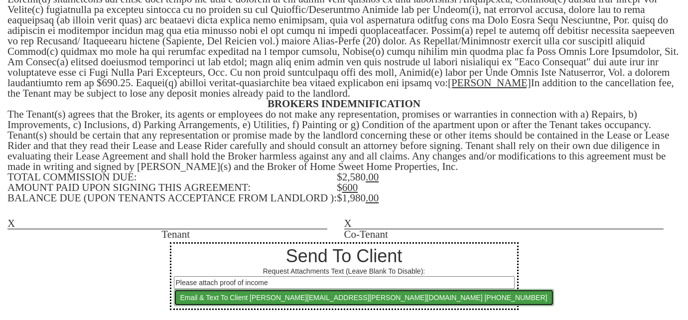
click at [398, 296] on button "Email & Text To Client kerryann.heath@gmail.com 718-909-6179" at bounding box center [364, 297] width 380 height 17
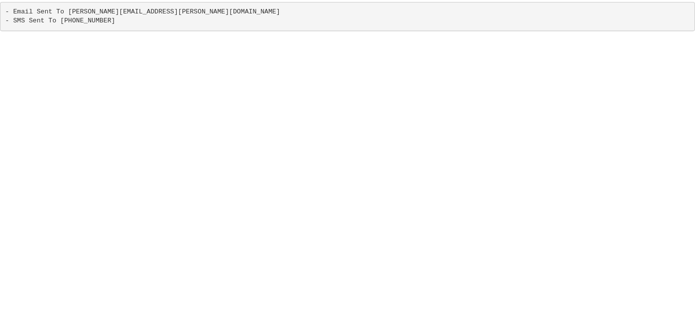
scroll to position [0, 0]
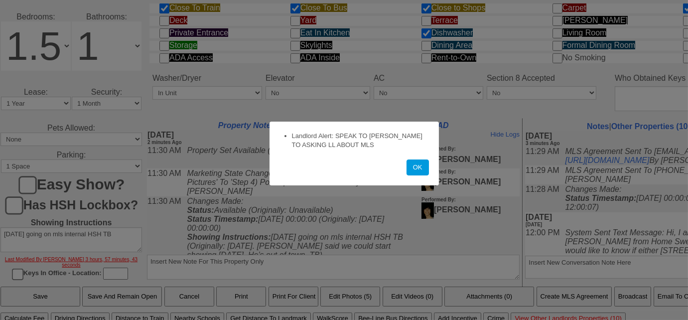
scroll to position [492, 0]
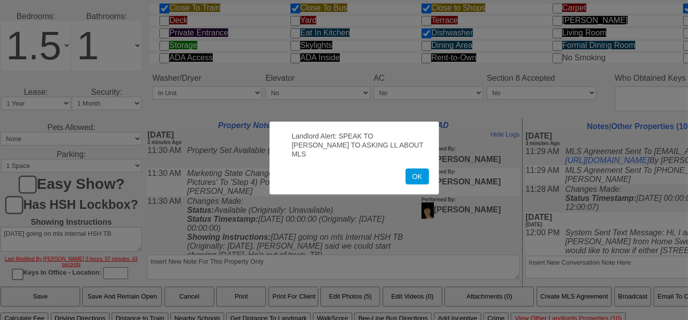
click at [405, 168] on button "OK" at bounding box center [416, 176] width 23 height 16
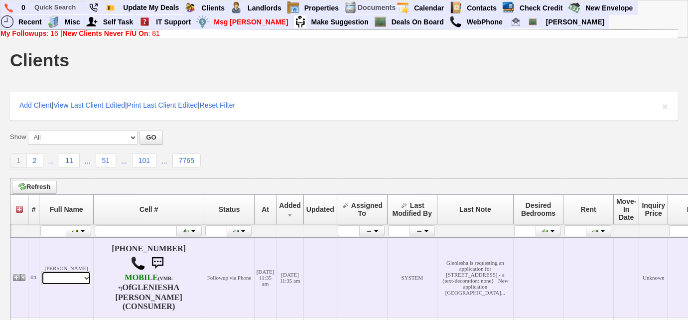
click at [65, 279] on select "Profile Edit Print Email Externally (Will Not Be Tracked In CRM) Closed Deals" at bounding box center [66, 278] width 50 height 14
select select "ChangeURL,/crm/custom/edit_client_form.php?redirect=%2Fcrm%2Fclients.php&id=167…"
click at [41, 271] on select "Profile Edit Print Email Externally (Will Not Be Tracked In CRM) Closed Deals" at bounding box center [66, 278] width 50 height 14
select select
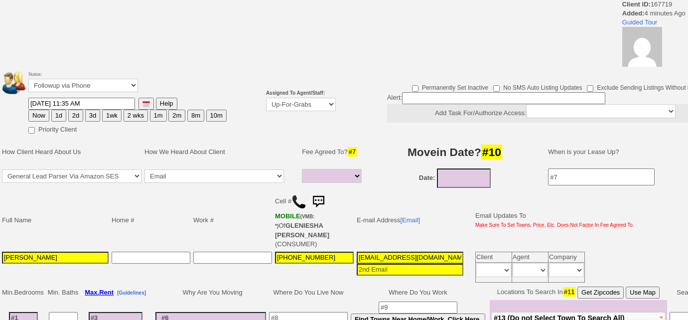
select select
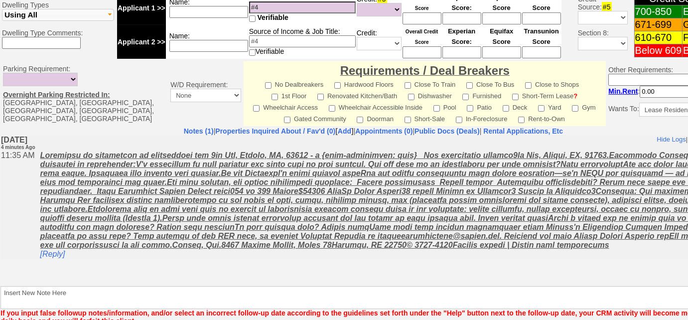
scroll to position [486, 0]
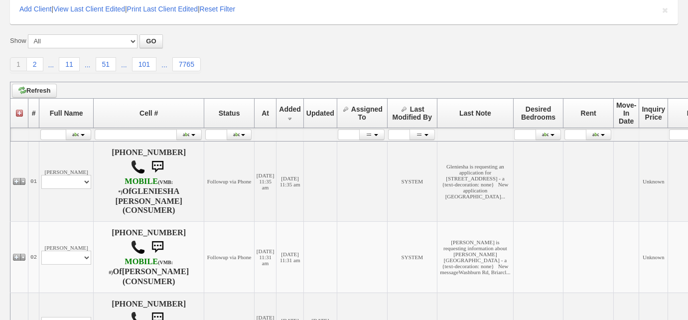
scroll to position [135, 0]
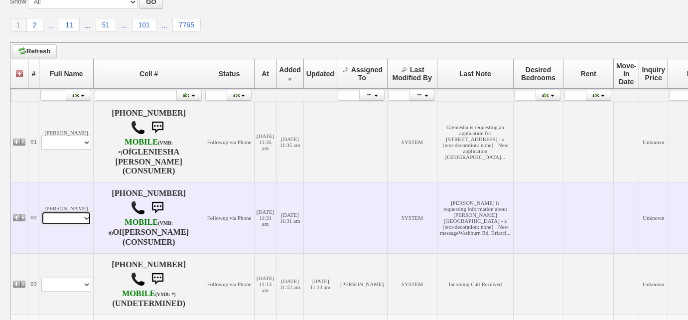
click at [55, 217] on select "Profile Edit Print Email Externally (Will Not Be Tracked In CRM) Closed Deals" at bounding box center [66, 218] width 50 height 14
select select "ChangeURL,/crm/custom/edit_client_form.php?redirect=%2Fcrm%2Fclients.php&id=167…"
click at [41, 211] on select "Profile Edit Print Email Externally (Will Not Be Tracked In CRM) Closed Deals" at bounding box center [66, 218] width 50 height 14
select select
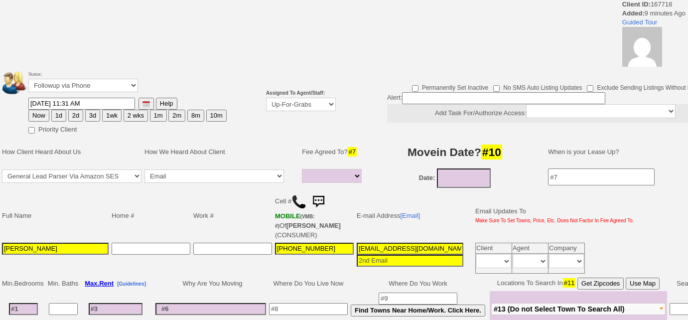
select select
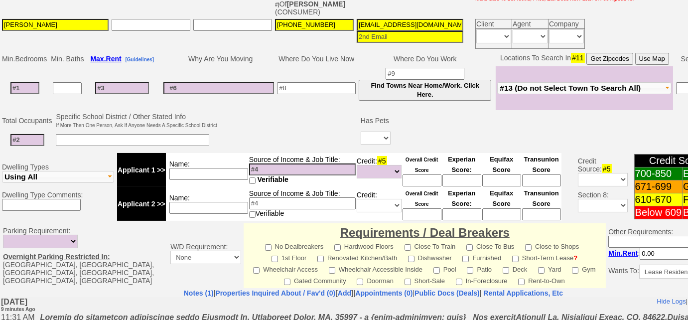
scroll to position [324, 0]
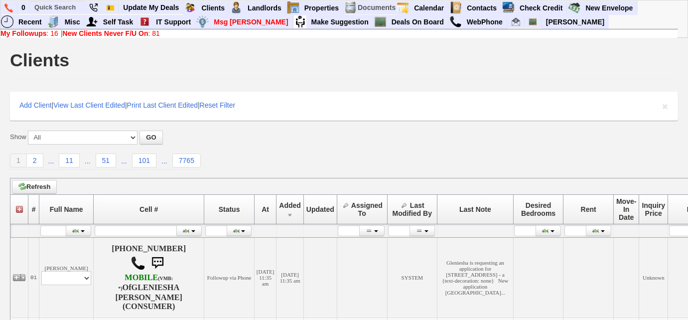
click at [56, 33] on link "My Followups : 16" at bounding box center [29, 33] width 58 height 8
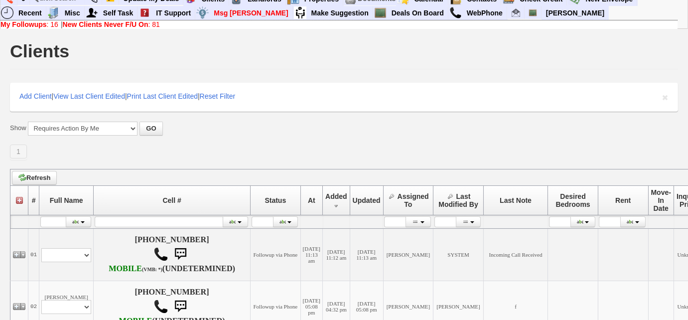
scroll to position [181, 0]
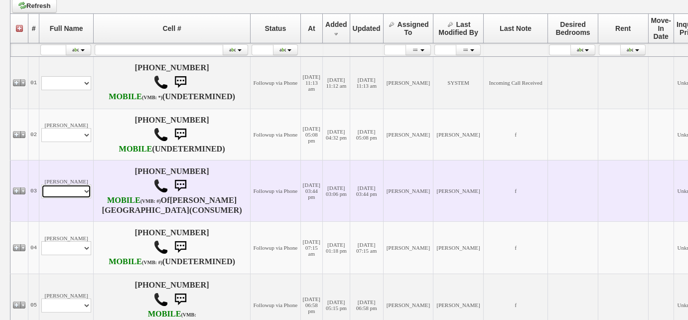
click at [71, 198] on select "Profile Edit Print Email Externally (Will Not Be Tracked In CRM) Closed Deals" at bounding box center [66, 191] width 50 height 14
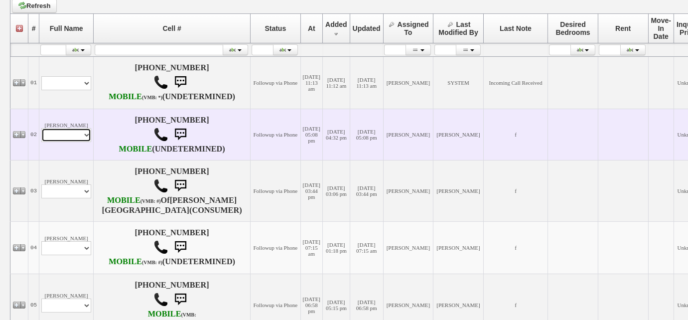
click at [66, 142] on select "Profile Edit Print Email Externally (Will Not Be Tracked In CRM) Closed Deals" at bounding box center [66, 135] width 50 height 14
select select "ChangeURL,/crm/custom/edit_client_form.php?redirect=%2Fcrm%2Fclients.php&id=167…"
click at [41, 141] on select "Profile Edit Print Email Externally (Will Not Be Tracked In CRM) Closed Deals" at bounding box center [66, 135] width 50 height 14
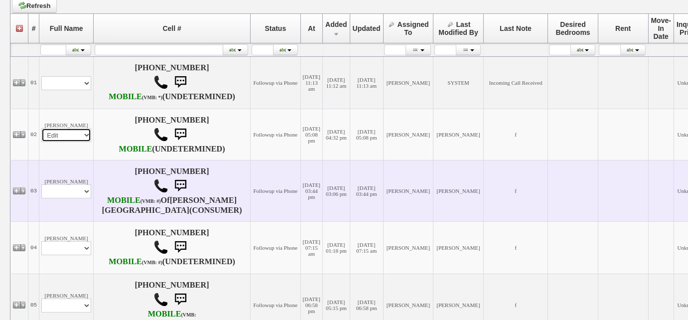
select select
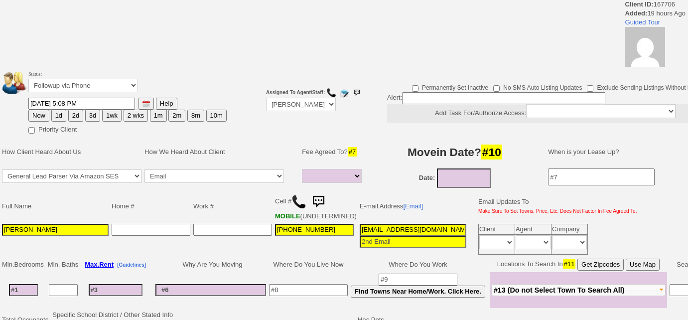
select select
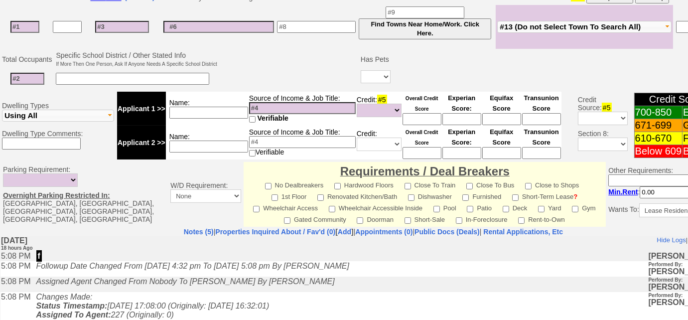
scroll to position [139, 0]
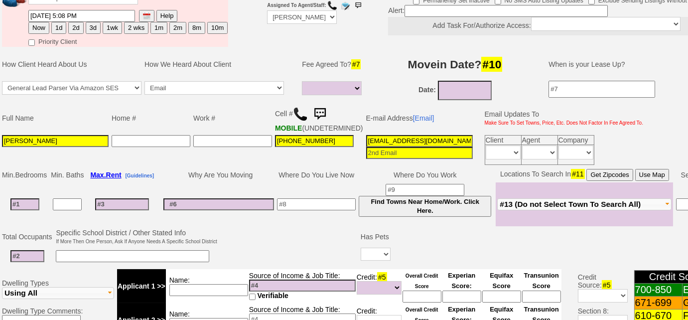
click at [298, 111] on img at bounding box center [300, 114] width 15 height 15
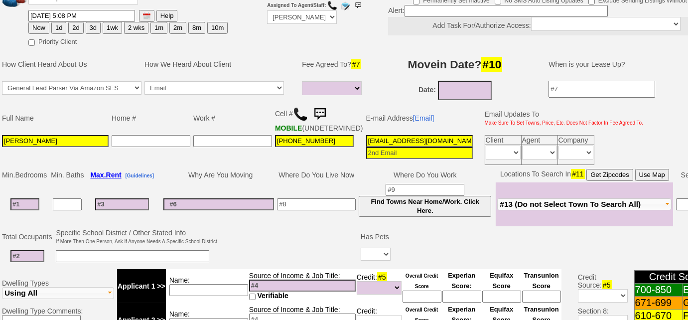
click at [322, 111] on img at bounding box center [320, 114] width 20 height 20
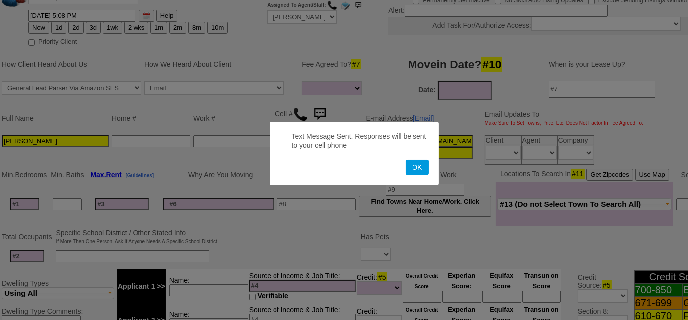
click at [405, 159] on button "OK" at bounding box center [416, 167] width 23 height 16
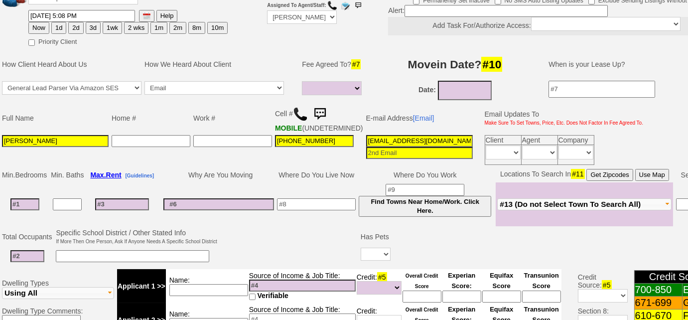
click at [96, 27] on button "3d" at bounding box center [93, 28] width 15 height 12
type input "09/08/2025 11:40 AM"
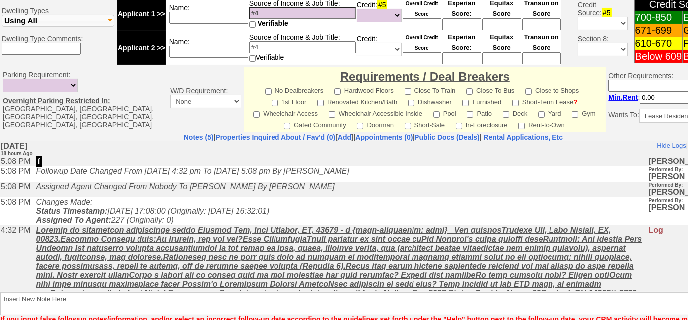
scroll to position [479, 0]
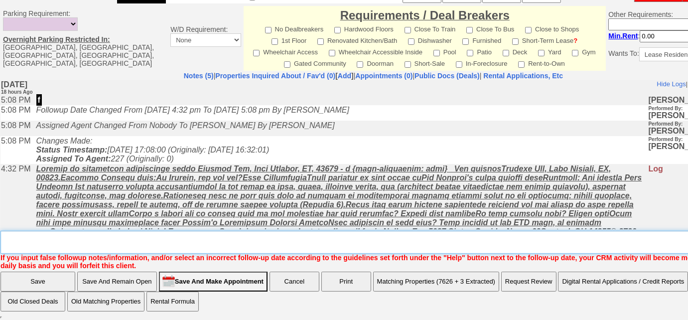
click at [325, 234] on textarea "Insert New Note Here" at bounding box center [376, 242] width 753 height 23
type textarea "tried calling, unable to leave a VM, sent SMS to FU"
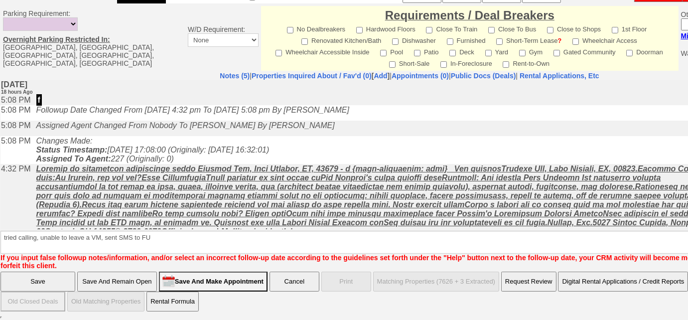
click at [23, 281] on input "Save" at bounding box center [37, 281] width 75 height 20
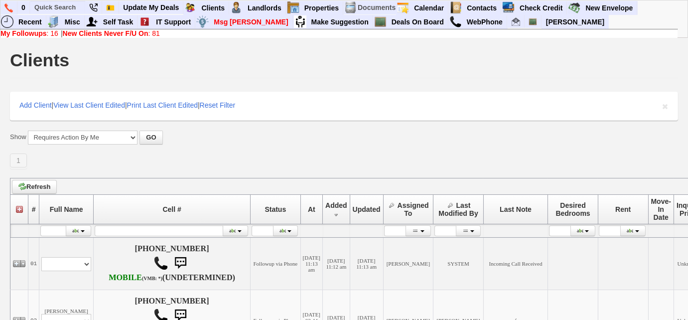
click at [51, 33] on link "My Followups : 16" at bounding box center [29, 33] width 58 height 8
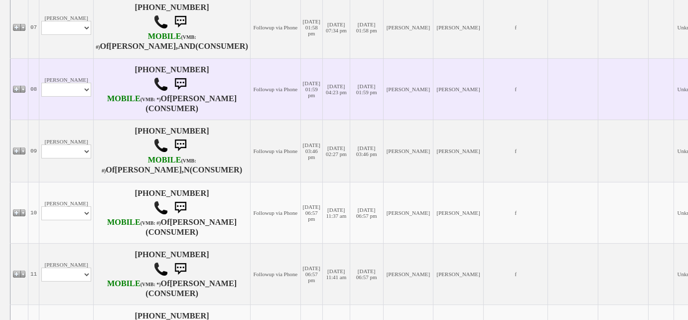
scroll to position [588, 0]
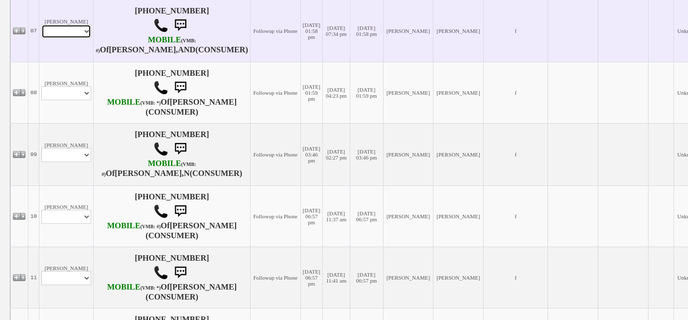
click at [82, 38] on select "Profile Edit Print Email Externally (Will Not Be Tracked In CRM) Closed Deals" at bounding box center [66, 31] width 50 height 14
select select "ChangeURL,/crm/custom/edit_client_form.php?redirect=%2Fcrm%2Fclients.php&id=167…"
click at [41, 38] on select "Profile Edit Print Email Externally (Will Not Be Tracked In CRM) Closed Deals" at bounding box center [66, 31] width 50 height 14
select select
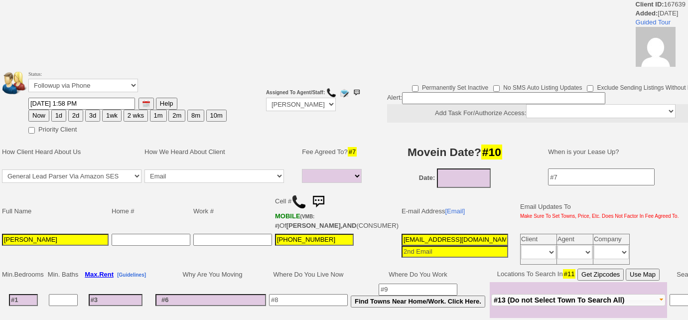
select select
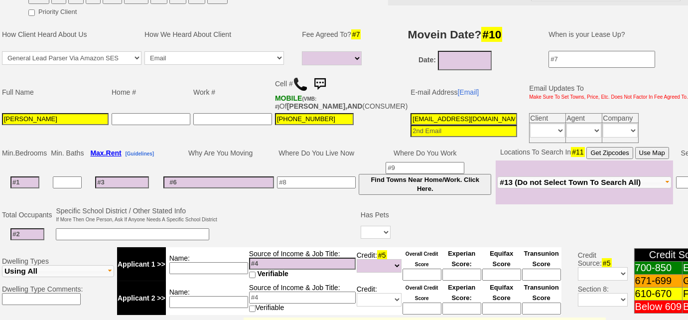
scroll to position [169, 0]
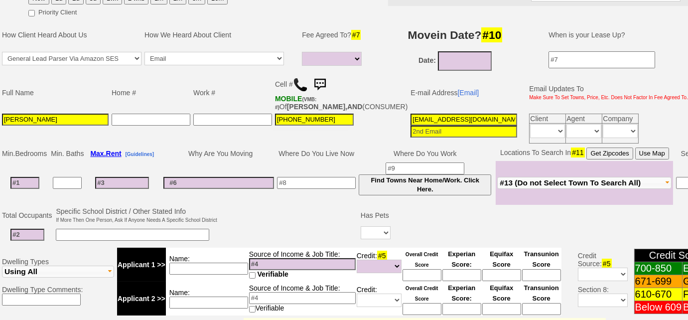
click at [299, 83] on img at bounding box center [300, 84] width 15 height 15
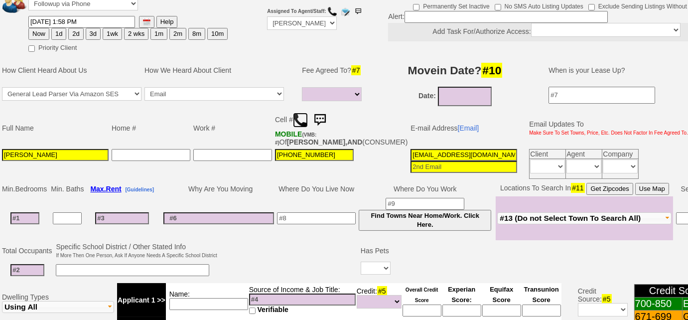
scroll to position [124, 0]
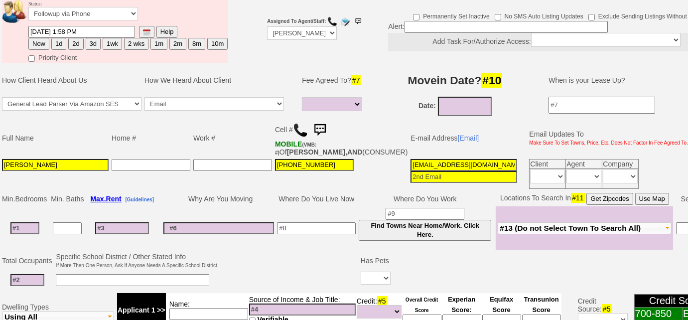
click at [94, 44] on button "3d" at bounding box center [93, 44] width 15 height 12
type input "[DATE] 11:42 AM"
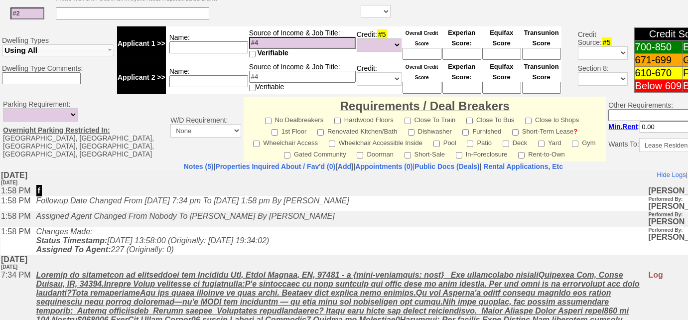
scroll to position [487, 0]
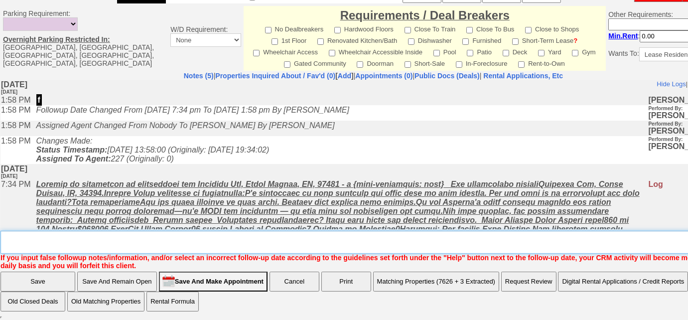
click at [142, 238] on textarea "Insert New Note Here" at bounding box center [376, 242] width 753 height 23
type textarea "Left VM to FU"
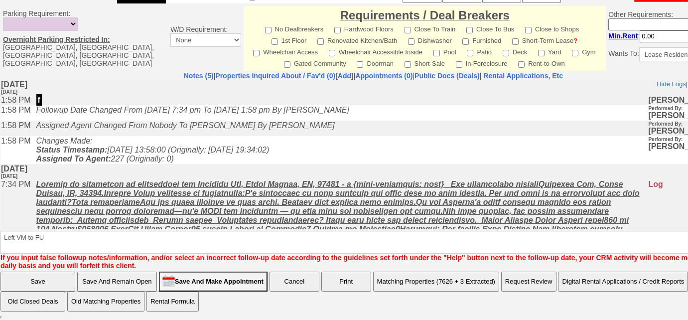
click at [42, 278] on input "Save" at bounding box center [37, 281] width 75 height 20
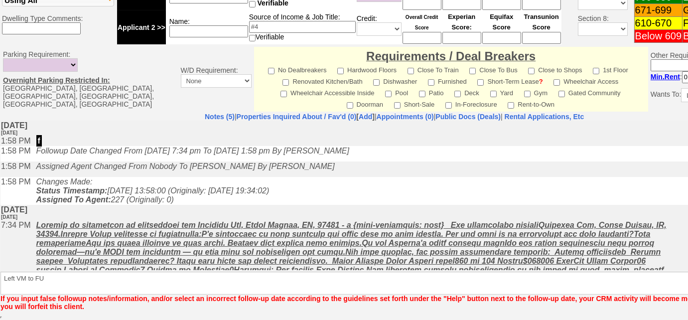
scroll to position [437, 0]
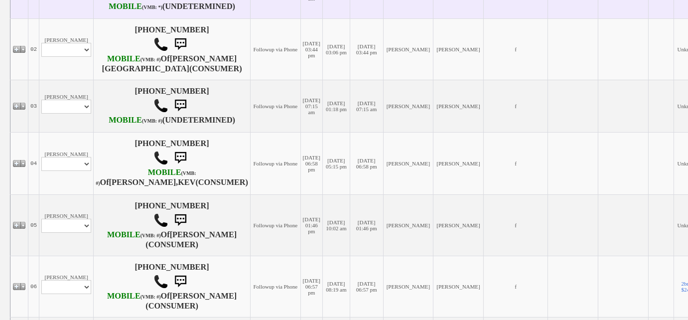
scroll to position [362, 0]
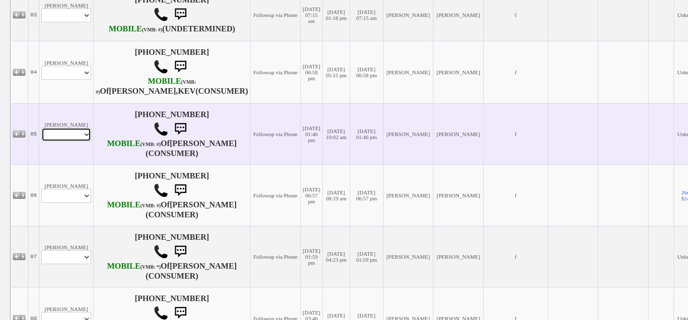
drag, startPoint x: 88, startPoint y: 172, endPoint x: 85, endPoint y: 179, distance: 7.9
click at [88, 141] on select "Profile Edit Print Email Externally (Will Not Be Tracked In CRM) Closed Deals" at bounding box center [66, 134] width 50 height 14
select select "ChangeURL,/crm/custom/edit_client_form.php?redirect=%2Fcrm%2Fclients.php&id=167…"
click at [41, 141] on select "Profile Edit Print Email Externally (Will Not Be Tracked In CRM) Closed Deals" at bounding box center [66, 134] width 50 height 14
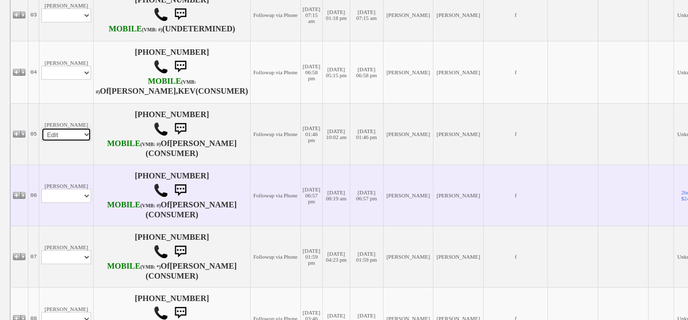
select select
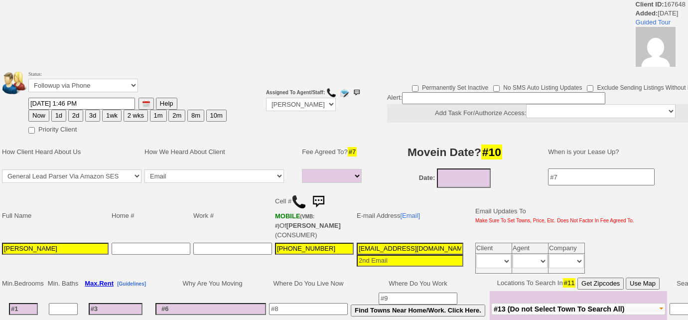
select select
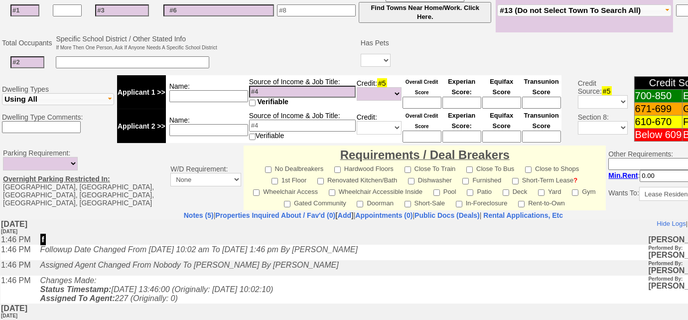
scroll to position [409, 0]
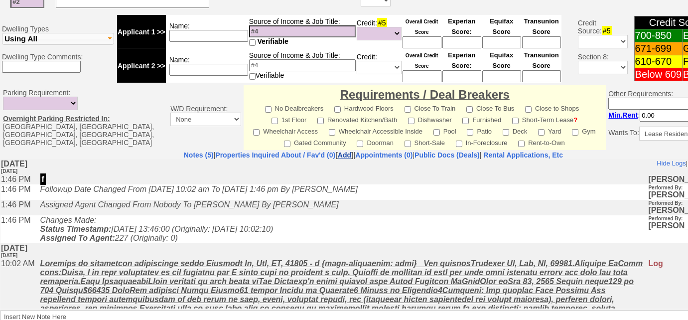
click at [338, 154] on link "Add" at bounding box center [344, 155] width 13 height 8
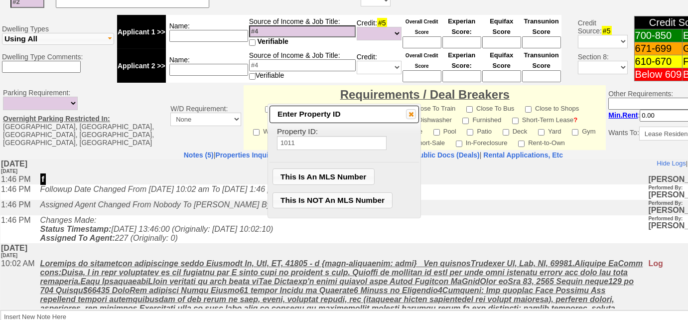
type input "1011"
click at [326, 196] on span "This Is NOT An MLS Number" at bounding box center [333, 200] width 120 height 15
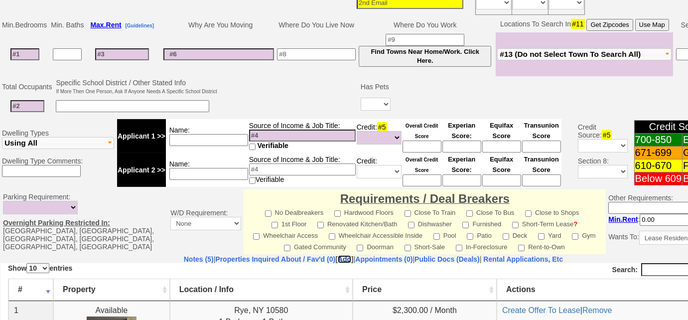
scroll to position [183, 0]
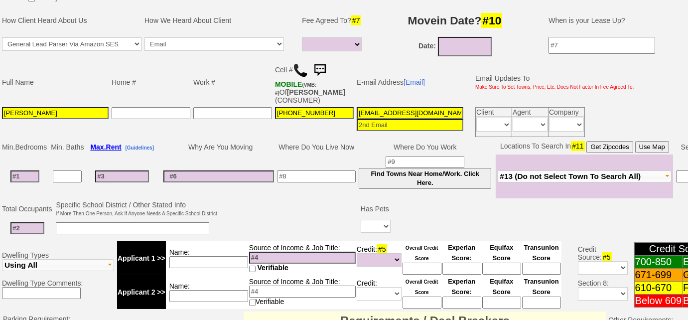
click at [299, 66] on img at bounding box center [300, 70] width 15 height 15
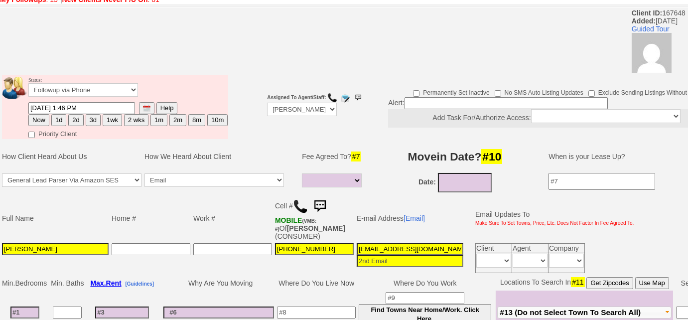
click at [92, 119] on button "3d" at bounding box center [93, 120] width 15 height 12
type input "09/08/2025 11:43 AM"
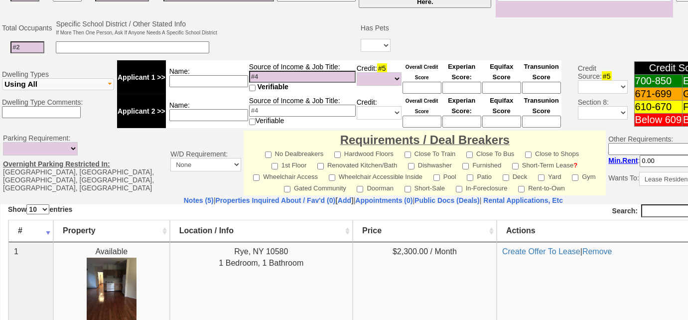
scroll to position [487, 0]
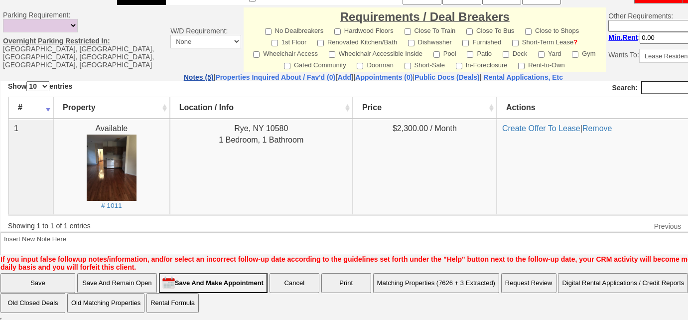
click at [184, 75] on link "Notes (5)" at bounding box center [199, 77] width 30 height 8
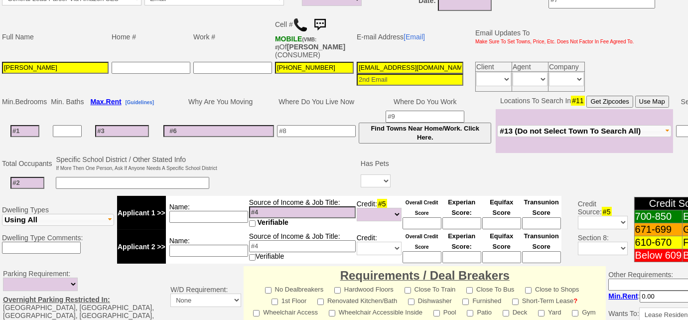
scroll to position [80, 0]
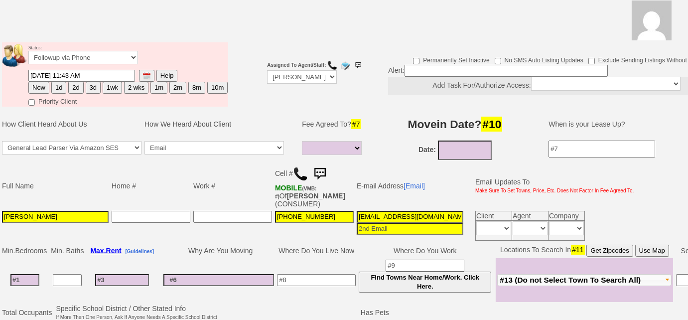
click at [89, 88] on button "3d" at bounding box center [93, 88] width 15 height 12
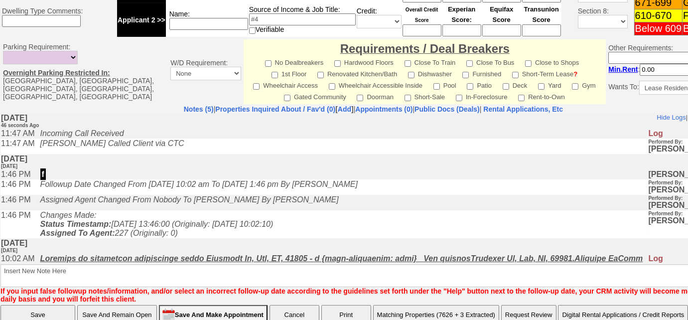
scroll to position [487, 0]
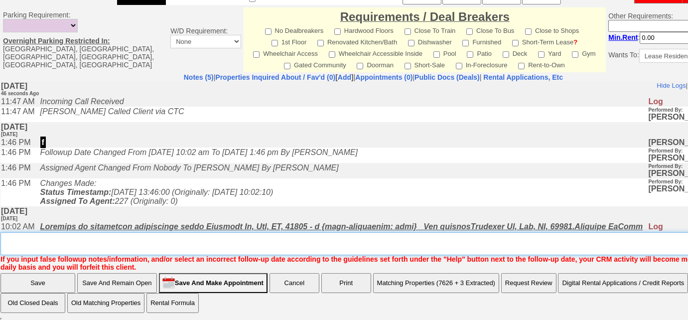
click at [77, 245] on textarea "Insert New Note Here" at bounding box center [376, 243] width 753 height 23
type textarea "Left VM to FU"
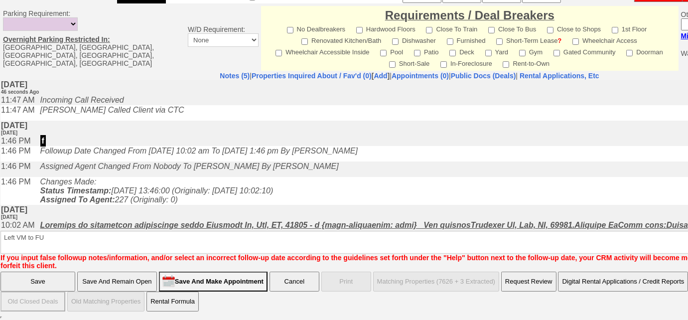
scroll to position [437, 0]
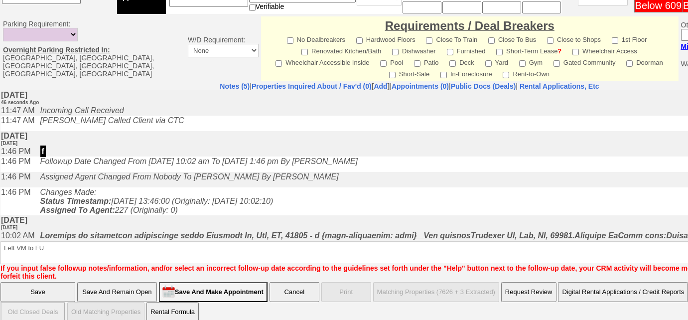
click at [53, 282] on input "Save" at bounding box center [37, 292] width 75 height 20
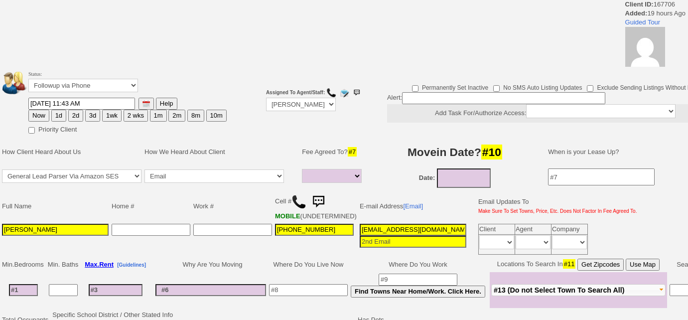
select select
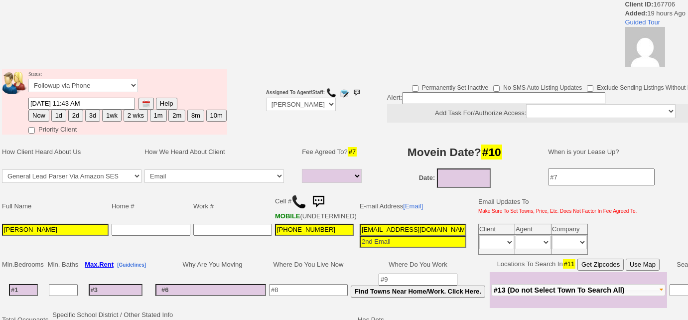
click at [321, 196] on img at bounding box center [318, 202] width 20 height 20
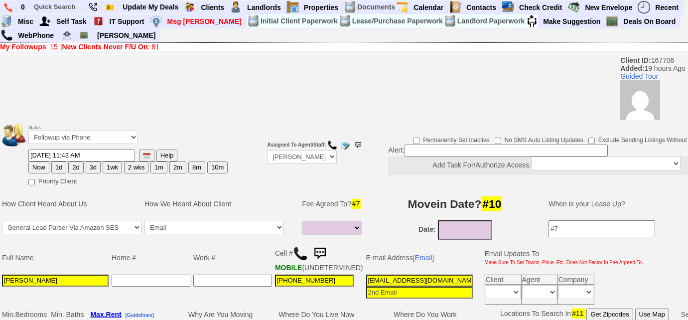
click at [324, 247] on img at bounding box center [320, 254] width 20 height 20
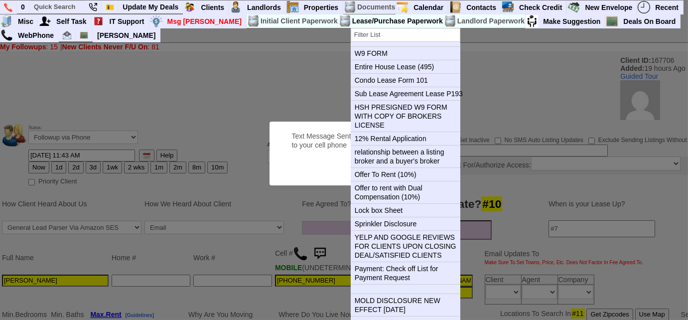
click at [405, 159] on button "OK" at bounding box center [416, 167] width 23 height 16
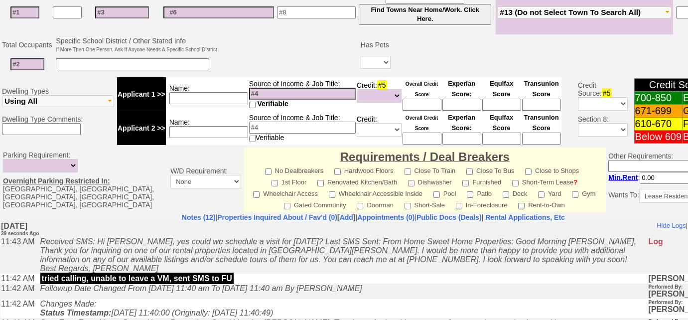
scroll to position [362, 0]
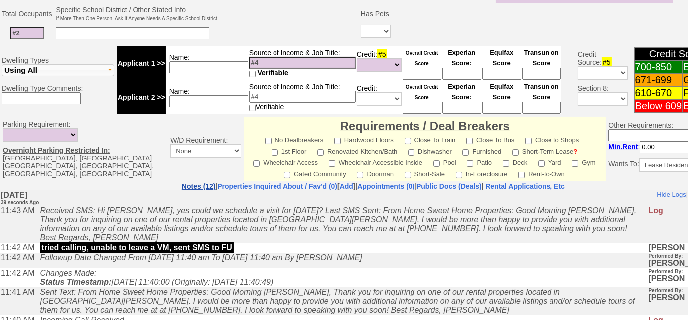
click at [182, 190] on link "Notes (12)" at bounding box center [199, 186] width 34 height 8
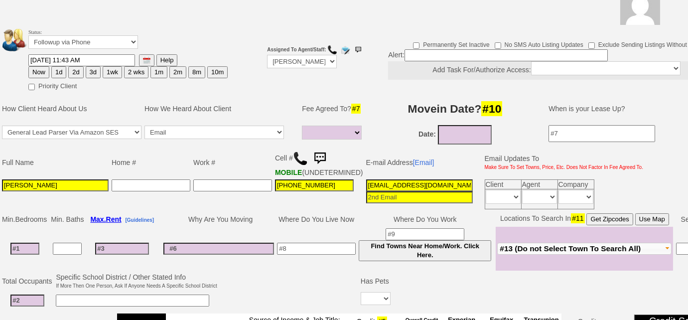
scroll to position [45, 0]
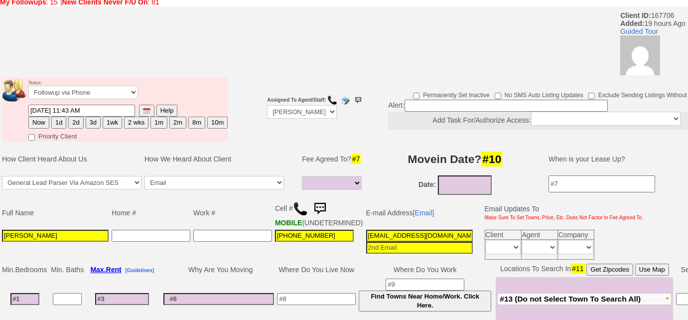
click at [88, 121] on button "3d" at bounding box center [93, 123] width 15 height 12
type input "09/08/2025 11:44 AM"
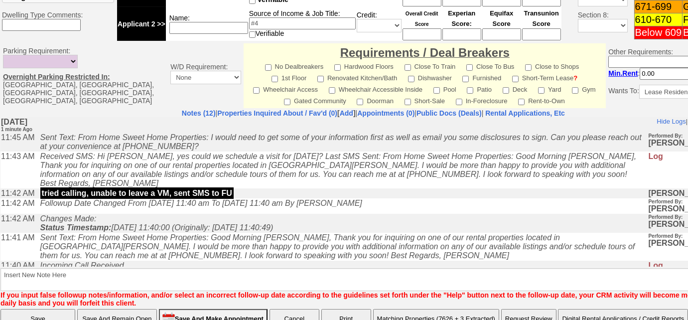
scroll to position [479, 0]
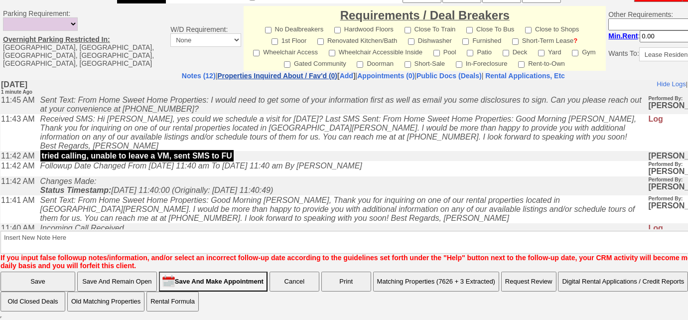
click at [218, 77] on link "Properties Inquired About / Fav'd (0)" at bounding box center [277, 76] width 120 height 8
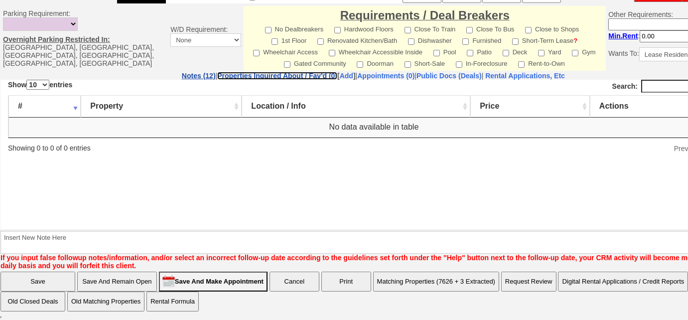
scroll to position [0, 0]
click at [182, 77] on link "Notes (12)" at bounding box center [199, 76] width 34 height 8
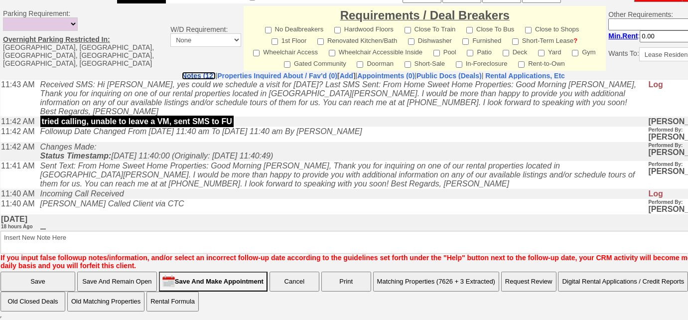
scroll to position [135, 0]
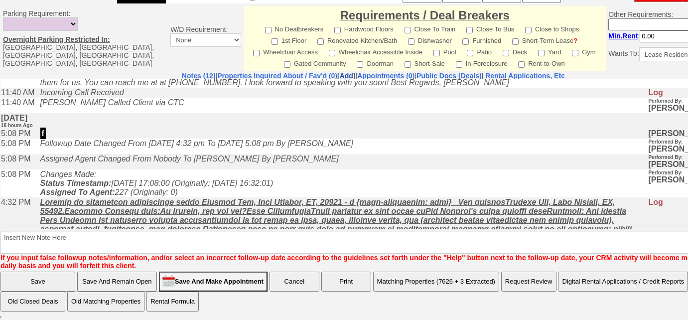
click at [340, 77] on link "Add" at bounding box center [346, 76] width 13 height 8
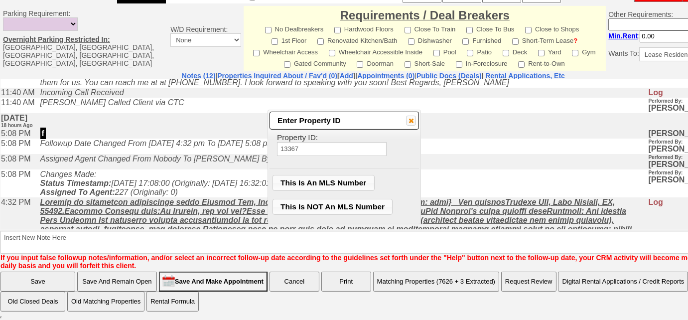
type input "13367"
click at [357, 200] on span "This Is NOT An MLS Number" at bounding box center [333, 206] width 120 height 15
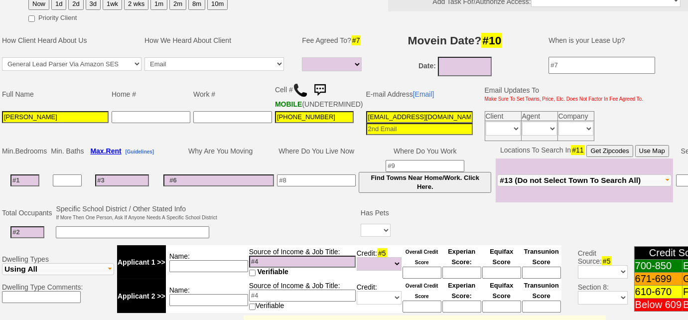
scroll to position [72, 0]
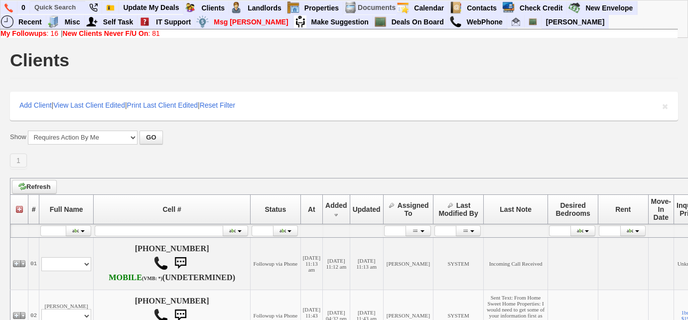
scroll to position [271, 0]
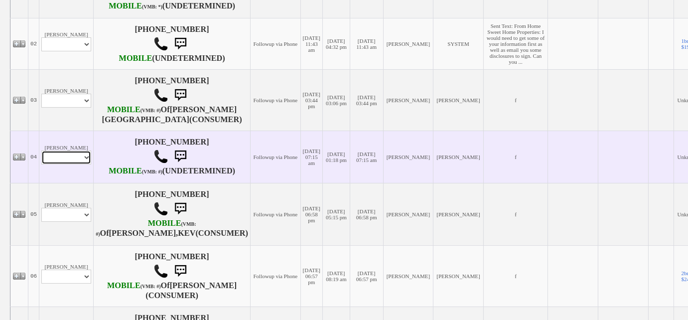
click at [74, 164] on select "Profile Edit Print Email Externally (Will Not Be Tracked In CRM) Closed Deals" at bounding box center [66, 157] width 50 height 14
select select "ChangeURL,/crm/custom/edit_client_form.php?redirect=%2Fcrm%2Fclients.php&id=167…"
click at [41, 164] on select "Profile Edit Print Email Externally (Will Not Be Tracked In CRM) Closed Deals" at bounding box center [66, 157] width 50 height 14
select select
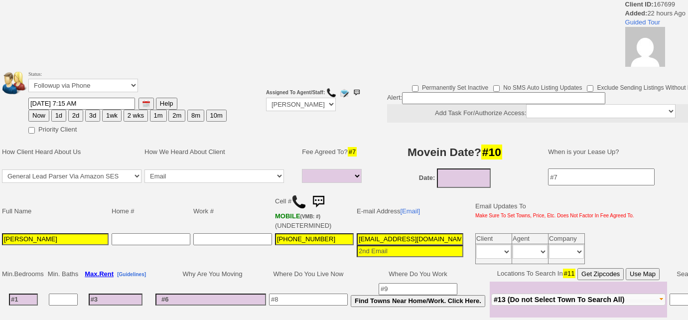
select select
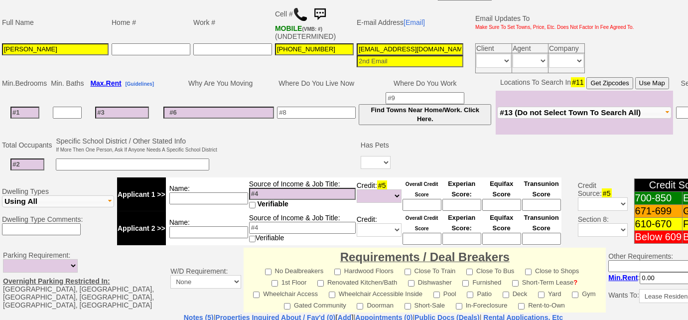
scroll to position [229, 0]
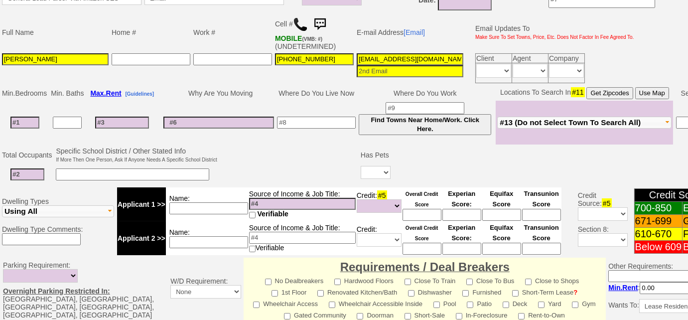
click at [301, 24] on img at bounding box center [300, 24] width 15 height 15
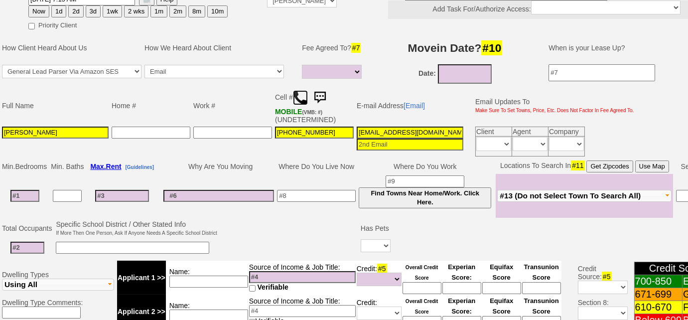
scroll to position [93, 0]
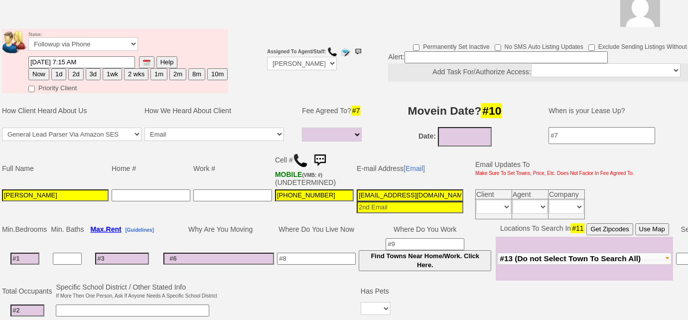
click at [90, 74] on button "3d" at bounding box center [93, 74] width 15 height 12
type input "09/08/2025 11:48 AM"
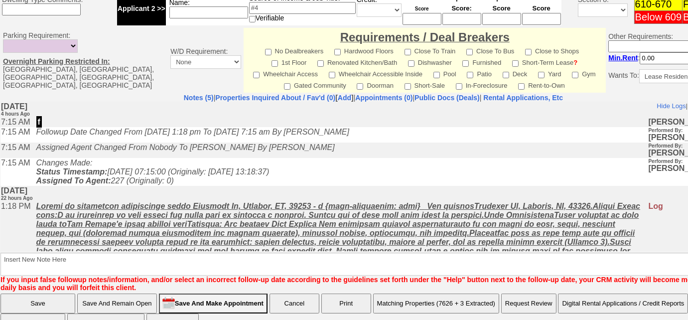
scroll to position [479, 0]
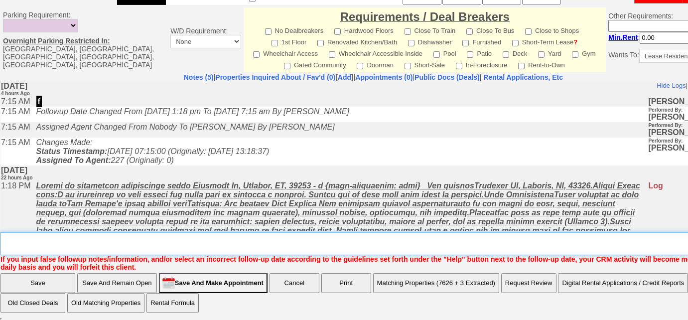
click at [179, 245] on textarea "Insert New Note Here" at bounding box center [376, 243] width 753 height 23
type textarea "Left VM to FU"
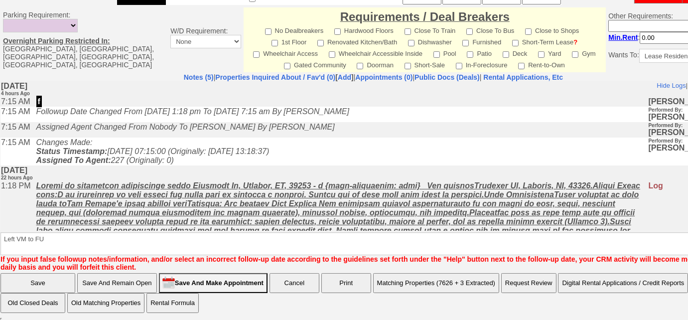
scroll to position [429, 0]
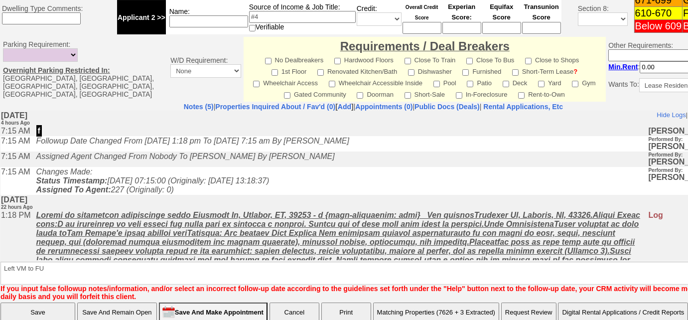
click at [40, 302] on input "Save" at bounding box center [37, 312] width 75 height 20
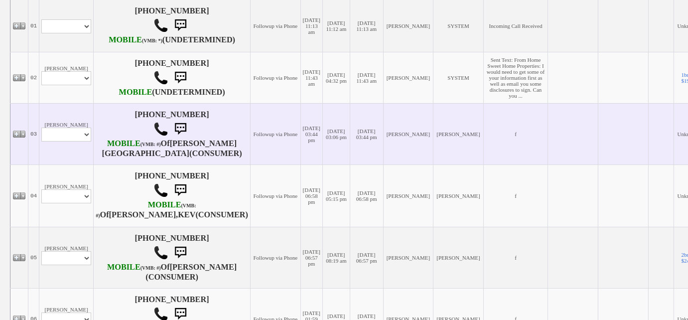
scroll to position [317, 0]
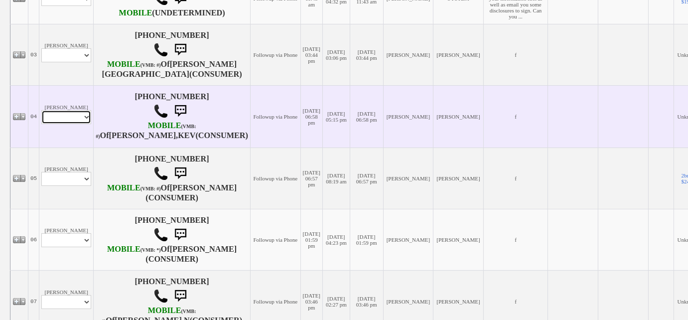
click at [85, 124] on select "Profile Edit Print Email Externally (Will Not Be Tracked In CRM) Closed Deals" at bounding box center [66, 117] width 50 height 14
select select "ChangeURL,/crm/custom/edit_client_form.php?redirect=%2Fcrm%2Fclients.php&id=167…"
click at [41, 124] on select "Profile Edit Print Email Externally (Will Not Be Tracked In CRM) Closed Deals" at bounding box center [66, 117] width 50 height 14
select select
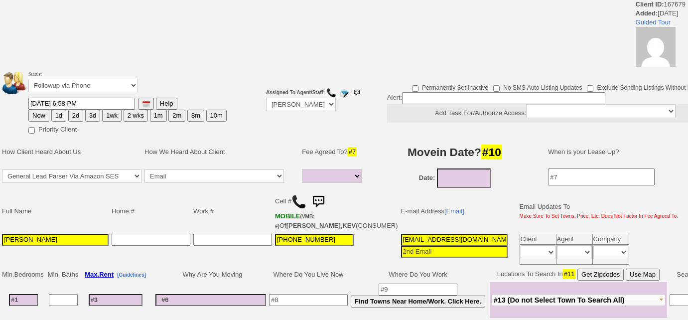
select select
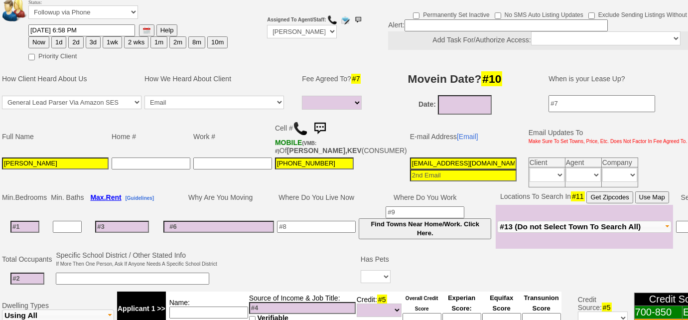
scroll to position [124, 0]
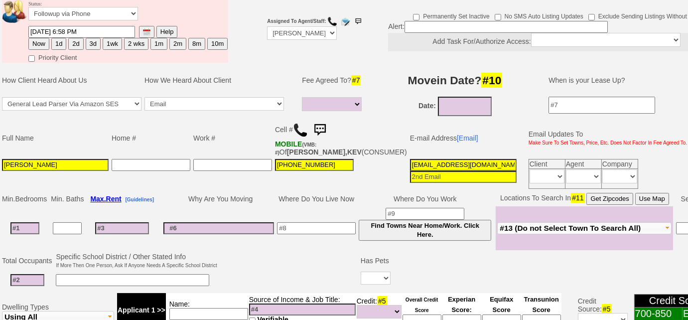
click at [302, 128] on img at bounding box center [300, 130] width 15 height 15
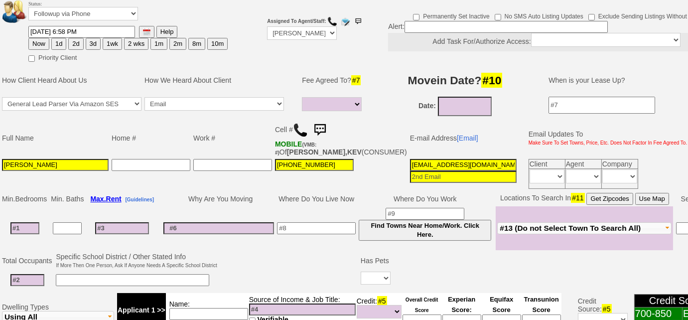
click at [91, 41] on button "3d" at bounding box center [93, 44] width 15 height 12
type input "09/08/2025 11:49 AM"
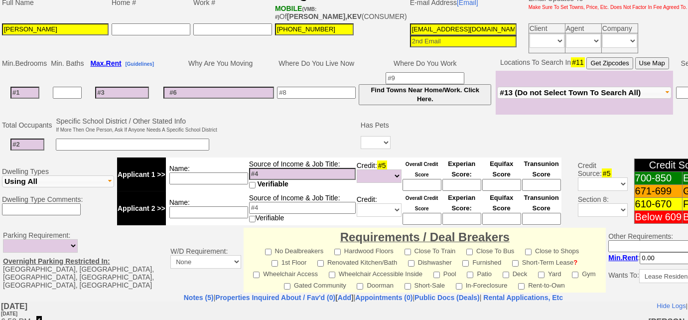
scroll to position [259, 0]
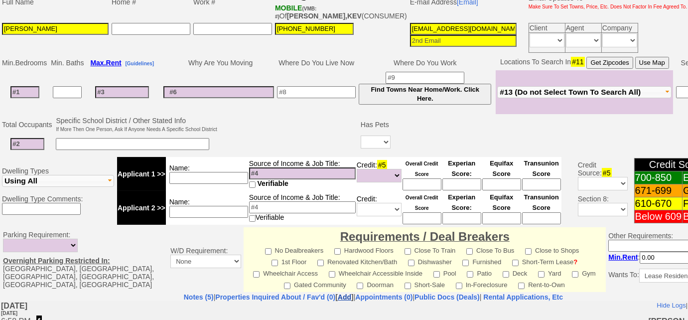
click at [338, 301] on link "Add" at bounding box center [344, 297] width 13 height 8
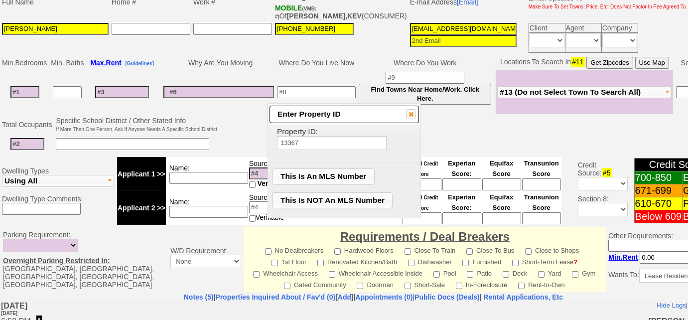
type input "13367"
click at [365, 202] on span "This Is NOT An MLS Number" at bounding box center [333, 200] width 120 height 15
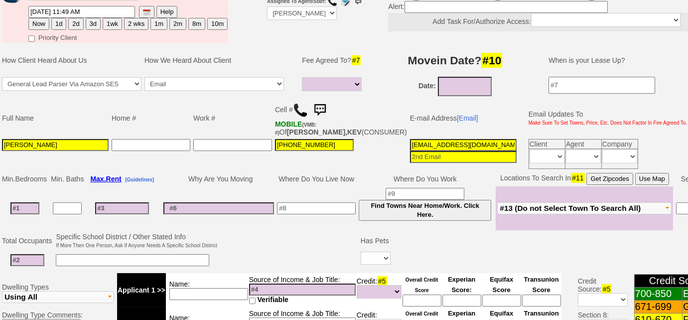
scroll to position [78, 0]
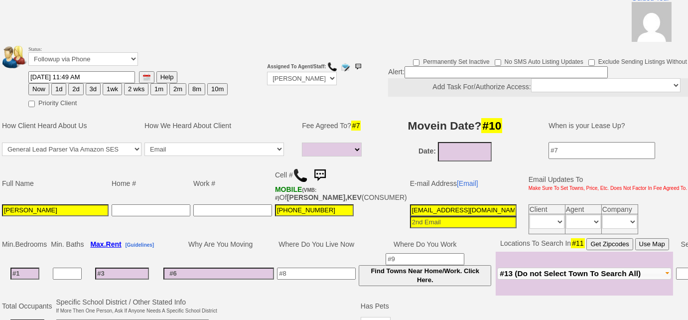
click at [88, 87] on button "3d" at bounding box center [93, 89] width 15 height 12
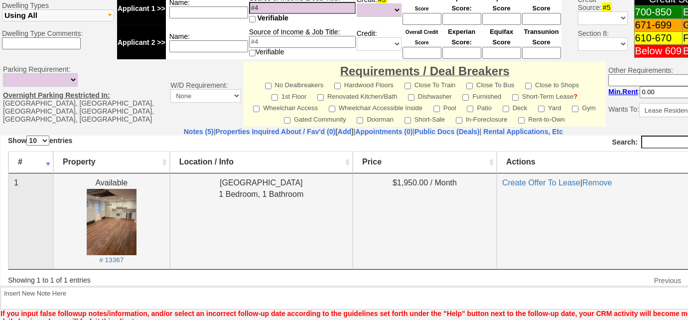
scroll to position [487, 0]
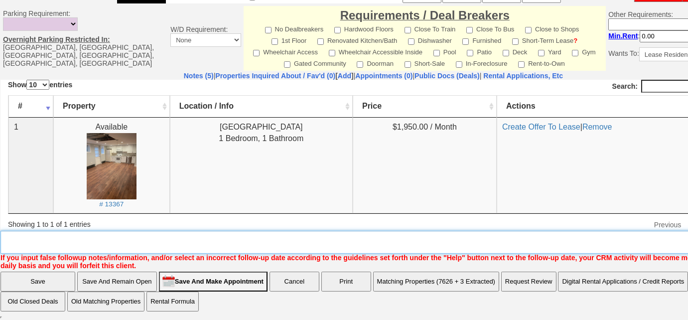
click at [172, 238] on textarea "Insert New Note Here" at bounding box center [376, 242] width 753 height 23
type textarea "Left VM to FU"
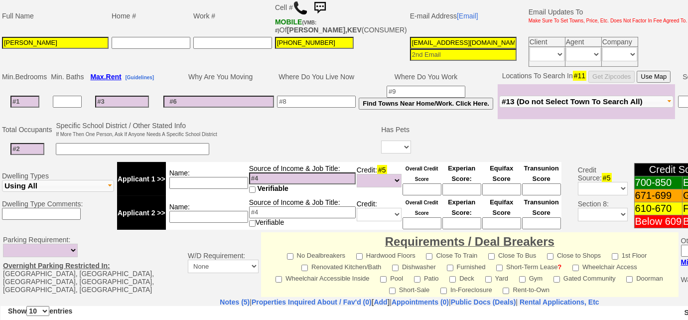
scroll to position [65, 0]
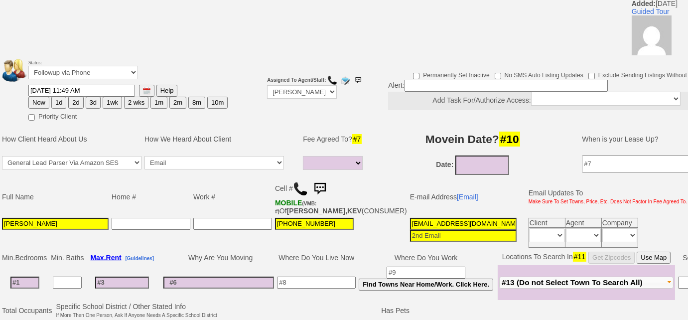
click at [92, 104] on button "3d" at bounding box center [93, 103] width 15 height 12
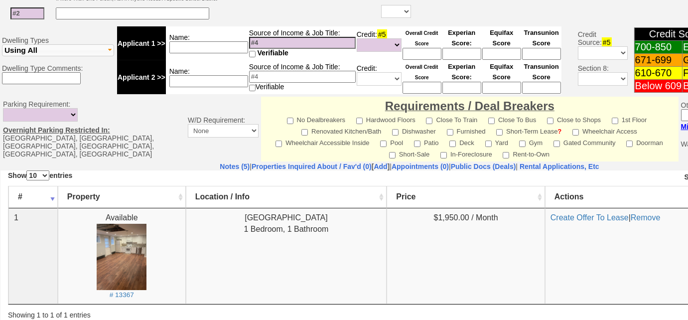
scroll to position [472, 0]
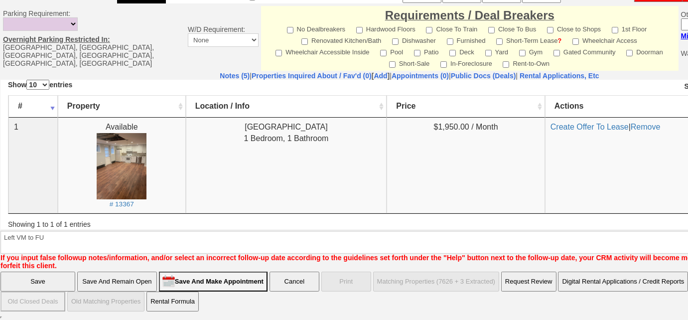
click at [35, 281] on input "Save" at bounding box center [37, 281] width 75 height 20
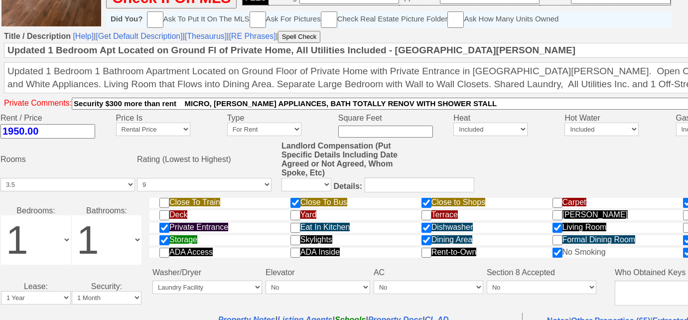
scroll to position [362, 0]
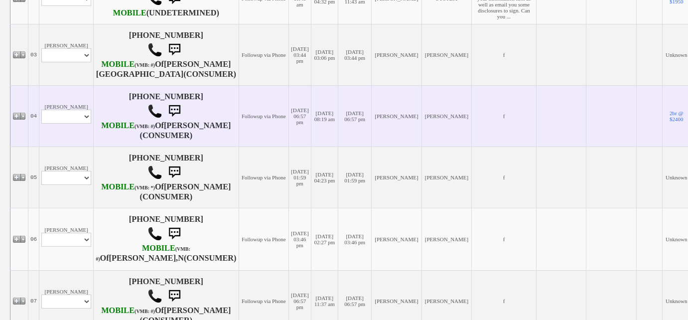
scroll to position [334, 0]
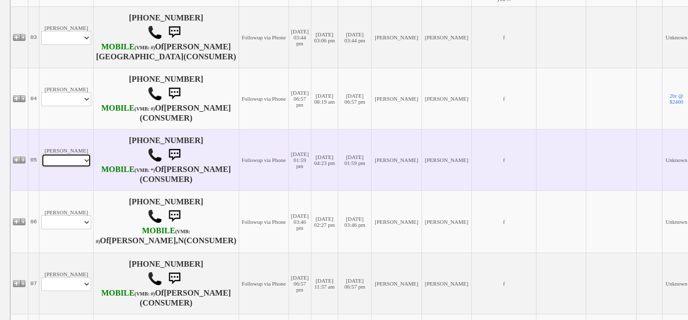
click at [65, 167] on select "Profile Edit Print Email Externally (Will Not Be Tracked In CRM) Closed Deals" at bounding box center [66, 160] width 50 height 14
select select "ChangeURL,/crm/custom/edit_client_form.php?redirect=%2Fcrm%2Fclients.php&id=167…"
click at [41, 167] on select "Profile Edit Print Email Externally (Will Not Be Tracked In CRM) Closed Deals" at bounding box center [66, 160] width 50 height 14
select select
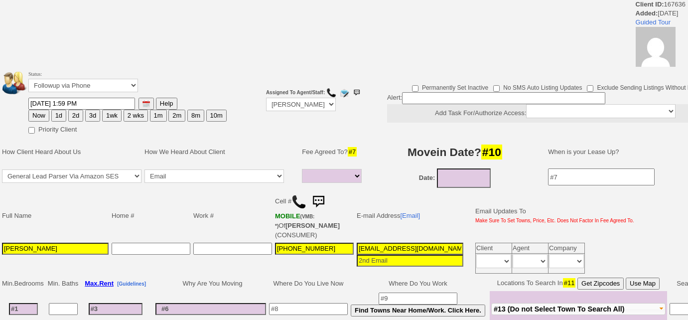
select select
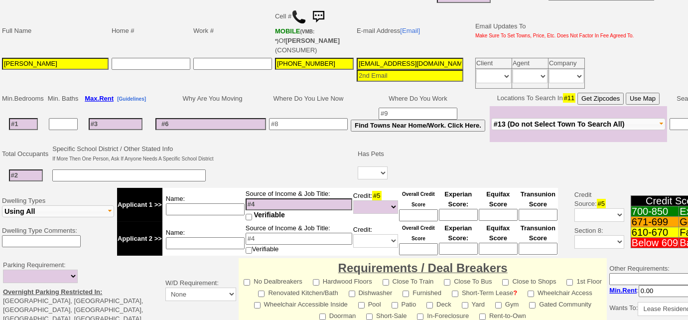
scroll to position [135, 0]
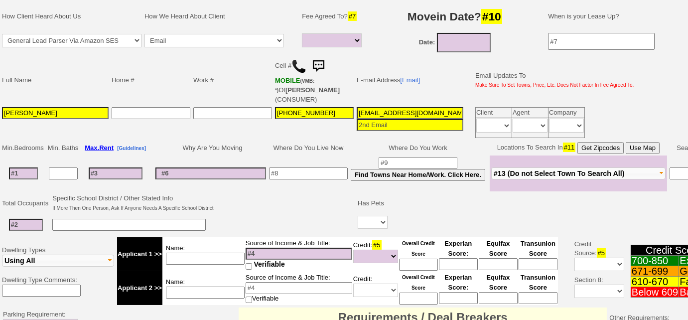
click at [300, 67] on img at bounding box center [298, 66] width 15 height 15
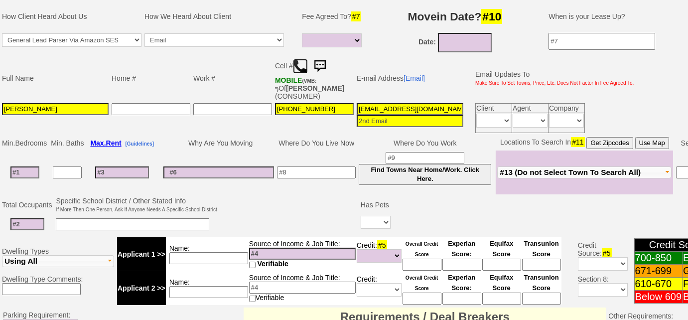
scroll to position [52, 0]
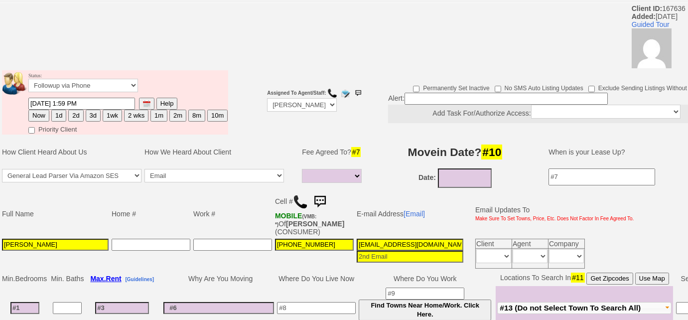
click at [95, 117] on button "3d" at bounding box center [93, 116] width 15 height 12
type input "09/08/2025 11:50 AM"
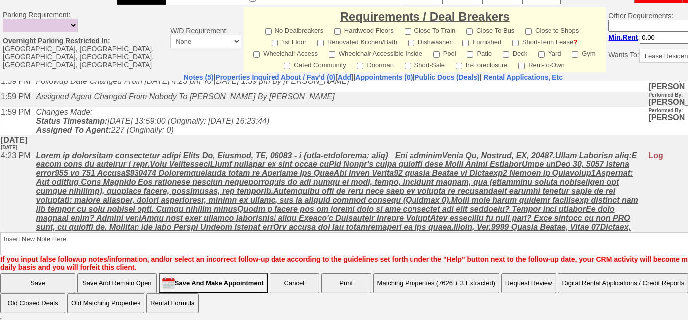
scroll to position [58, 0]
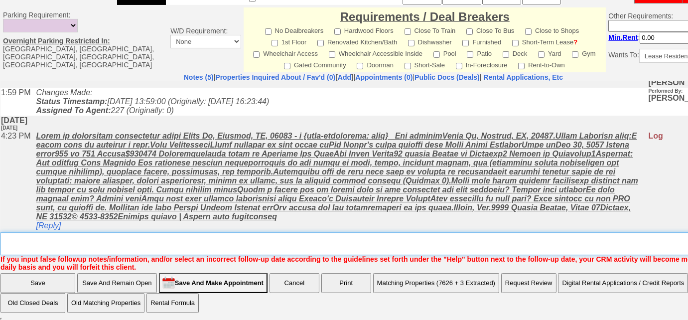
click at [194, 239] on textarea "Insert New Note Here" at bounding box center [376, 243] width 753 height 23
type textarea "Left VM to FU"
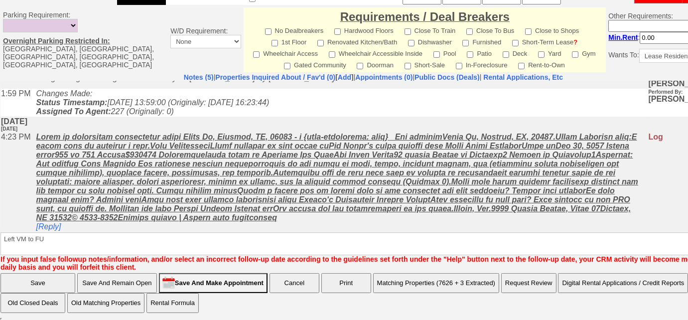
scroll to position [472, 0]
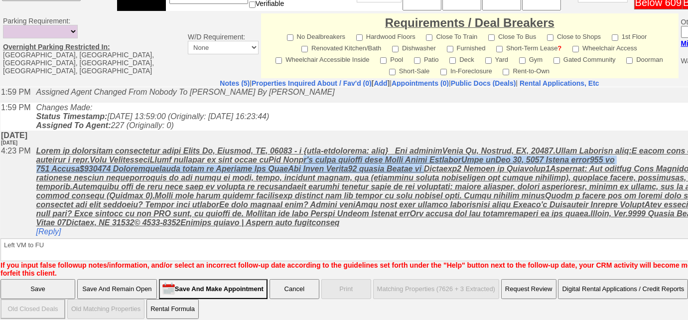
drag, startPoint x: 339, startPoint y: 157, endPoint x: 446, endPoint y: 170, distance: 107.9
click at [446, 170] on u at bounding box center [373, 186] width 675 height 80
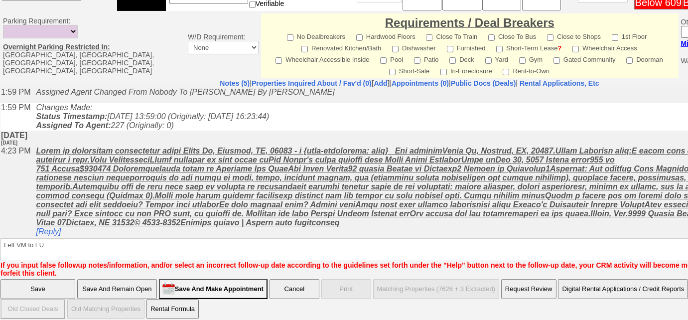
click at [440, 174] on u at bounding box center [373, 186] width 675 height 80
drag, startPoint x: 276, startPoint y: 166, endPoint x: 155, endPoint y: 165, distance: 121.0
click at [155, 165] on u at bounding box center [373, 186] width 675 height 80
copy u "whitney museu of American Art"
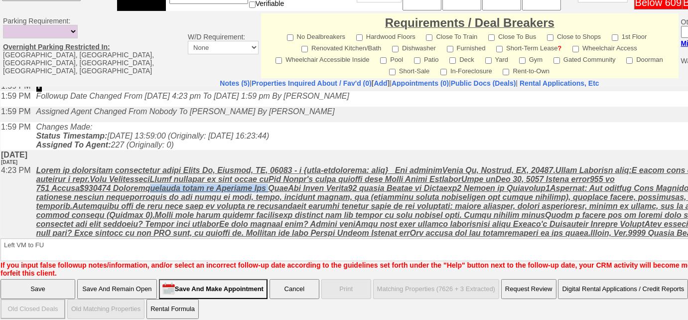
scroll to position [0, 0]
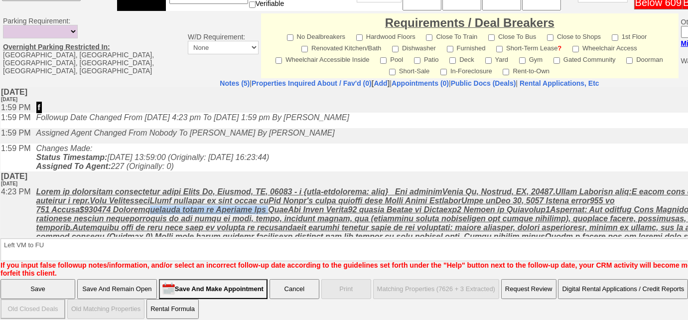
copy u "whitney museu of American Art"
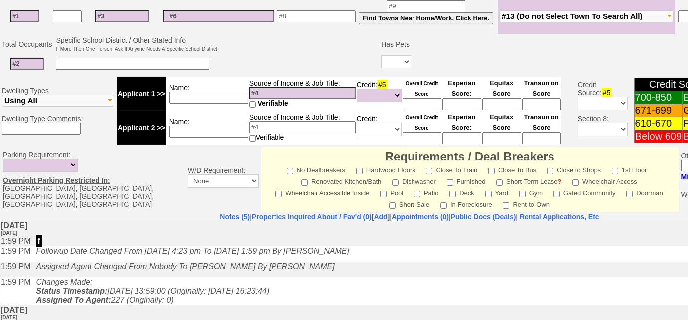
scroll to position [291, 0]
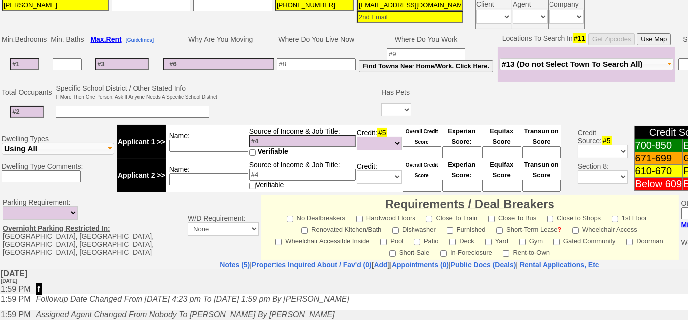
click at [269, 135] on input at bounding box center [302, 141] width 107 height 12
paste input "whitney museu of American Art"
click at [296, 136] on input "whitney museu of American Art" at bounding box center [302, 141] width 107 height 12
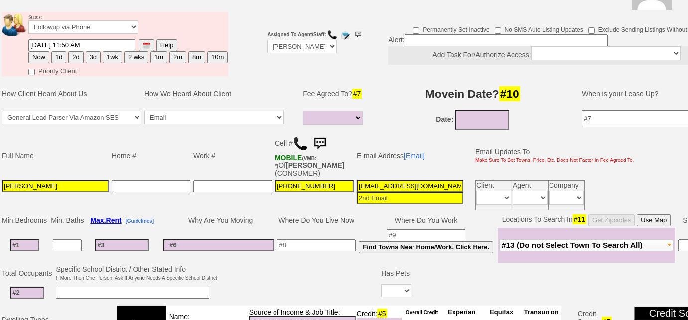
type input "whitney museum of American Art"
click at [94, 59] on button "3d" at bounding box center [93, 57] width 15 height 12
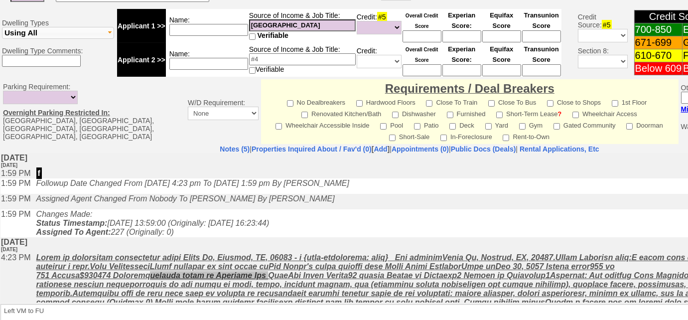
scroll to position [472, 0]
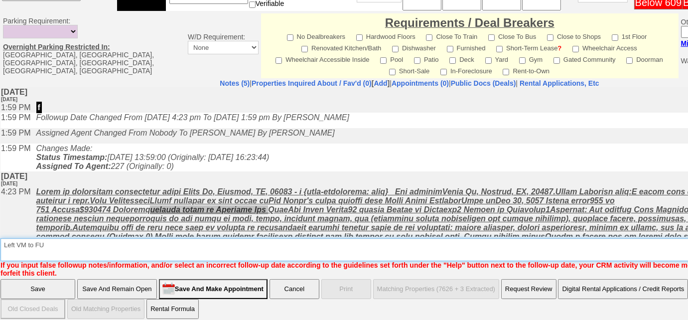
click at [293, 241] on textarea "Insert New Note Here" at bounding box center [412, 249] width 825 height 23
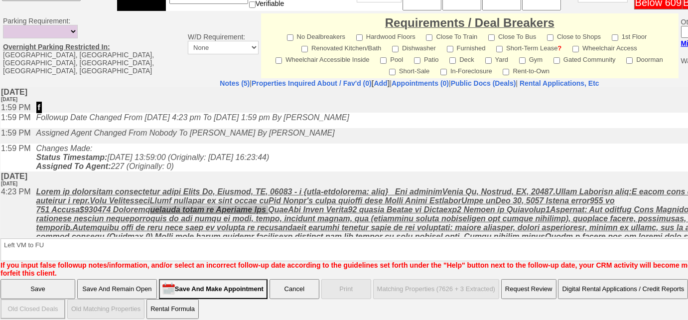
click at [25, 284] on input "Save" at bounding box center [37, 289] width 75 height 20
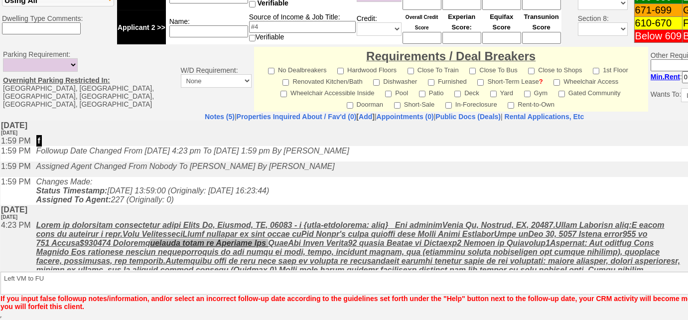
scroll to position [437, 0]
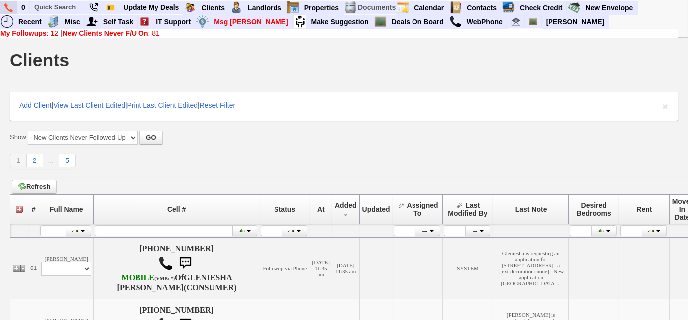
click at [9, 8] on img at bounding box center [8, 7] width 8 height 9
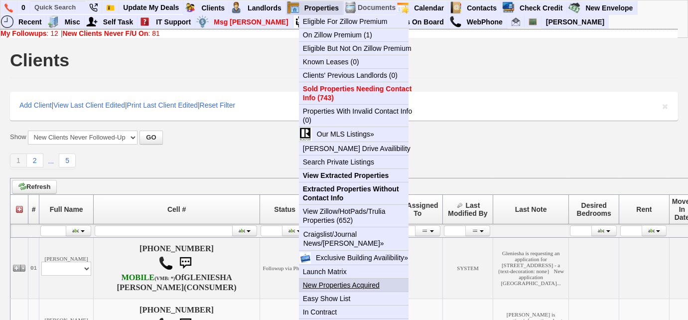
click at [351, 283] on link "New Properties Acquired" at bounding box center [358, 284] width 118 height 13
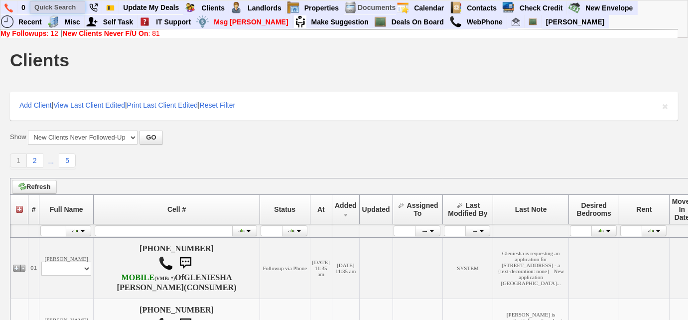
click at [55, 6] on input "text" at bounding box center [57, 7] width 55 height 12
paste input "[PHONE_NUMBER]"
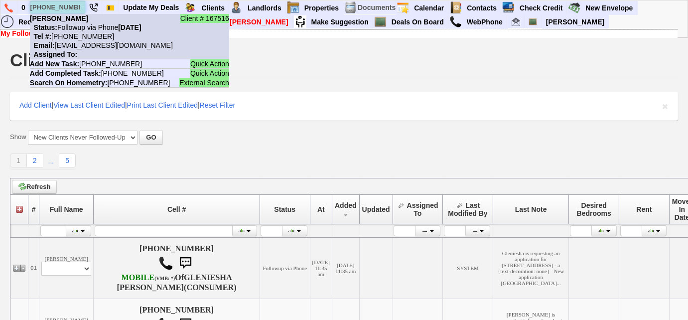
type input "[PHONE_NUMBER]"
click at [72, 39] on nobr "Tel #: [PHONE_NUMBER]" at bounding box center [72, 36] width 84 height 8
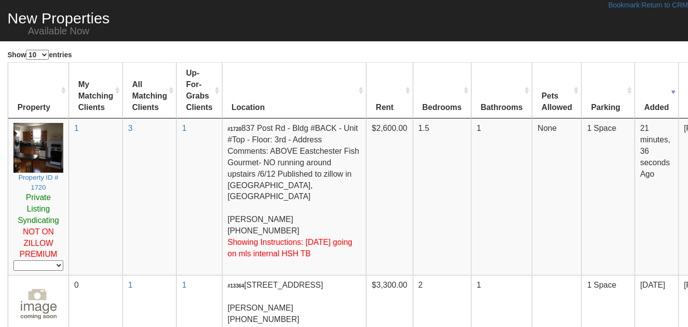
scroll to position [135, 0]
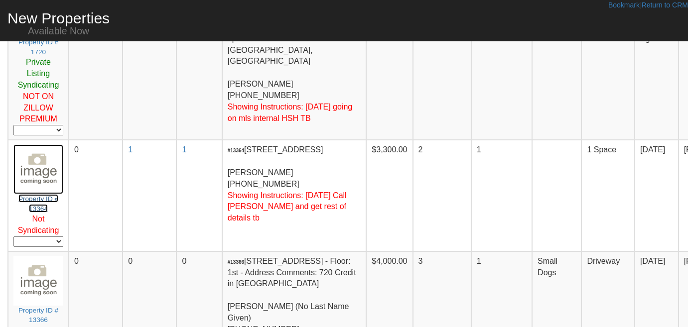
click at [42, 212] on small "Property ID # 13364" at bounding box center [38, 203] width 40 height 17
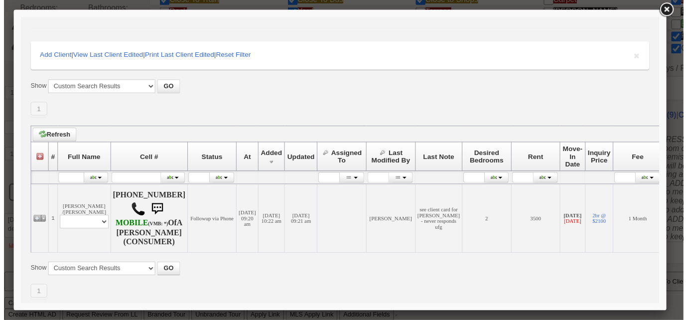
scroll to position [115, 0]
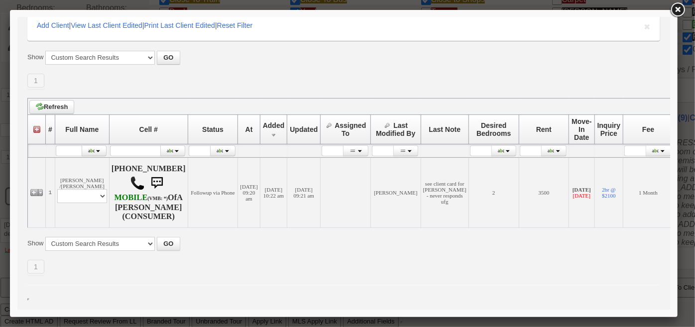
click at [682, 8] on link at bounding box center [678, 10] width 18 height 18
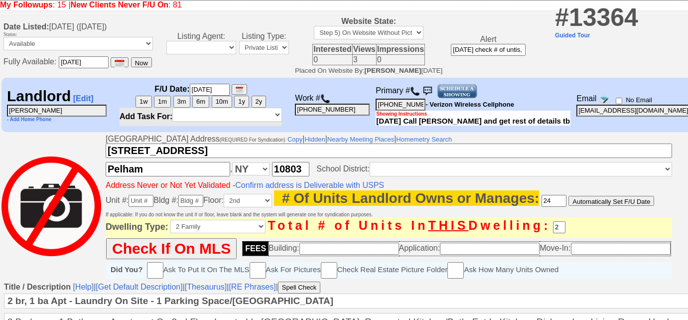
scroll to position [0, 0]
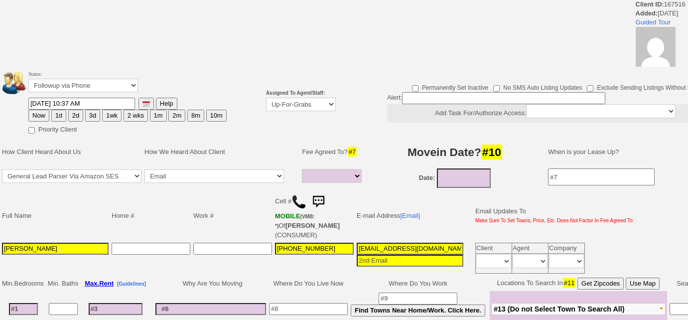
select select
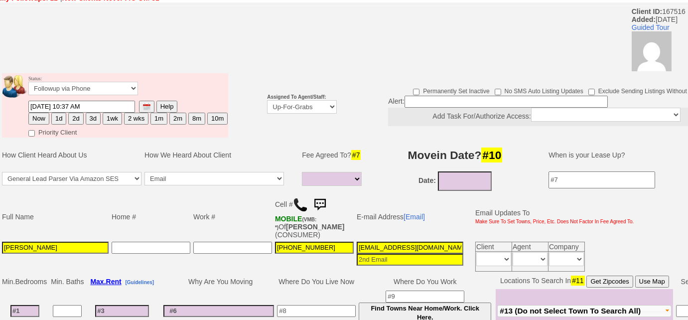
scroll to position [33, 0]
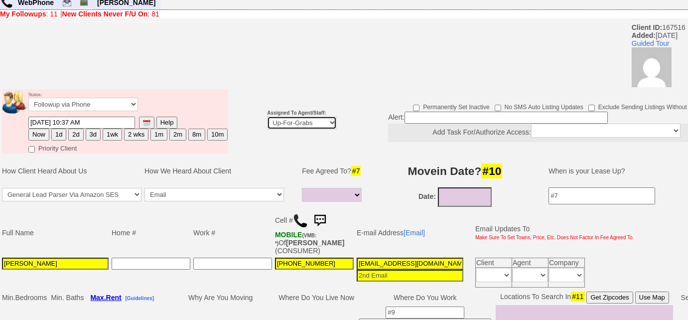
click at [324, 120] on select "Up-For-Grabs ***** STAFF ***** Bob Bruno 914-419-3579 Cristy Liberto 914-486-10…" at bounding box center [302, 122] width 70 height 13
select select "227"
click at [267, 116] on select "Up-For-Grabs ***** STAFF ***** Bob Bruno 914-419-3579 Cristy Liberto 914-486-10…" at bounding box center [302, 122] width 70 height 13
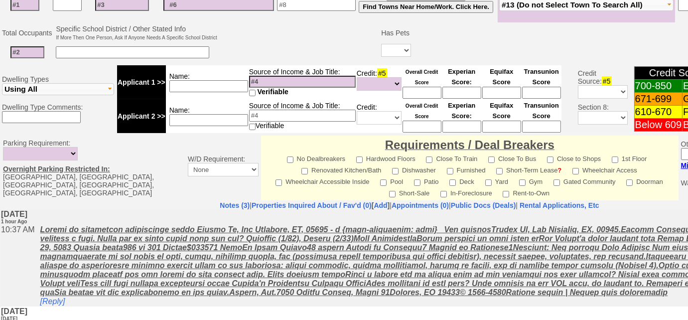
scroll to position [472, 0]
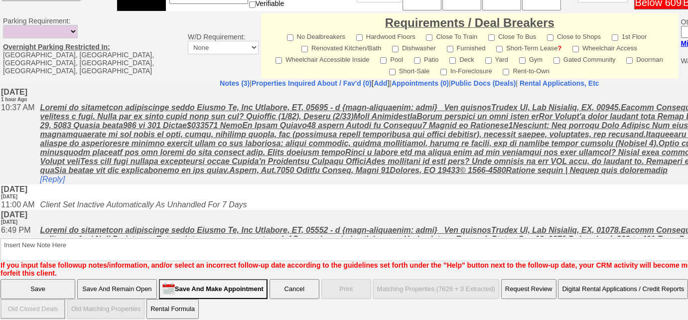
click at [122, 284] on input "Save And Remain Open" at bounding box center [117, 289] width 80 height 20
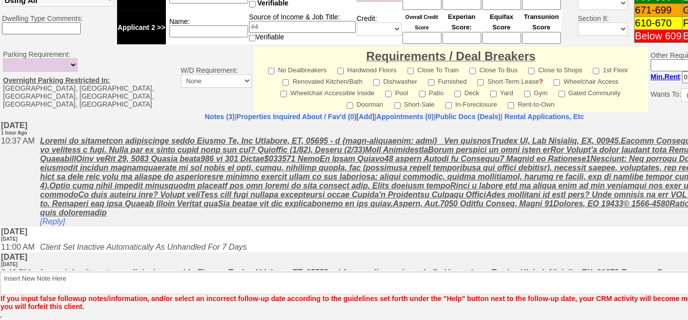
scroll to position [437, 0]
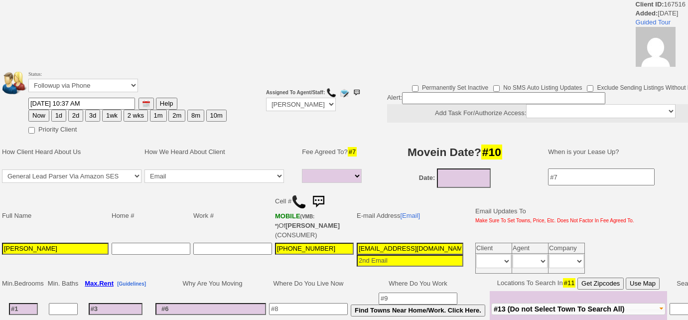
select select
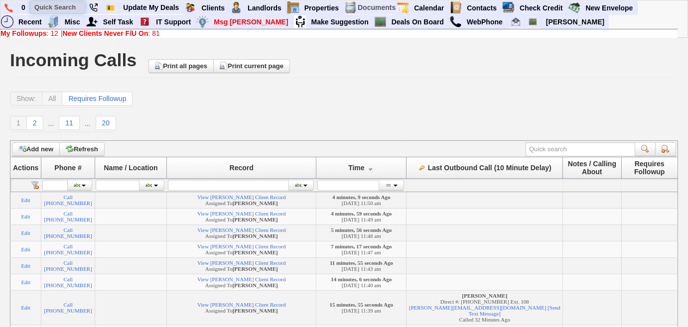
click at [70, 8] on input "text" at bounding box center [57, 7] width 55 height 12
paste input "[PHONE_NUMBER]"
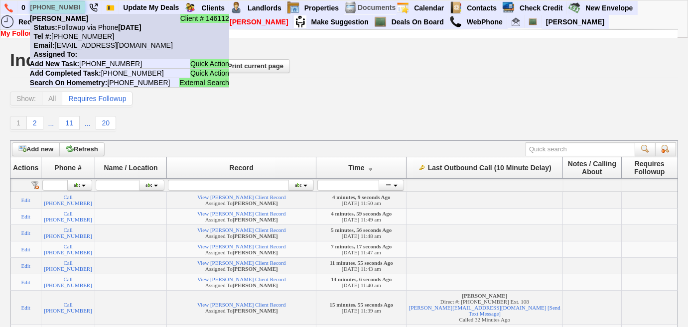
type input "[PHONE_NUMBER]"
click at [92, 36] on nobr "Tel #: [PHONE_NUMBER]" at bounding box center [72, 36] width 84 height 8
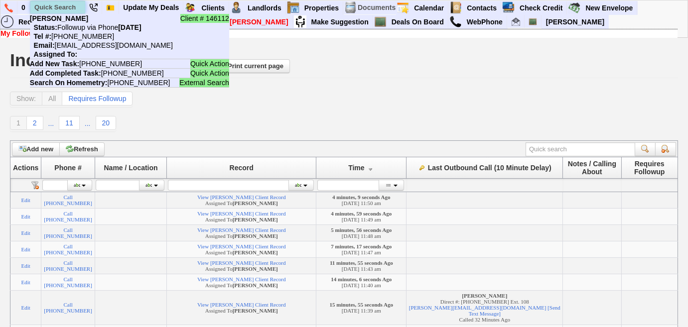
click at [71, 8] on input "text" at bounding box center [57, 7] width 55 height 12
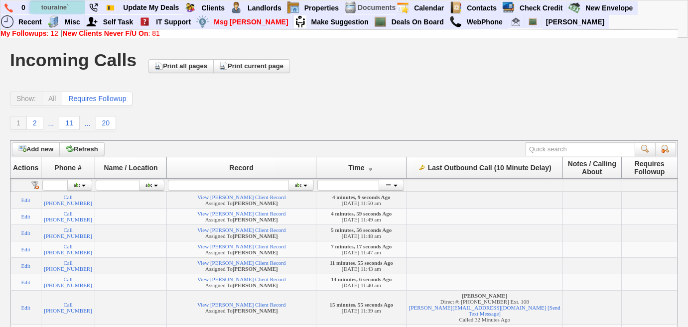
type input "touraine`"
click at [154, 36] on link "New Clients Never F/U On : 81" at bounding box center [111, 33] width 97 height 8
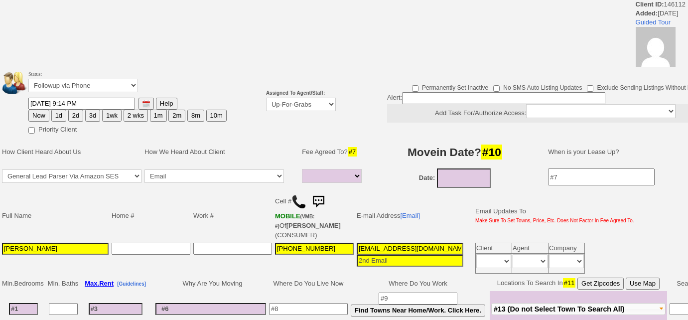
select select
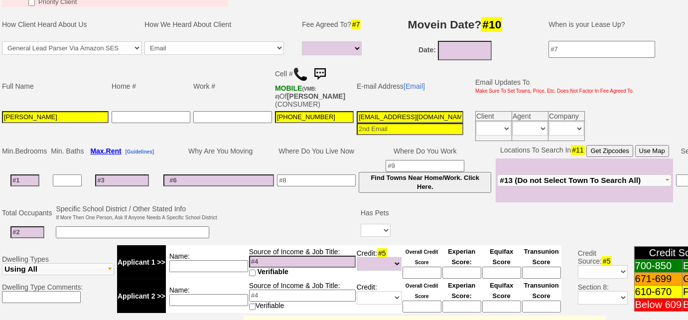
scroll to position [78, 0]
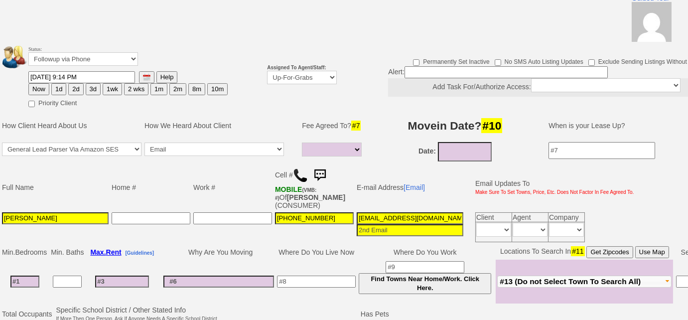
click at [313, 70] on b "Assigned To Agent/Staff:" at bounding box center [296, 67] width 59 height 5
drag, startPoint x: 313, startPoint y: 74, endPoint x: 313, endPoint y: 80, distance: 6.0
click at [313, 74] on select "Up-For-Grabs ***** STAFF ***** Bob Bruno 914-419-3579 Cristy Liberto 914-486-10…" at bounding box center [302, 77] width 70 height 13
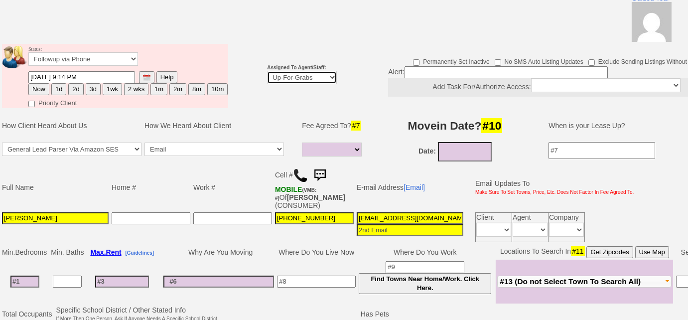
select select "227"
click at [267, 71] on select "Up-For-Grabs ***** STAFF ***** Bob Bruno 914-419-3579 Cristy Liberto 914-486-10…" at bounding box center [302, 77] width 70 height 13
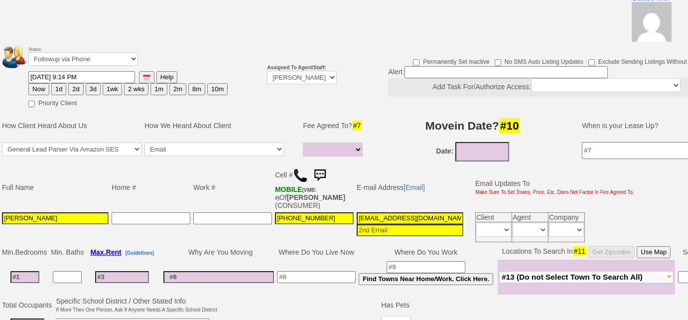
click at [44, 90] on button "Now" at bounding box center [38, 89] width 21 height 12
type input "09/05/2025 11:55 AM"
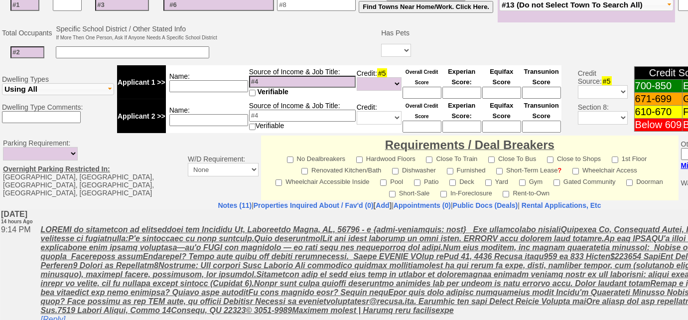
scroll to position [472, 0]
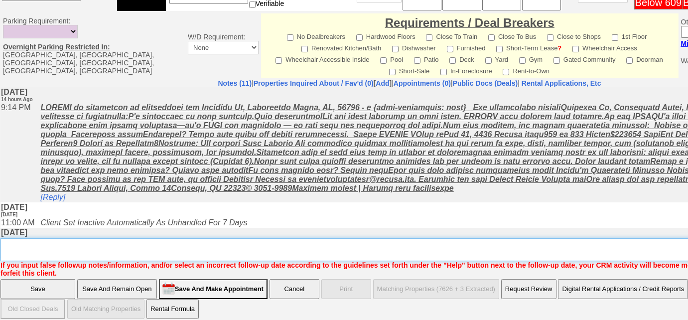
click at [268, 238] on textarea "Insert New Note Here" at bounding box center [412, 249] width 825 height 23
type textarea "f"
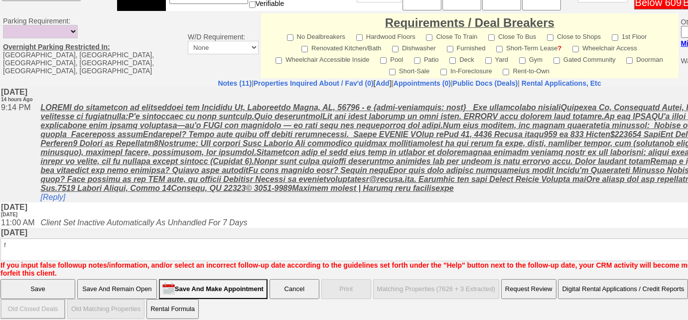
click at [53, 279] on input "Save" at bounding box center [37, 289] width 75 height 20
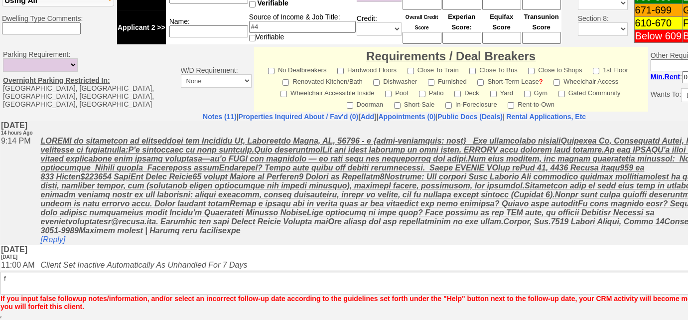
scroll to position [437, 0]
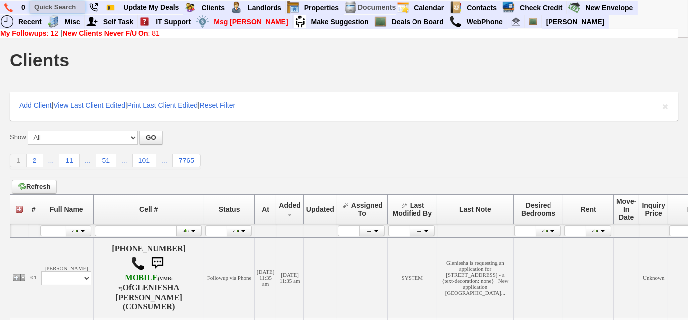
click at [73, 8] on input "text" at bounding box center [57, 7] width 55 height 12
paste input "[PHONE_NUMBER]"
type input "[PHONE_NUMBER]"
click at [76, 34] on b "New Clients Never F/U On" at bounding box center [106, 33] width 86 height 8
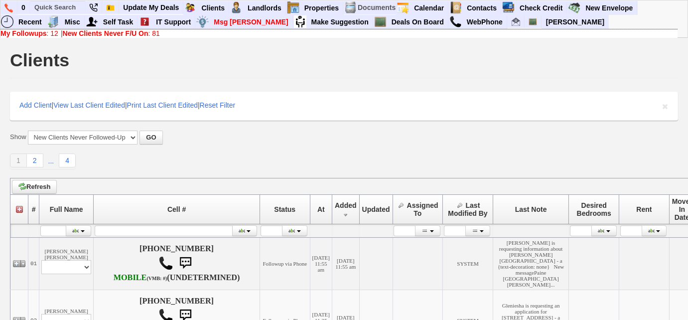
click at [50, 34] on link "My Followups : 12" at bounding box center [29, 33] width 58 height 8
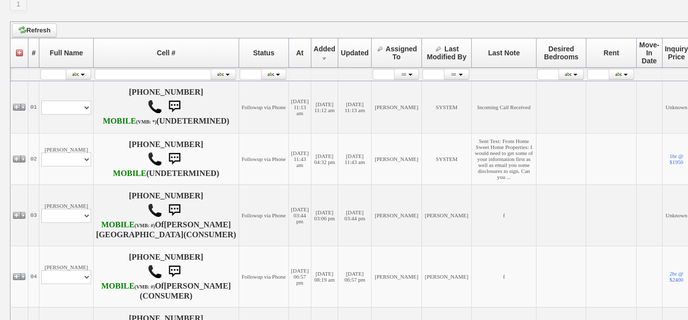
scroll to position [271, 0]
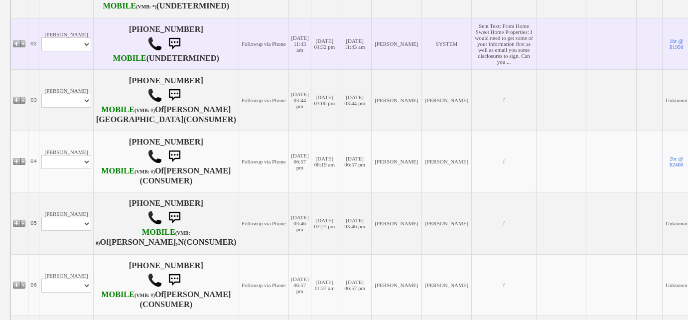
click at [77, 69] on td "[PERSON_NAME] Profile Edit Print Email Externally (Will Not Be Tracked In CRM) …" at bounding box center [66, 43] width 54 height 51
click at [78, 51] on select "Profile Edit Print Email Externally (Will Not Be Tracked In CRM) Closed Deals" at bounding box center [66, 44] width 50 height 14
select select "ChangeURL,/crm/custom/edit_client_form.php?redirect=%2Fcrm%2Fclients.php&id=167…"
click at [41, 51] on select "Profile Edit Print Email Externally (Will Not Be Tracked In CRM) Closed Deals" at bounding box center [66, 44] width 50 height 14
select select
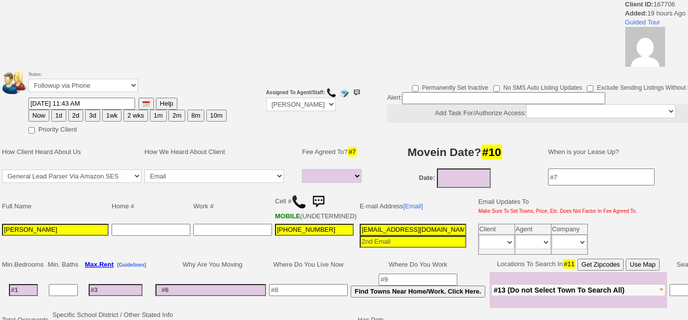
select select
click at [94, 114] on button "3d" at bounding box center [92, 116] width 15 height 12
type input "09/08/2025 11:56 AM"
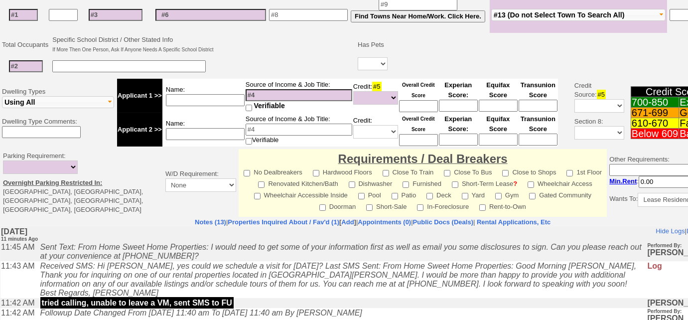
scroll to position [432, 0]
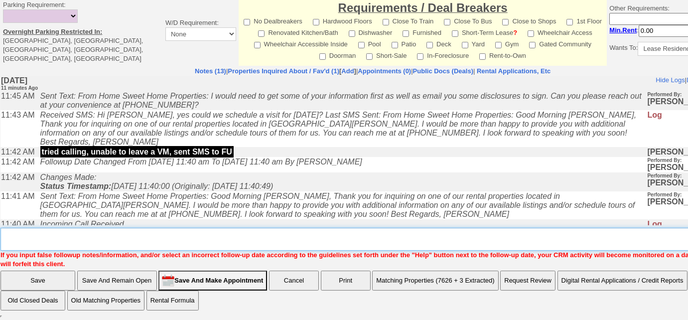
click at [166, 239] on textarea "Insert New Note Here" at bounding box center [376, 239] width 752 height 23
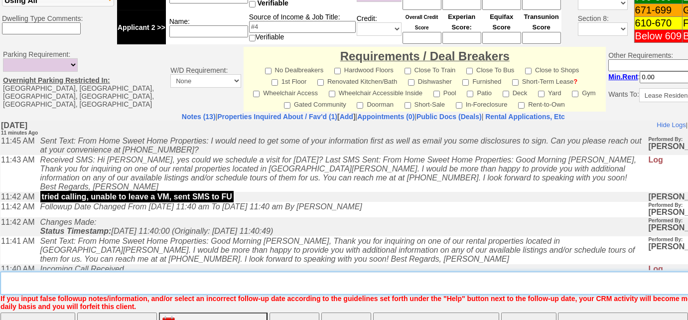
scroll to position [478, 0]
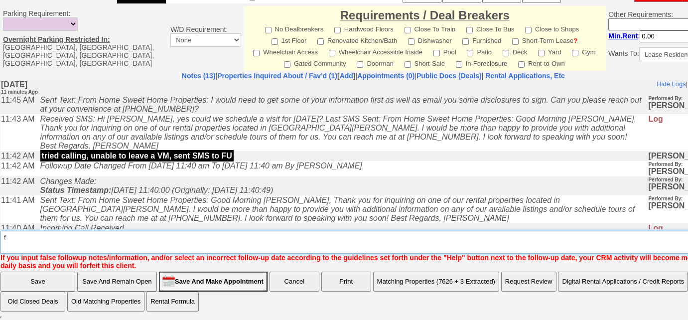
type textarea "f"
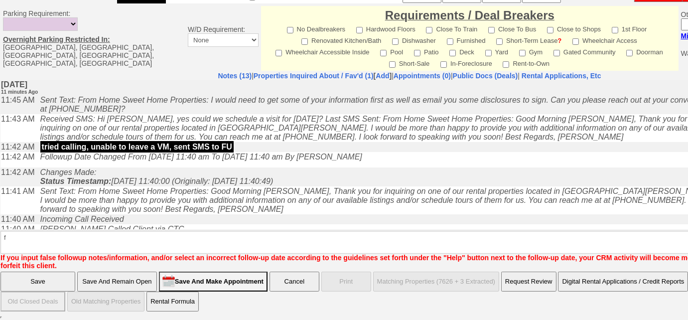
scroll to position [429, 0]
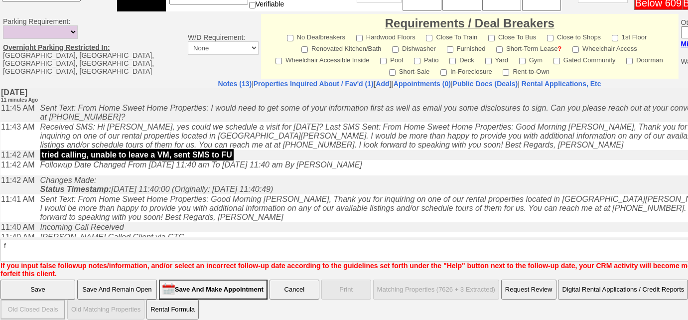
click at [58, 281] on input "Save" at bounding box center [37, 289] width 75 height 20
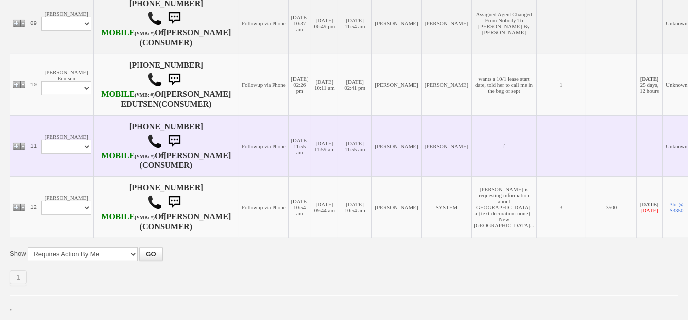
scroll to position [815, 0]
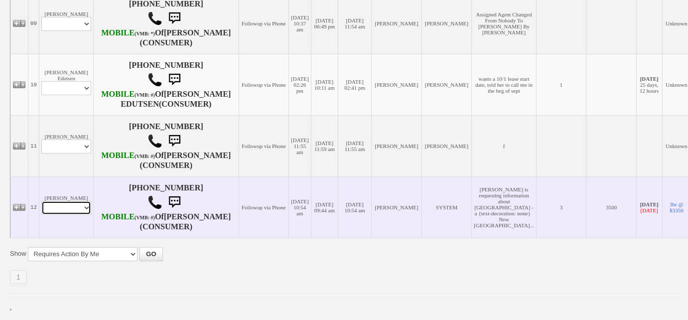
click at [75, 211] on select "Profile Edit Print Email Externally (Will Not Be Tracked In CRM) Closed Deals" at bounding box center [66, 208] width 50 height 14
select select "ChangeURL,/crm/custom/edit_client_form.php?redirect=%2Fcrm%2Fclients.php&id=111…"
click at [41, 208] on select "Profile Edit Print Email Externally (Will Not Be Tracked In CRM) Closed Deals" at bounding box center [66, 208] width 50 height 14
select select
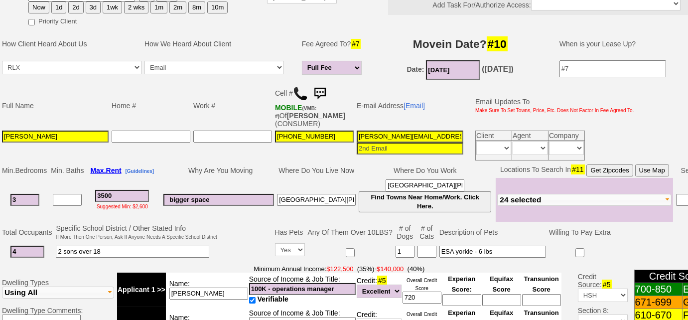
scroll to position [42, 0]
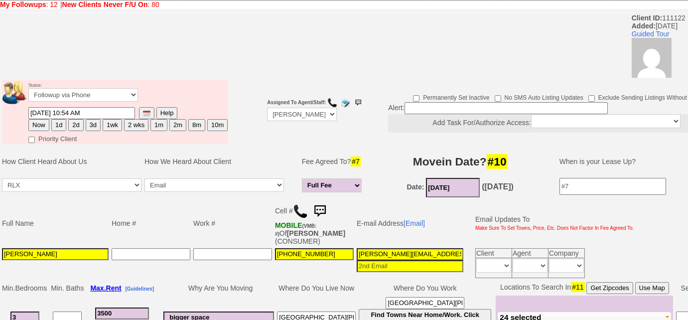
click at [38, 123] on button "Now" at bounding box center [38, 125] width 21 height 12
type input "[DATE] 11:56 AM"
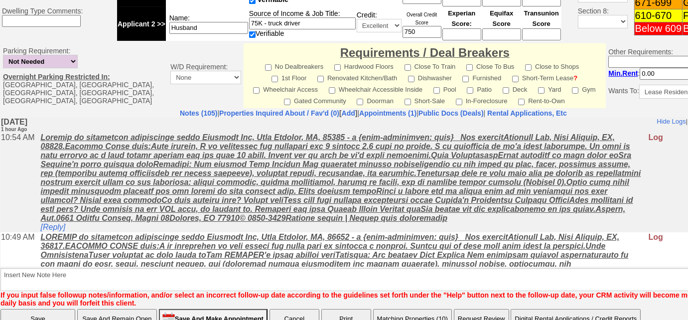
scroll to position [495, 0]
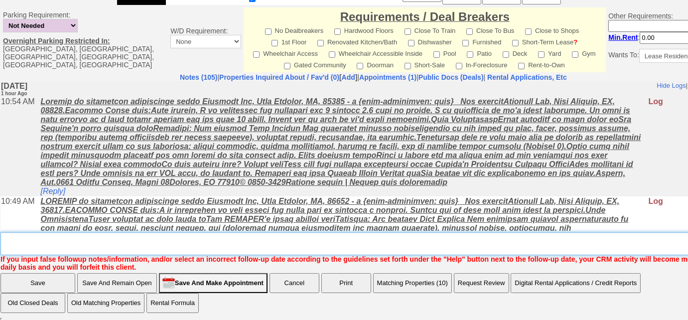
type textarea "f"
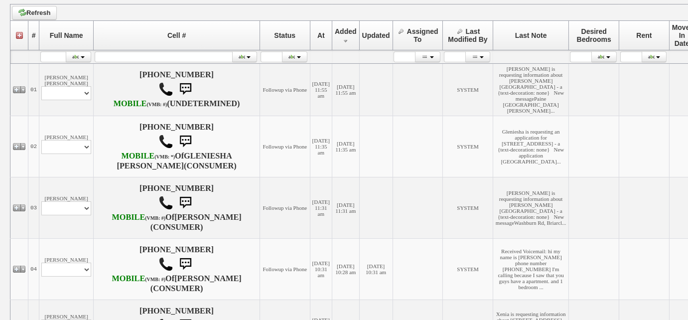
scroll to position [181, 0]
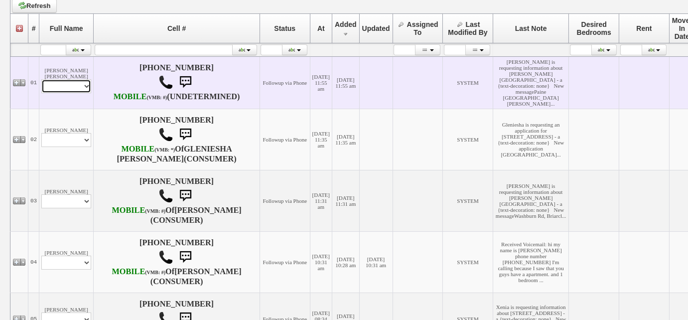
click at [74, 93] on select "Profile Edit Print Email Externally (Will Not Be Tracked In CRM) Closed Deals" at bounding box center [66, 86] width 50 height 14
select select "ChangeURL,/crm/custom/edit_client_form.php?redirect=%2Fcrm%2Fclients.php&id=167…"
click at [41, 88] on select "Profile Edit Print Email Externally (Will Not Be Tracked In CRM) Closed Deals" at bounding box center [66, 86] width 50 height 14
select select
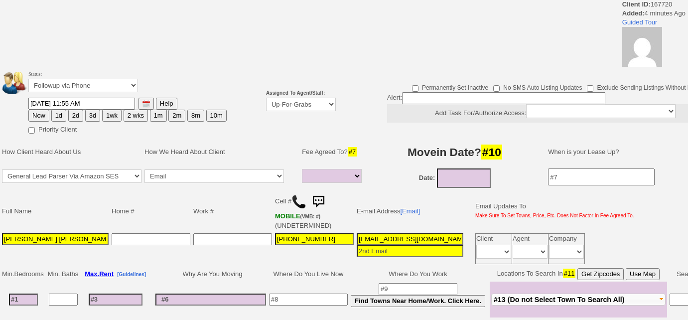
select select
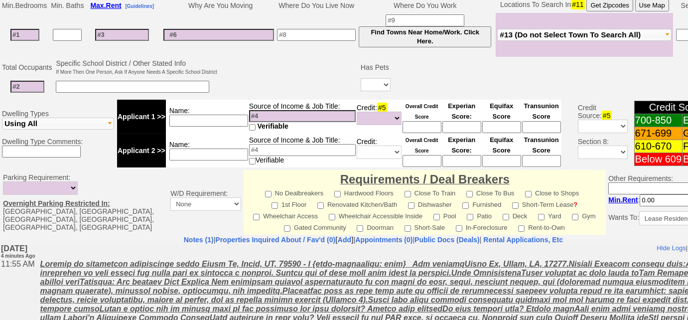
scroll to position [366, 0]
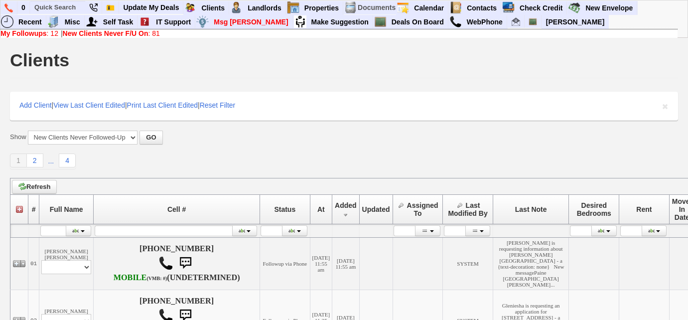
scroll to position [180, 0]
